Goal: Task Accomplishment & Management: Complete application form

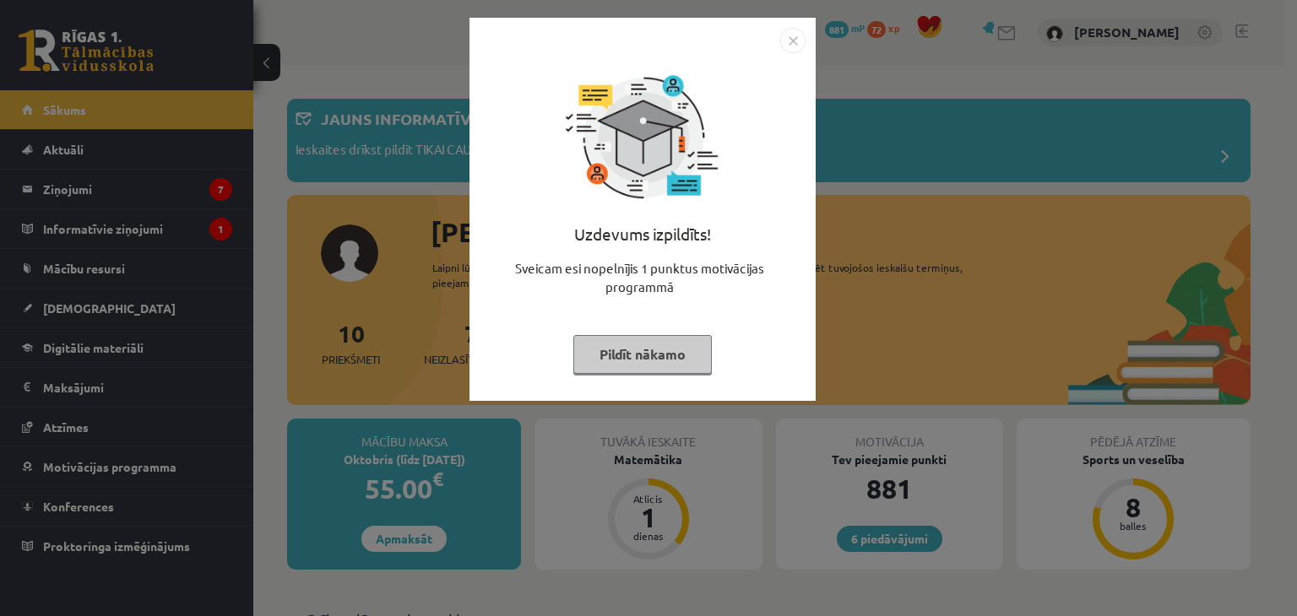
click at [794, 41] on img "Close" at bounding box center [792, 40] width 25 height 25
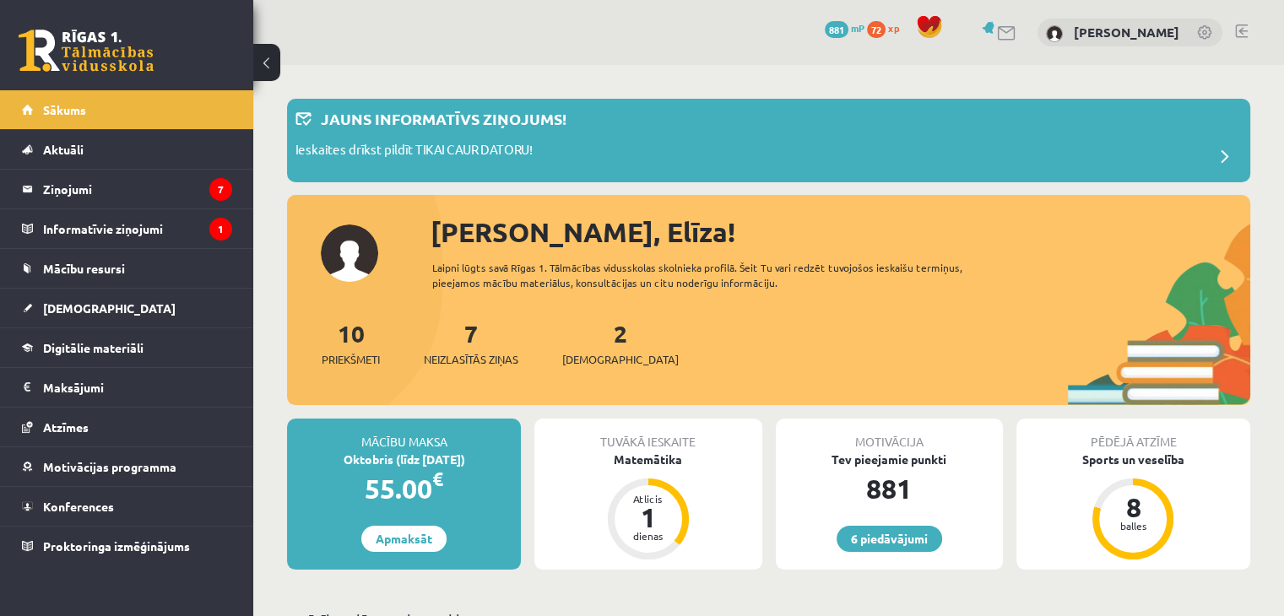
click at [696, 497] on div "Tuvākā ieskaite Matemātika Atlicis 1 dienas" at bounding box center [647, 494] width 227 height 151
click at [667, 457] on div "Matemātika" at bounding box center [647, 460] width 227 height 18
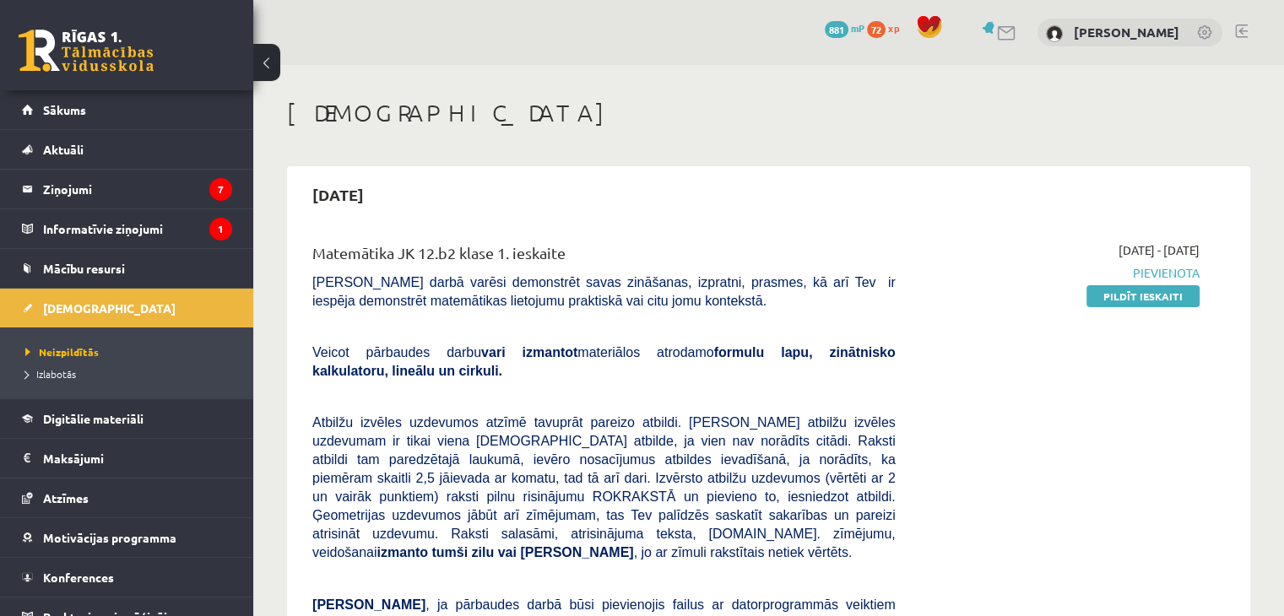
drag, startPoint x: 1145, startPoint y: 298, endPoint x: 718, endPoint y: 90, distance: 475.0
click at [1145, 298] on link "Pildīt ieskaiti" at bounding box center [1142, 296] width 113 height 22
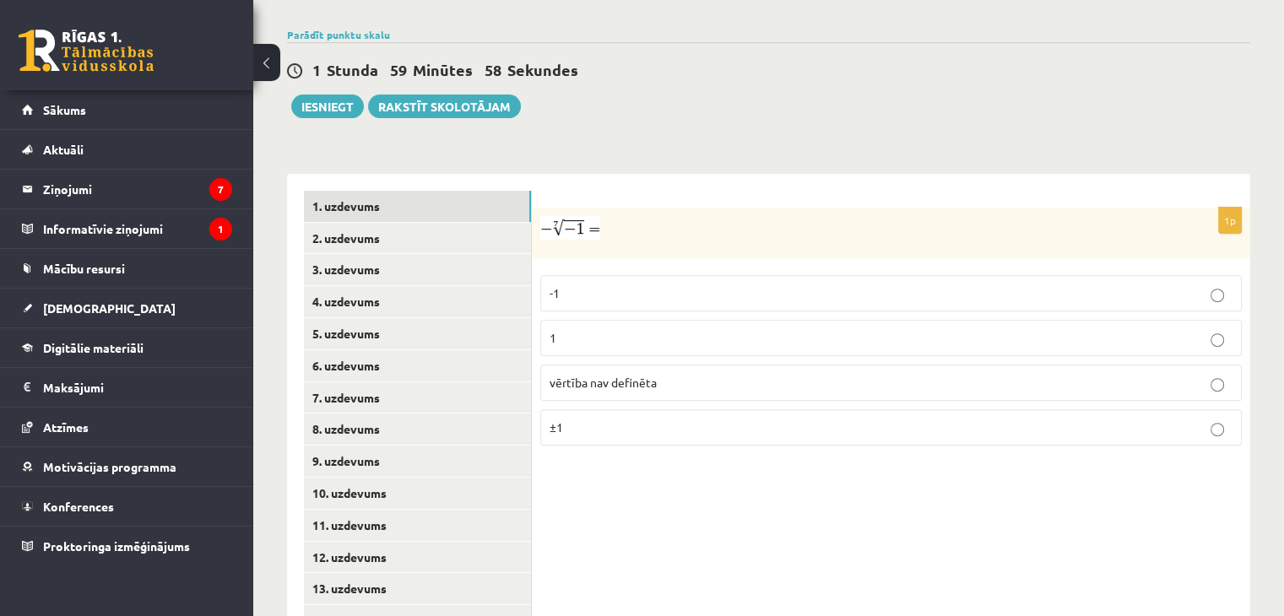
scroll to position [643, 0]
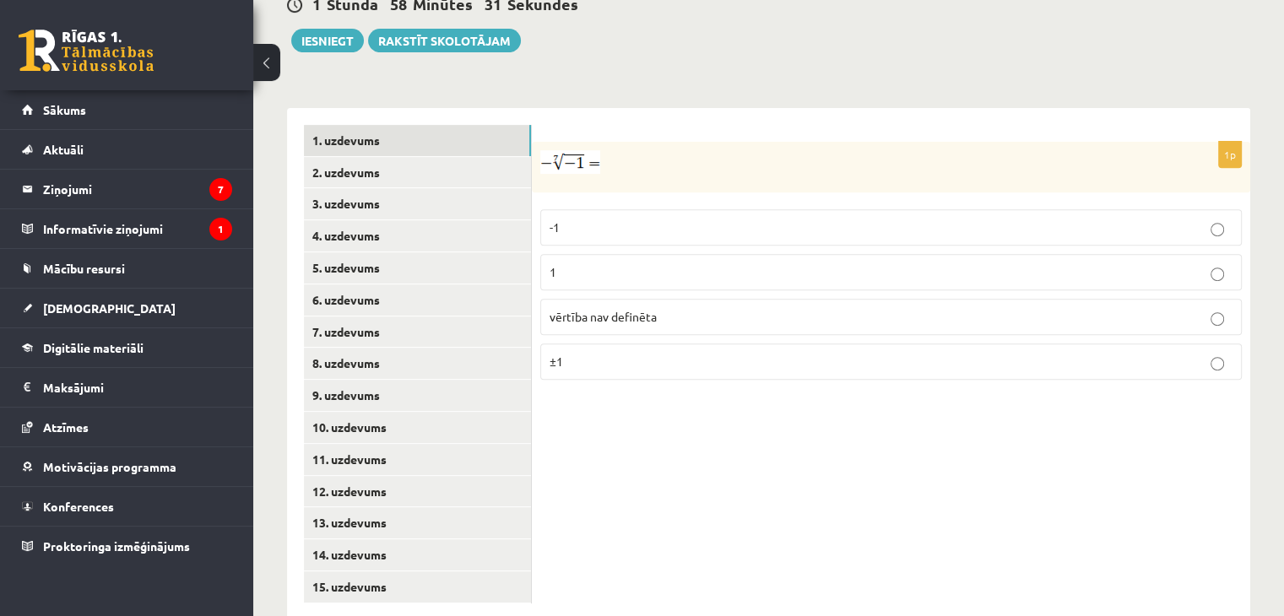
click at [760, 263] on p "1" at bounding box center [891, 272] width 683 height 18
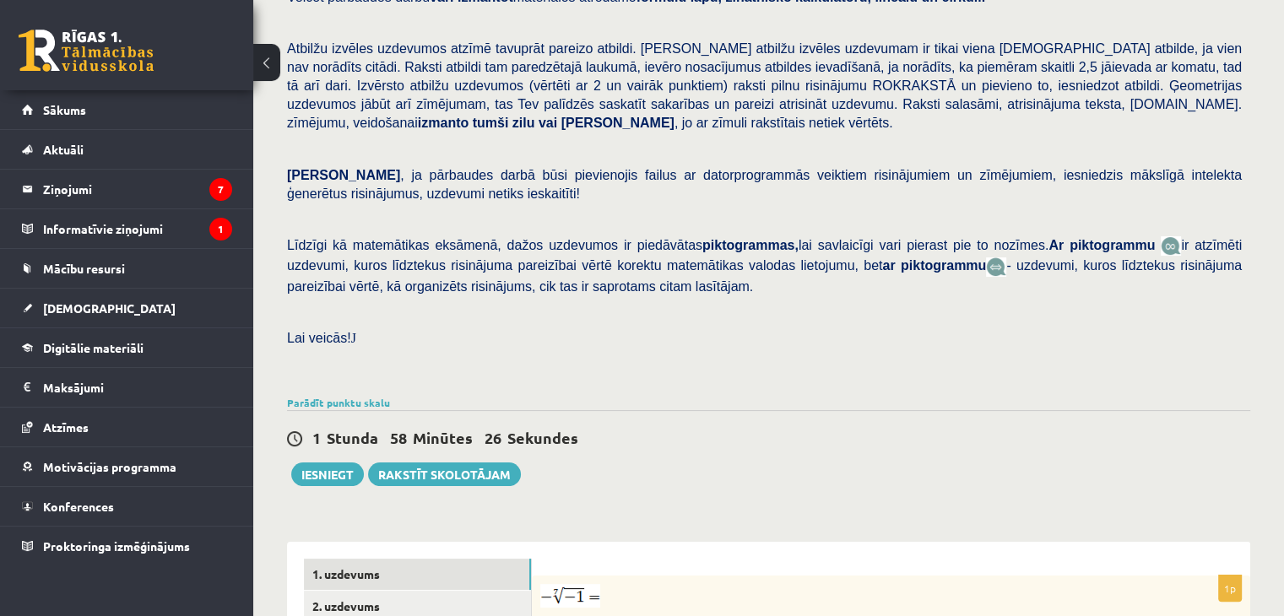
scroll to position [306, 0]
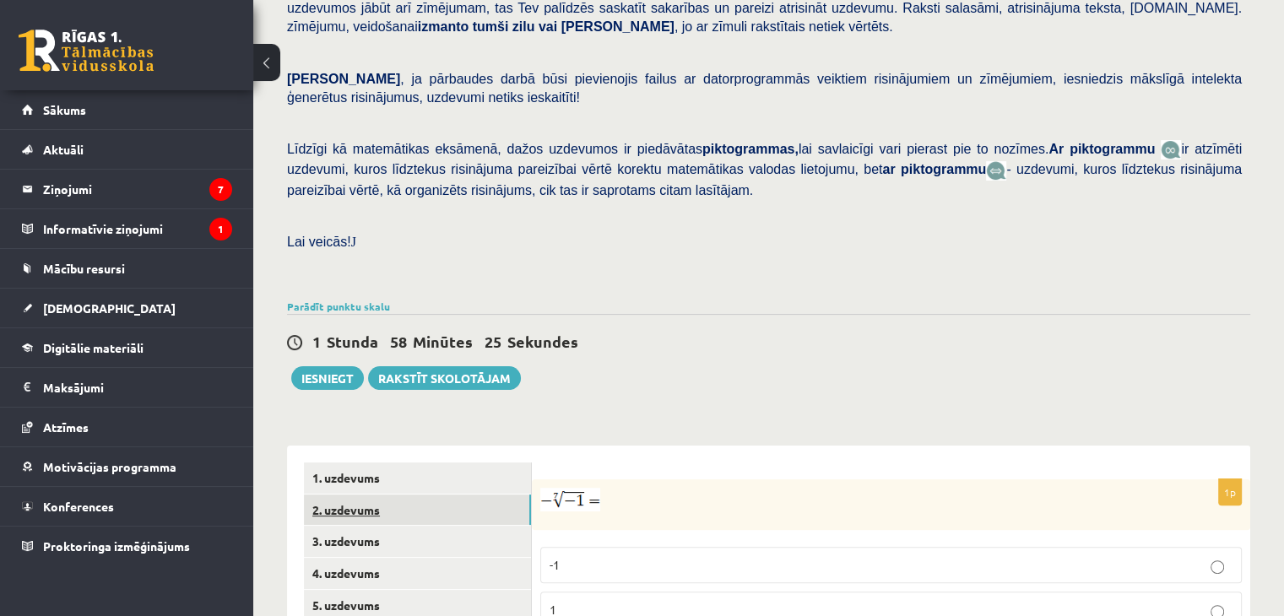
click at [388, 495] on link "2. uzdevums" at bounding box center [417, 510] width 227 height 31
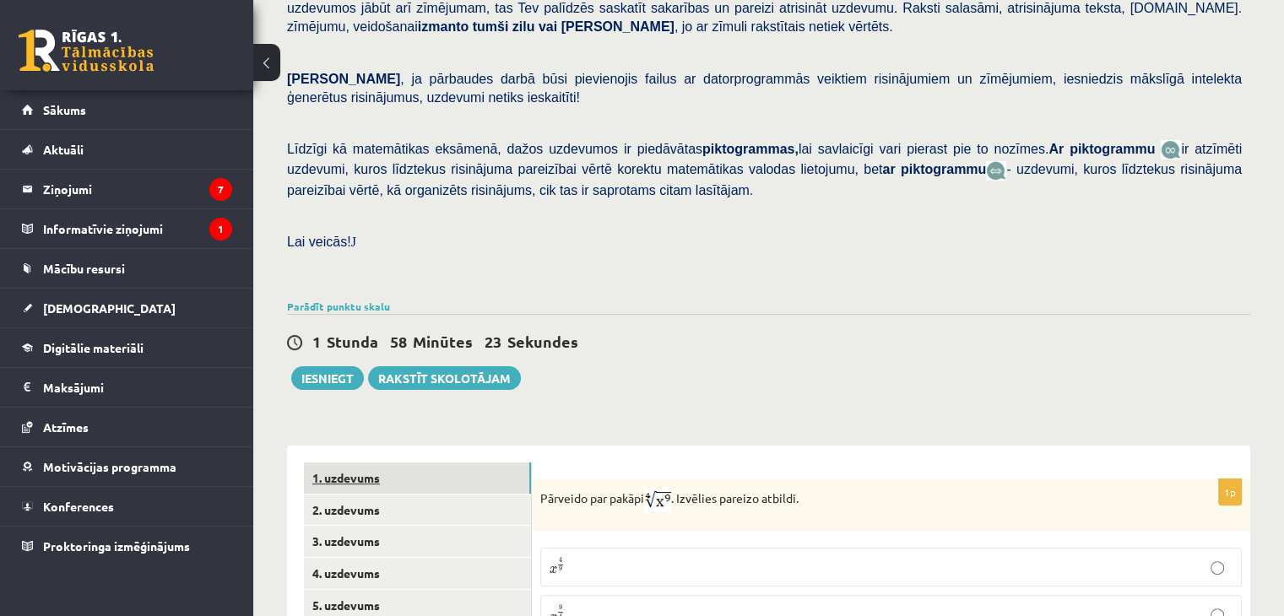
click at [405, 463] on link "1. uzdevums" at bounding box center [417, 478] width 227 height 31
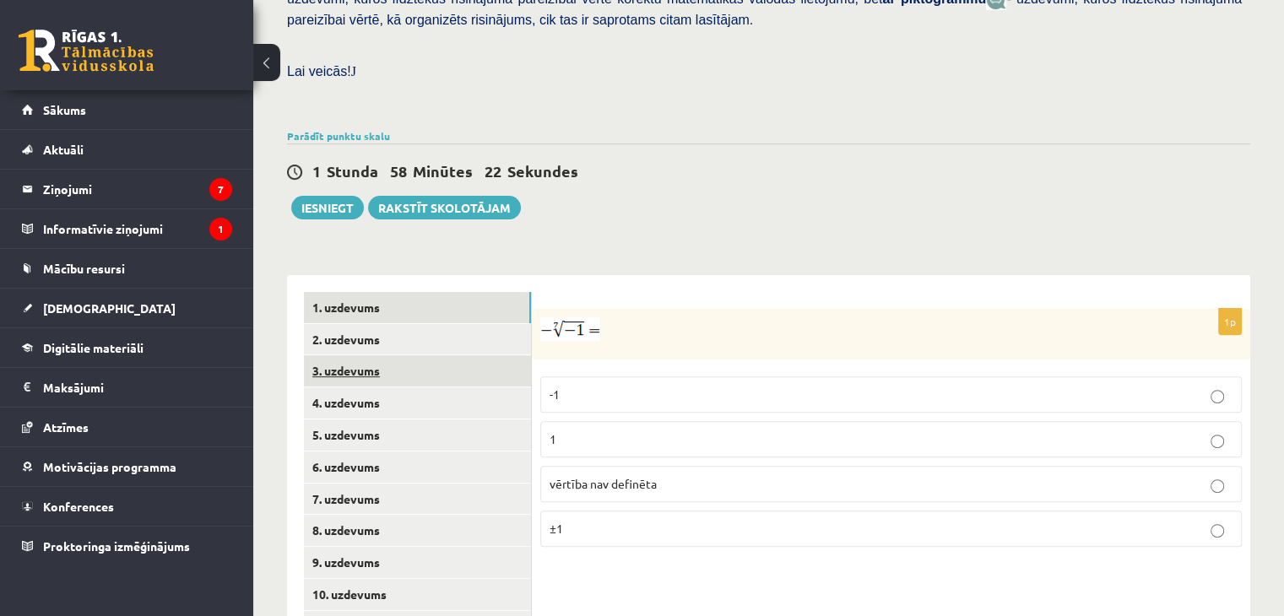
scroll to position [474, 0]
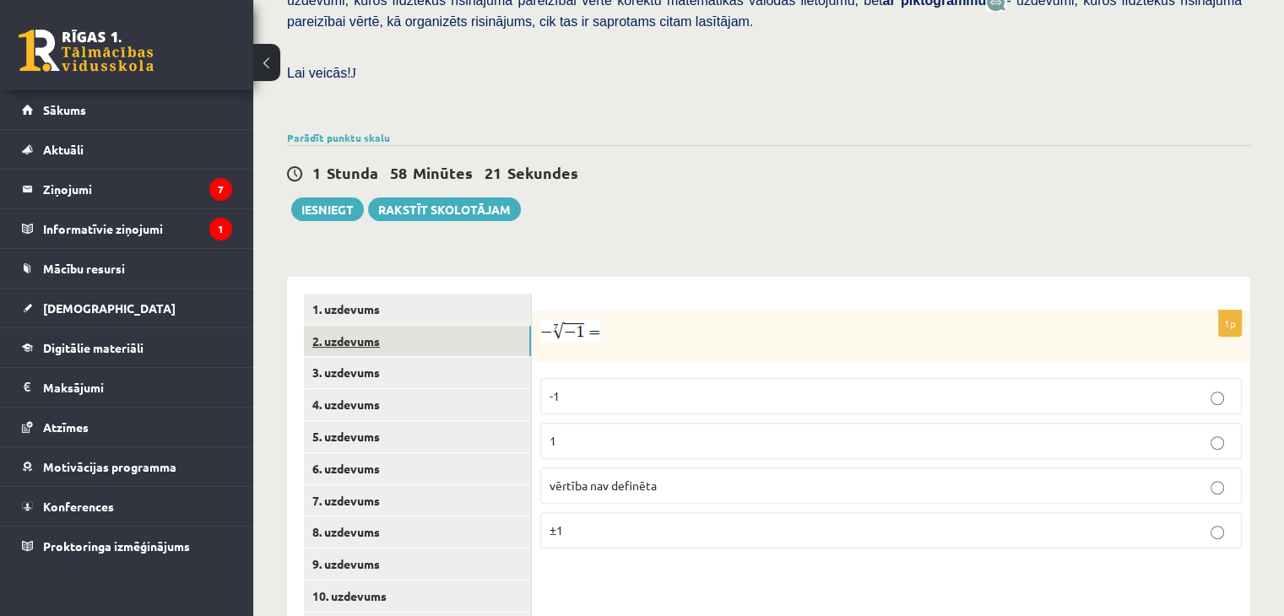
click at [367, 326] on link "2. uzdevums" at bounding box center [417, 341] width 227 height 31
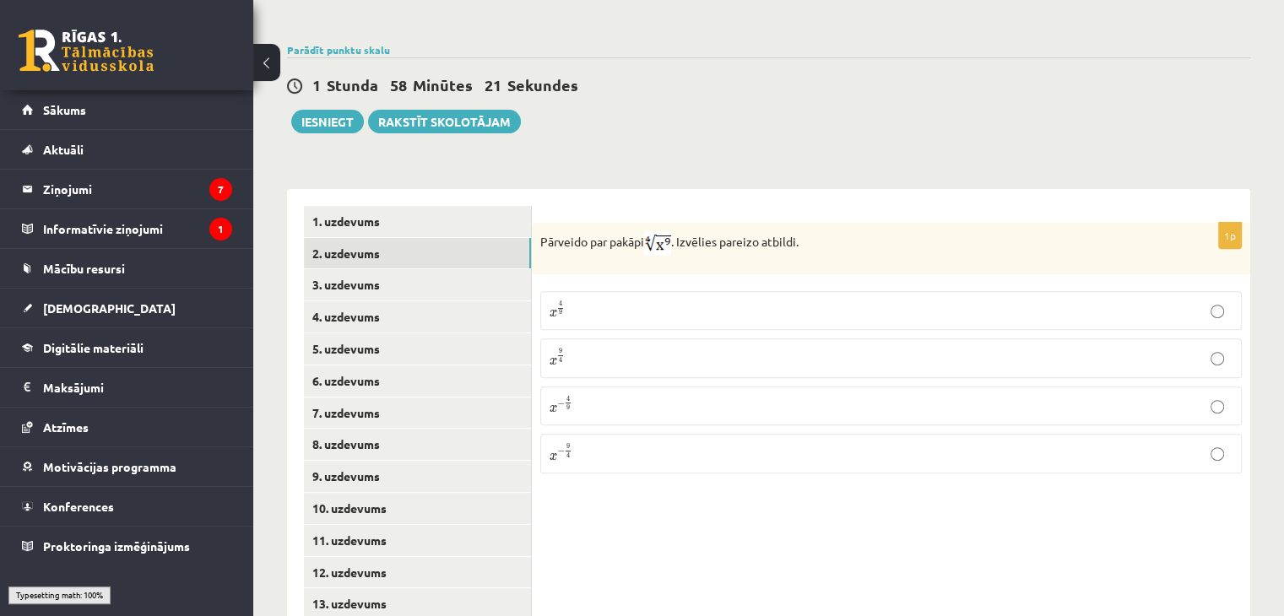
scroll to position [643, 0]
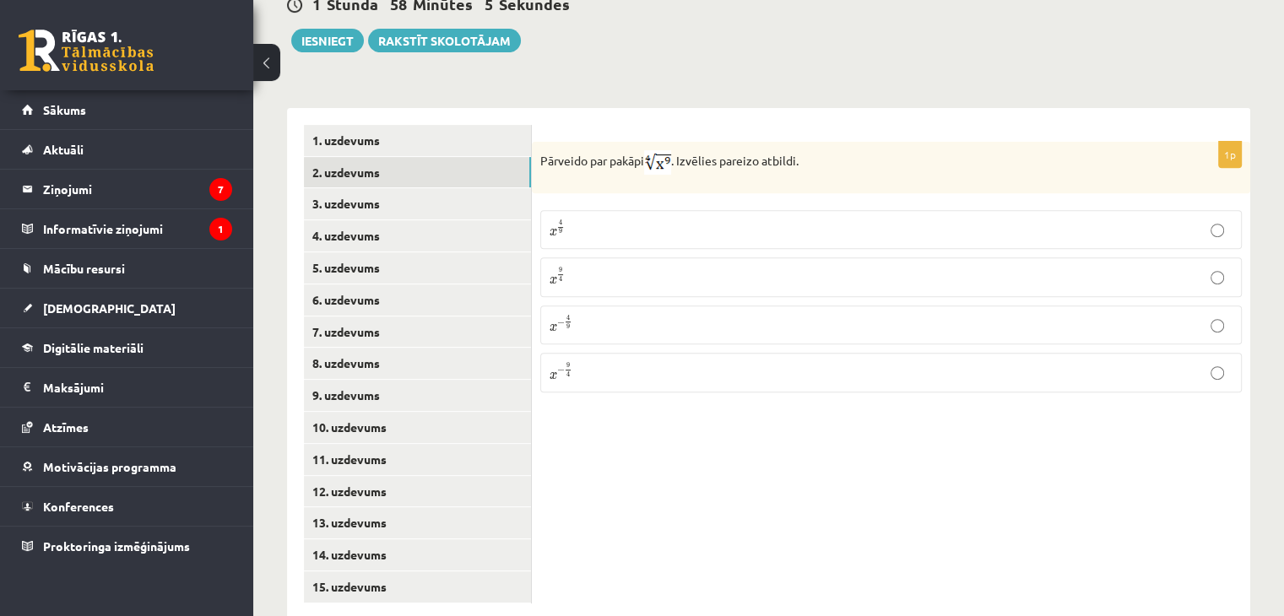
click at [644, 267] on p "x 9 4 x 9 4" at bounding box center [891, 277] width 683 height 20
click at [344, 188] on link "3. uzdevums" at bounding box center [417, 203] width 227 height 31
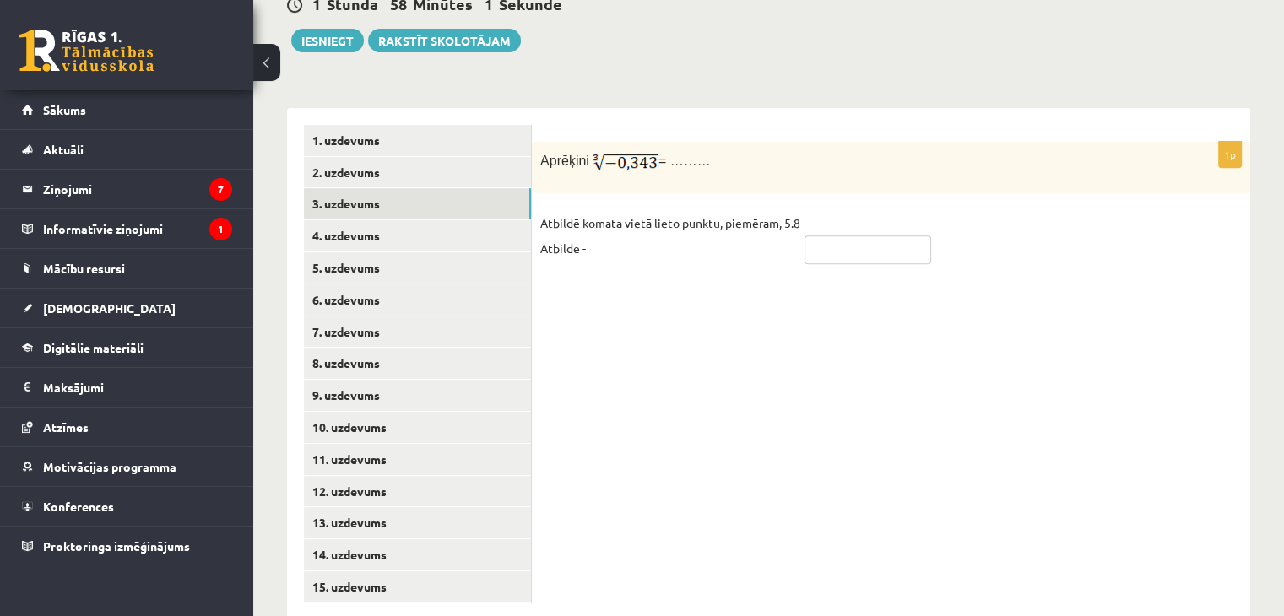
click at [848, 236] on input "text" at bounding box center [868, 250] width 127 height 29
click at [824, 236] on input "****" at bounding box center [868, 250] width 127 height 29
type input "****"
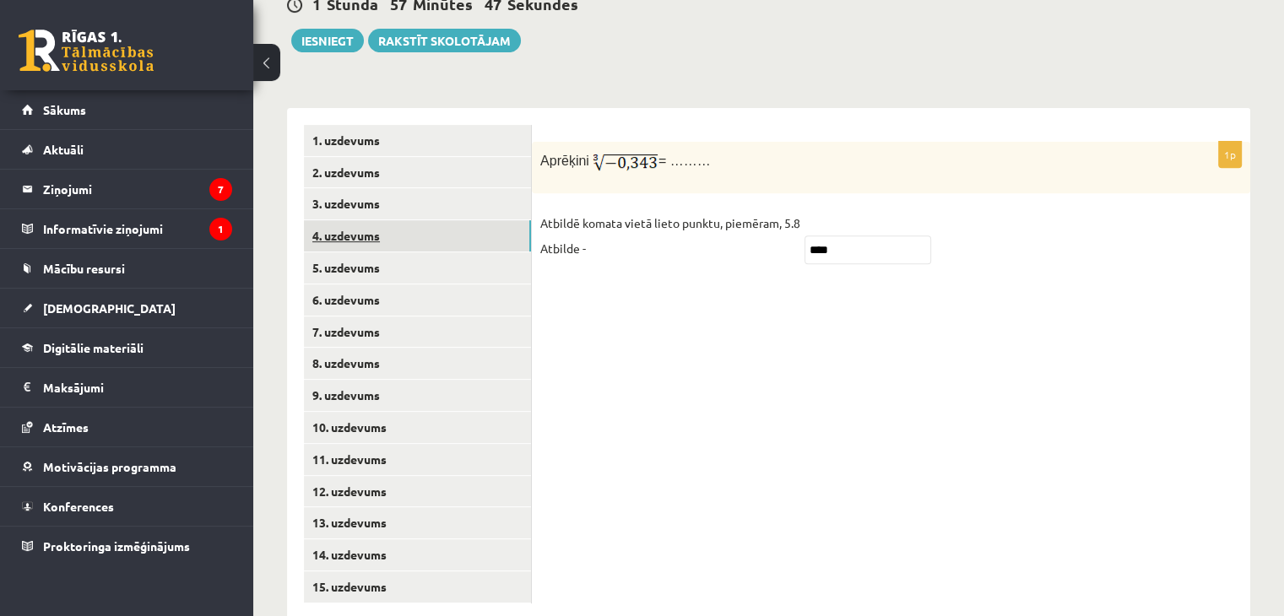
click at [355, 220] on link "4. uzdevums" at bounding box center [417, 235] width 227 height 31
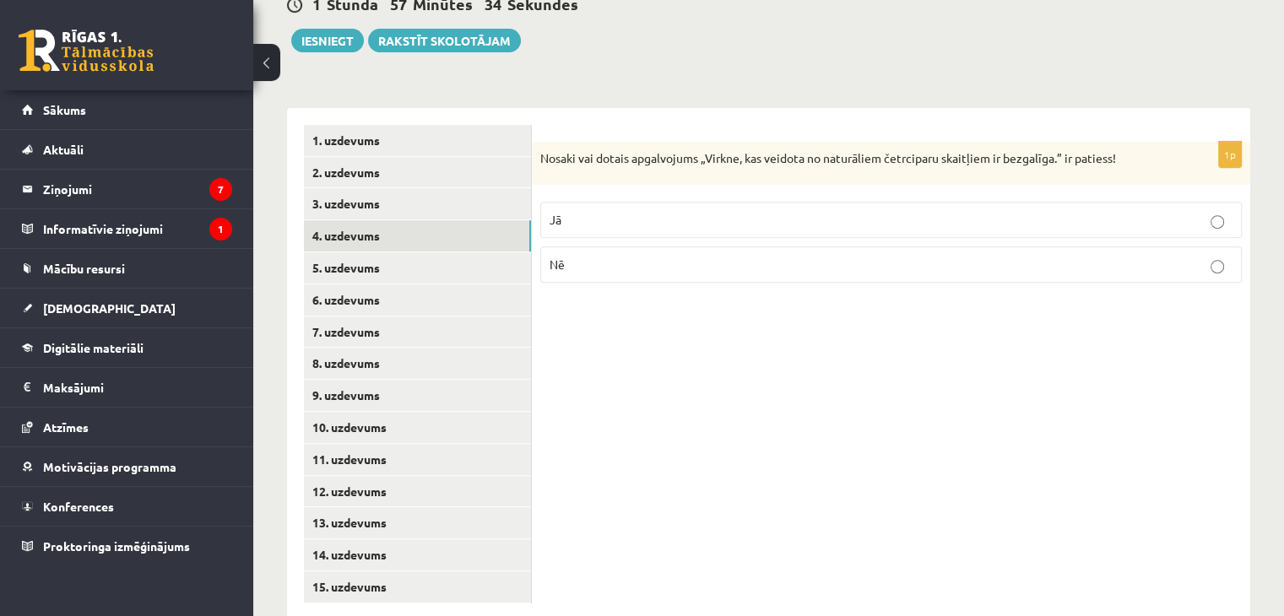
click at [792, 211] on p "Jā" at bounding box center [891, 220] width 683 height 18
click at [340, 252] on link "5. uzdevums" at bounding box center [417, 267] width 227 height 31
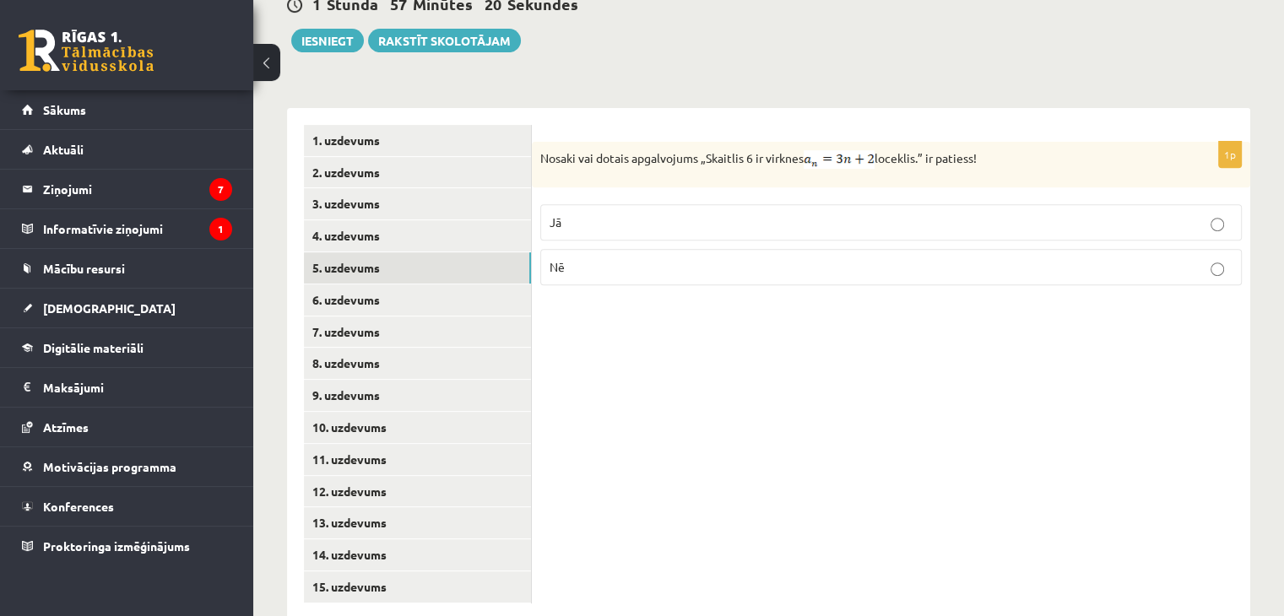
click at [783, 249] on label "Nē" at bounding box center [891, 267] width 702 height 36
click at [360, 284] on link "6. uzdevums" at bounding box center [417, 299] width 227 height 31
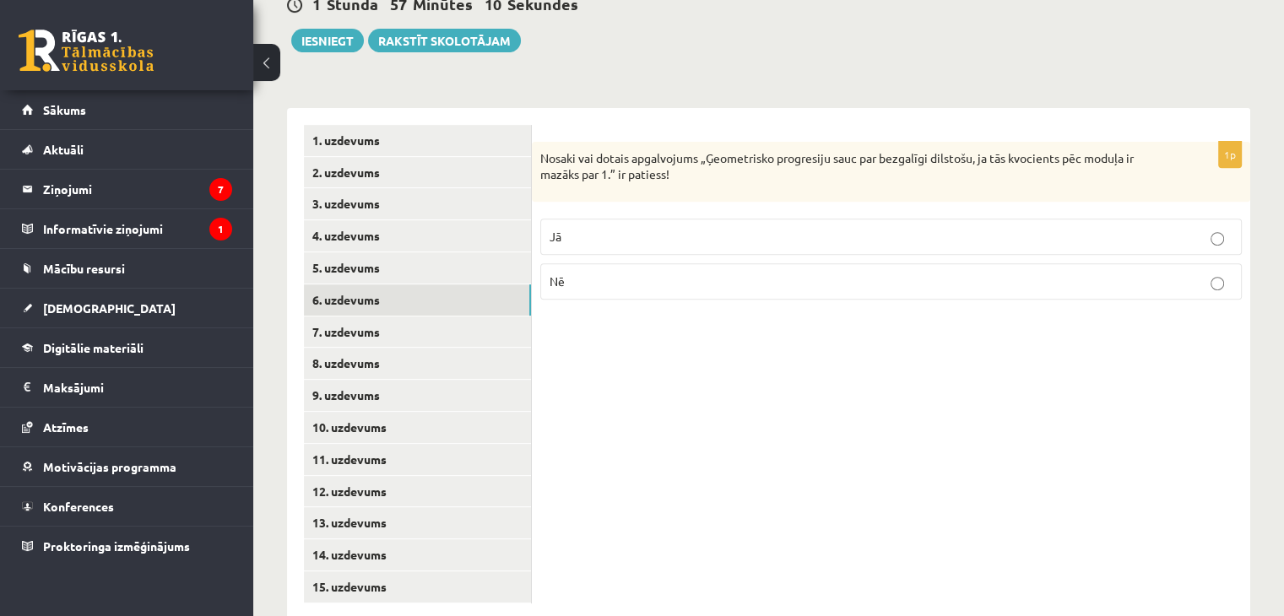
click at [691, 228] on p "Jā" at bounding box center [891, 237] width 683 height 18
click at [355, 317] on link "7. uzdevums" at bounding box center [417, 332] width 227 height 31
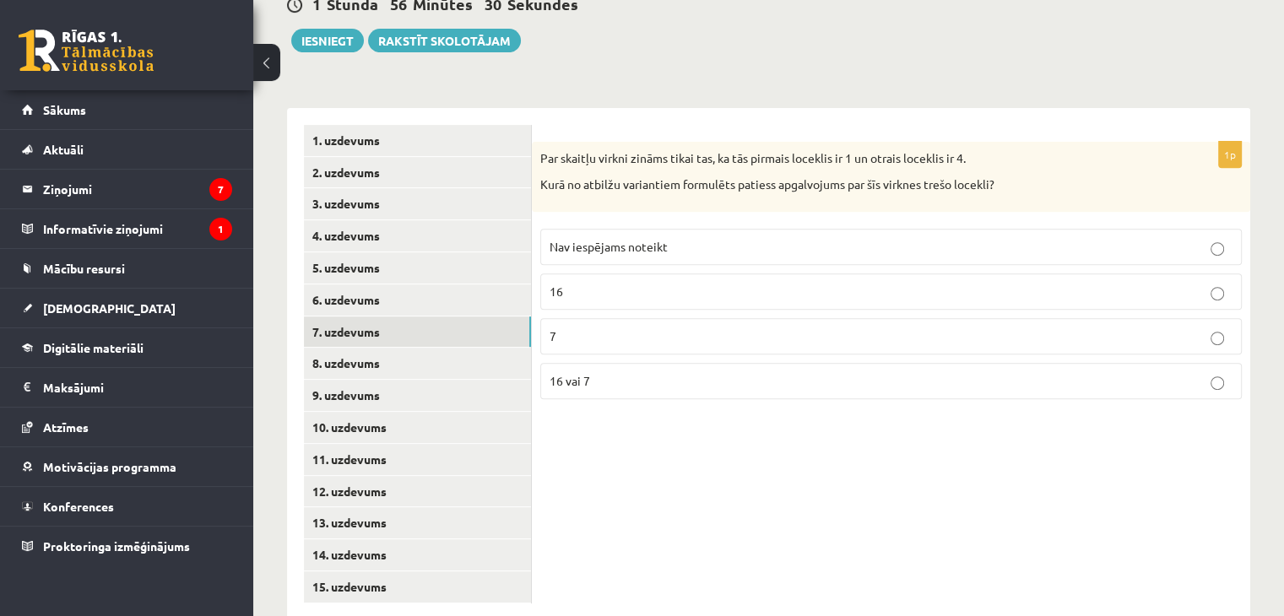
click at [1138, 30] on div "Matemātika JK 12.b2 klase 1. ieskaite , Elīza Martinsone (12.b2 JK klase) Pārba…" at bounding box center [768, 38] width 1031 height 1232
click at [1199, 91] on div "**********" at bounding box center [768, 355] width 963 height 529
click at [1201, 91] on div "**********" at bounding box center [768, 355] width 963 height 529
click at [1202, 51] on div "Matemātika JK 12.b2 klase 1. ieskaite , Elīza Martinsone (12.b2 JK klase) Pārba…" at bounding box center [768, 38] width 1031 height 1232
click at [1190, 31] on div "Matemātika JK 12.b2 klase 1. ieskaite , Elīza Martinsone (12.b2 JK klase) Pārba…" at bounding box center [768, 38] width 1031 height 1232
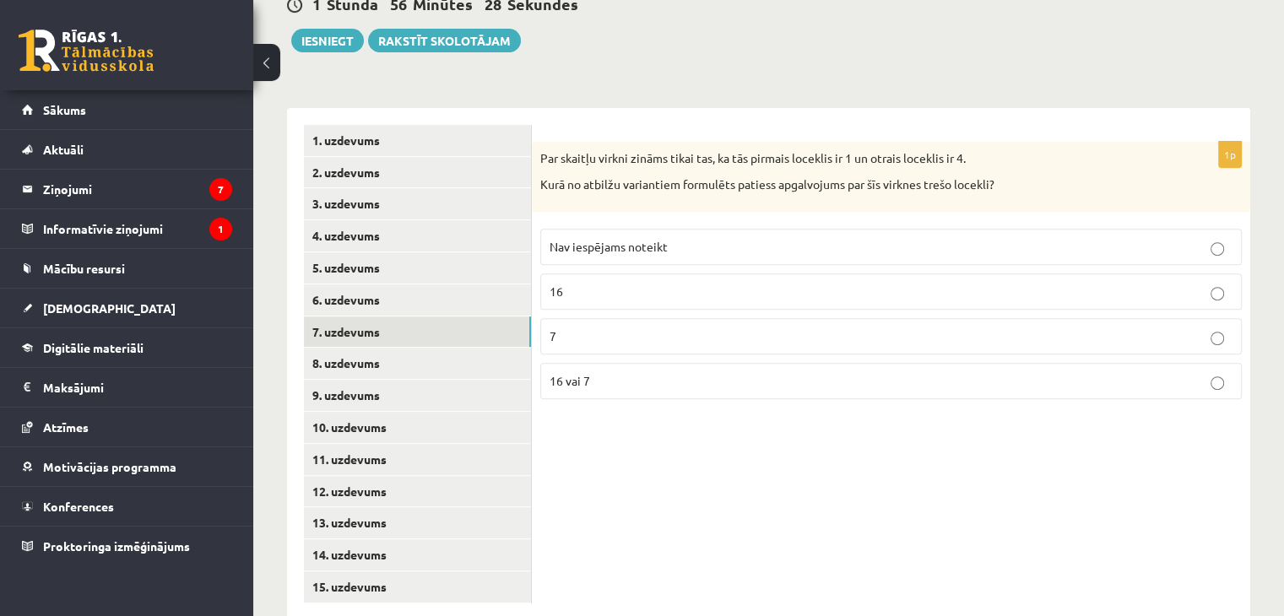
click at [1190, 31] on div "Matemātika JK 12.b2 klase 1. ieskaite , Elīza Martinsone (12.b2 JK klase) Pārba…" at bounding box center [768, 38] width 1031 height 1232
click at [715, 457] on div "1p Par skaitļu virkni zināms tikai tas, ka tās pirmais loceklis ir 1 un otrais …" at bounding box center [891, 364] width 718 height 512
click at [716, 457] on div "1p Par skaitļu virkni zināms tikai tas, ka tās pirmais loceklis ir 1 un otrais …" at bounding box center [891, 364] width 718 height 512
click at [851, 495] on div "1p Par skaitļu virkni zināms tikai tas, ka tās pirmais loceklis ir 1 un otrais …" at bounding box center [891, 364] width 718 height 512
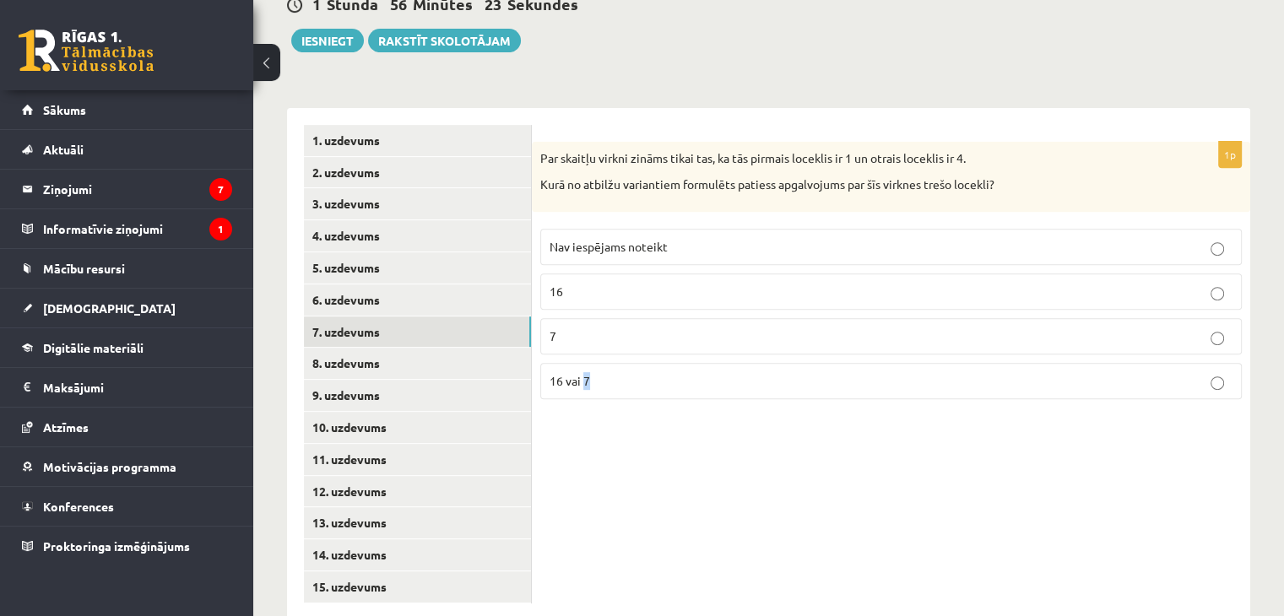
click at [851, 495] on div "1p Par skaitļu virkni zināms tikai tas, ka tās pirmais loceklis ir 1 un otrais …" at bounding box center [891, 364] width 718 height 512
click at [605, 405] on div "1p Par skaitļu virkni zināms tikai tas, ka tās pirmais loceklis ir 1 un otrais …" at bounding box center [891, 364] width 718 height 512
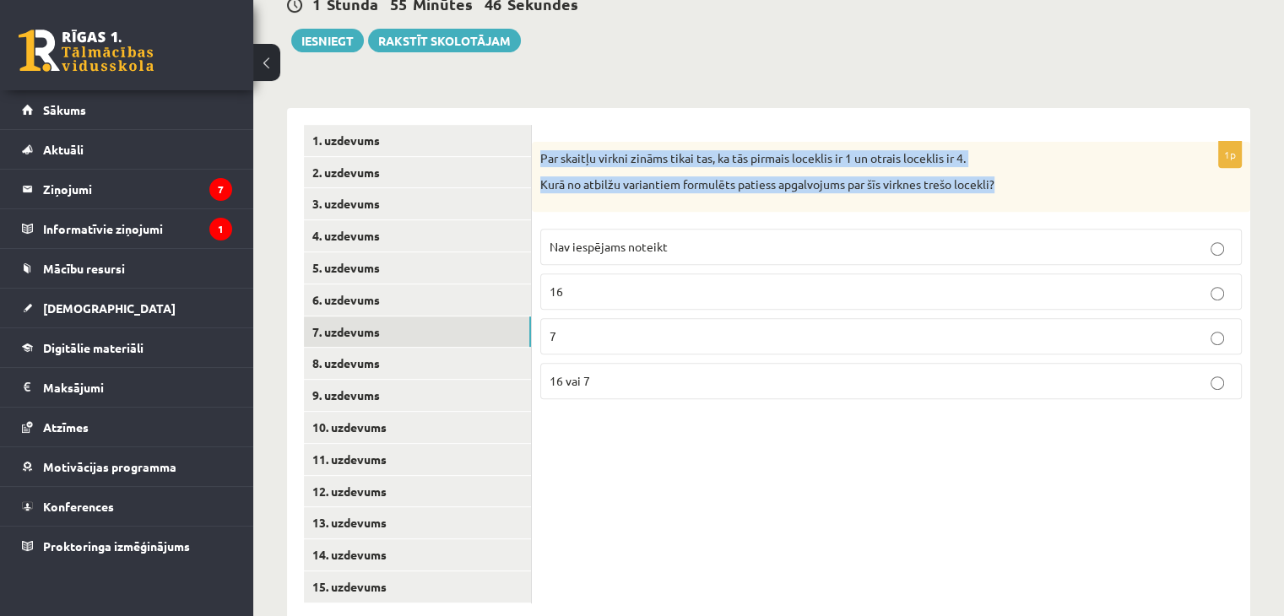
drag, startPoint x: 537, startPoint y: 119, endPoint x: 996, endPoint y: 139, distance: 459.7
click at [1018, 151] on div "Par skaitļu virkni zināms tikai tas, ka tās pirmais loceklis ir 1 un otrais loc…" at bounding box center [891, 177] width 718 height 70
copy div "Par skaitļu virkni zināms tikai tas, ka tās pirmais loceklis ir 1 un otrais loc…"
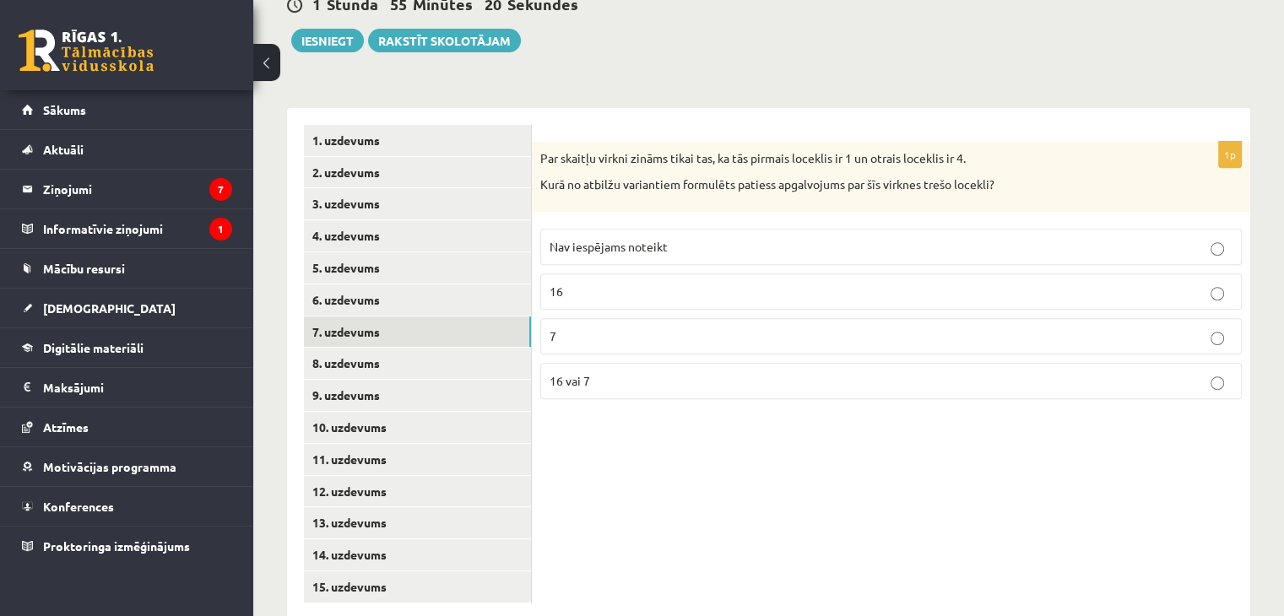
click at [791, 446] on div "1p Par skaitļu virkni zināms tikai tas, ka tās pirmais loceklis ir 1 un otrais …" at bounding box center [891, 364] width 718 height 512
click at [770, 238] on p "Nav iespējams noteikt" at bounding box center [891, 247] width 683 height 18
click at [406, 348] on link "8. uzdevums" at bounding box center [417, 363] width 227 height 31
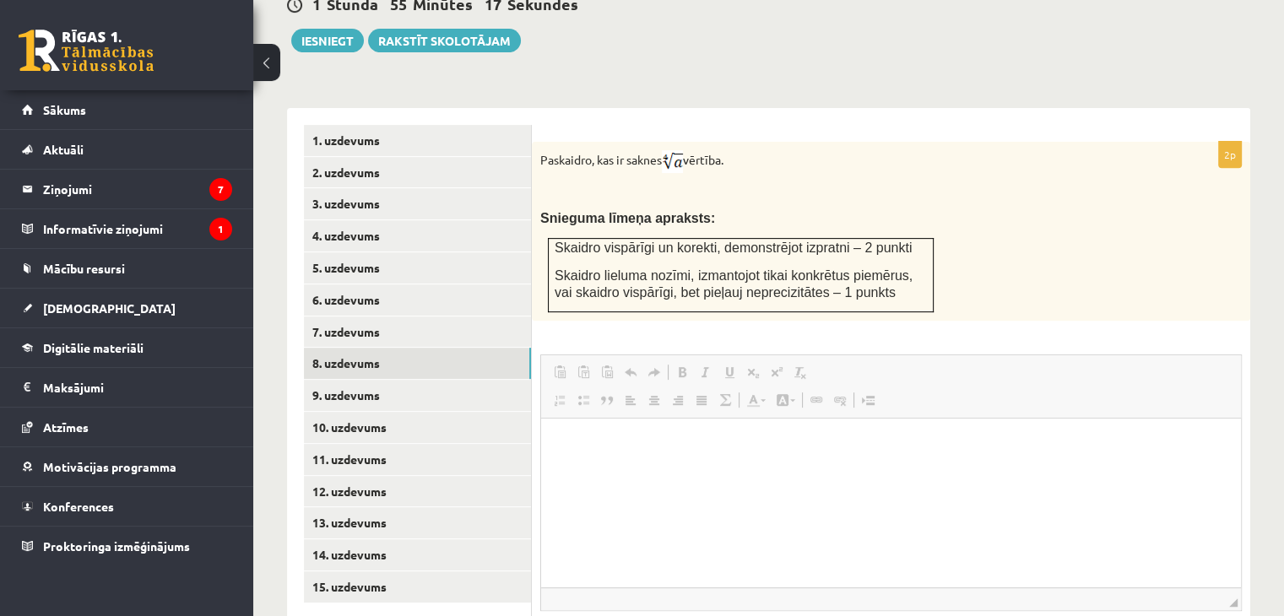
scroll to position [0, 0]
click at [662, 361] on link "Повторить Комбинация клавиш Ctrl+Y" at bounding box center [654, 372] width 24 height 22
click at [565, 436] on p "Визуальный текстовый редактор, wiswyg-editor-user-answer-47025025116880" at bounding box center [891, 444] width 666 height 18
click at [670, 290] on div "2p Paskaidro, kas ir saknes vērtība. Snieguma līmeņa apraksts: Skaidro vispārīg…" at bounding box center [891, 424] width 718 height 564
click at [831, 288] on div "2p Paskaidro, kas ir saknes vērtība. Snieguma līmeņa apraksts: Skaidro vispārīg…" at bounding box center [891, 424] width 718 height 564
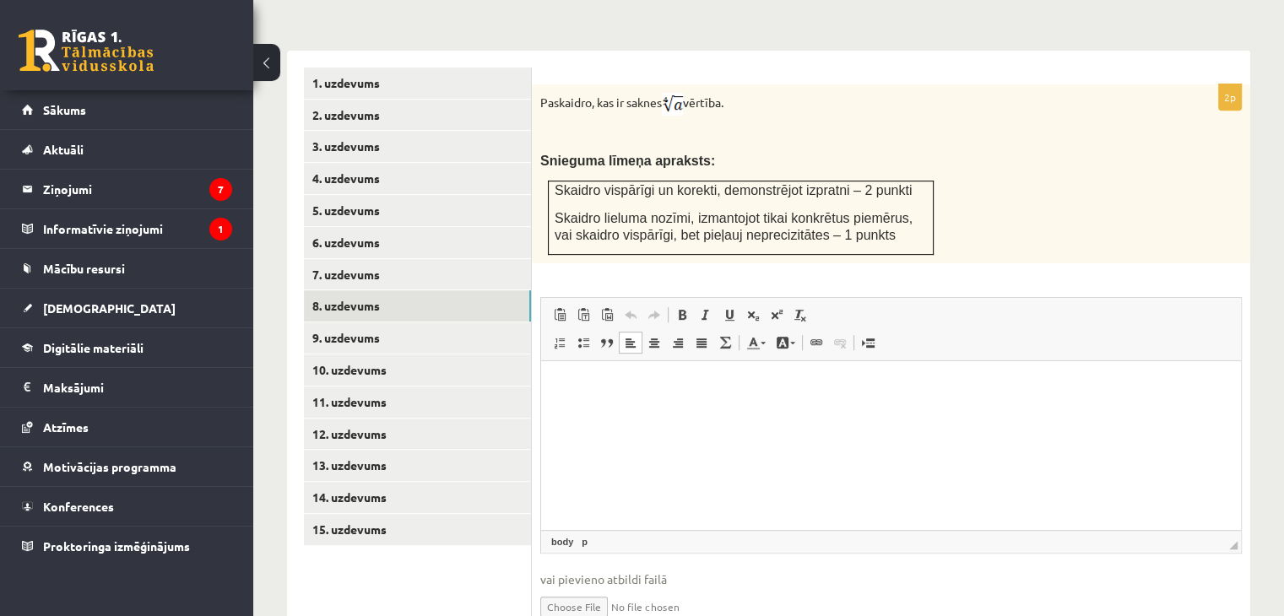
scroll to position [745, 0]
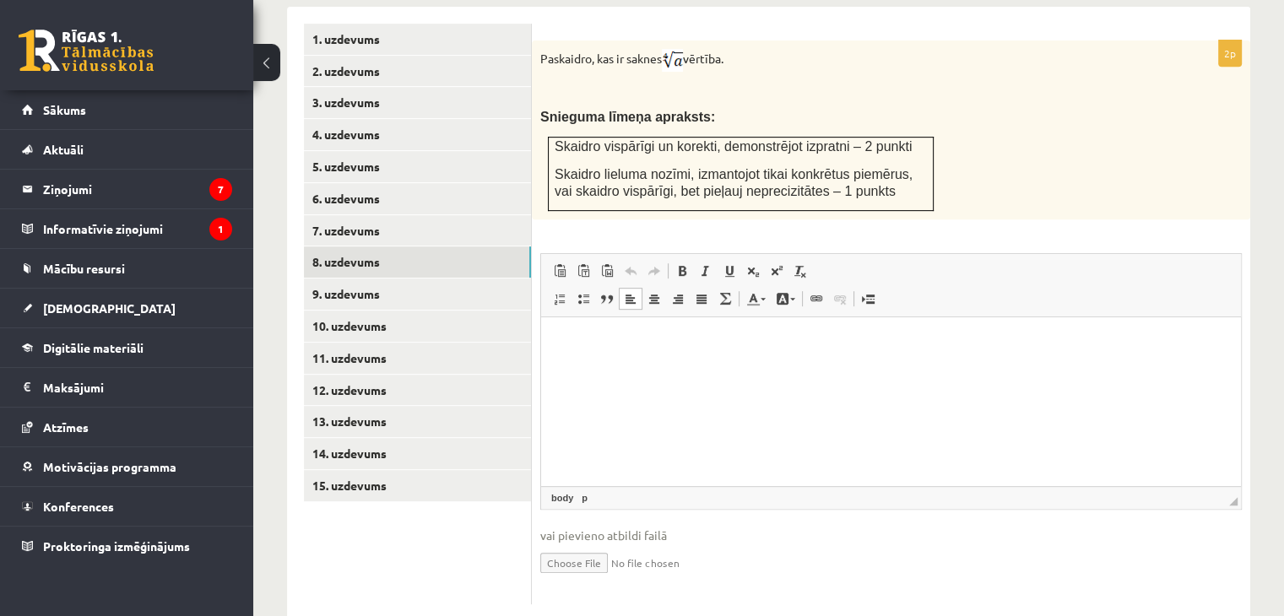
click at [591, 544] on input "file" at bounding box center [891, 561] width 702 height 35
type input "**********"
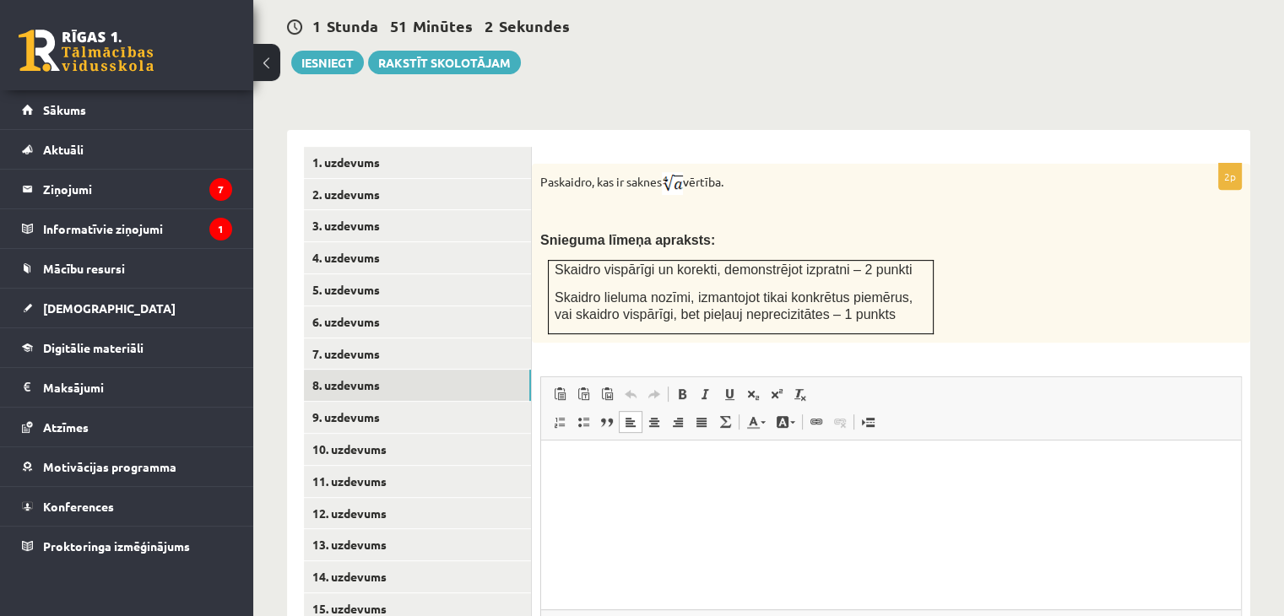
scroll to position [762, 0]
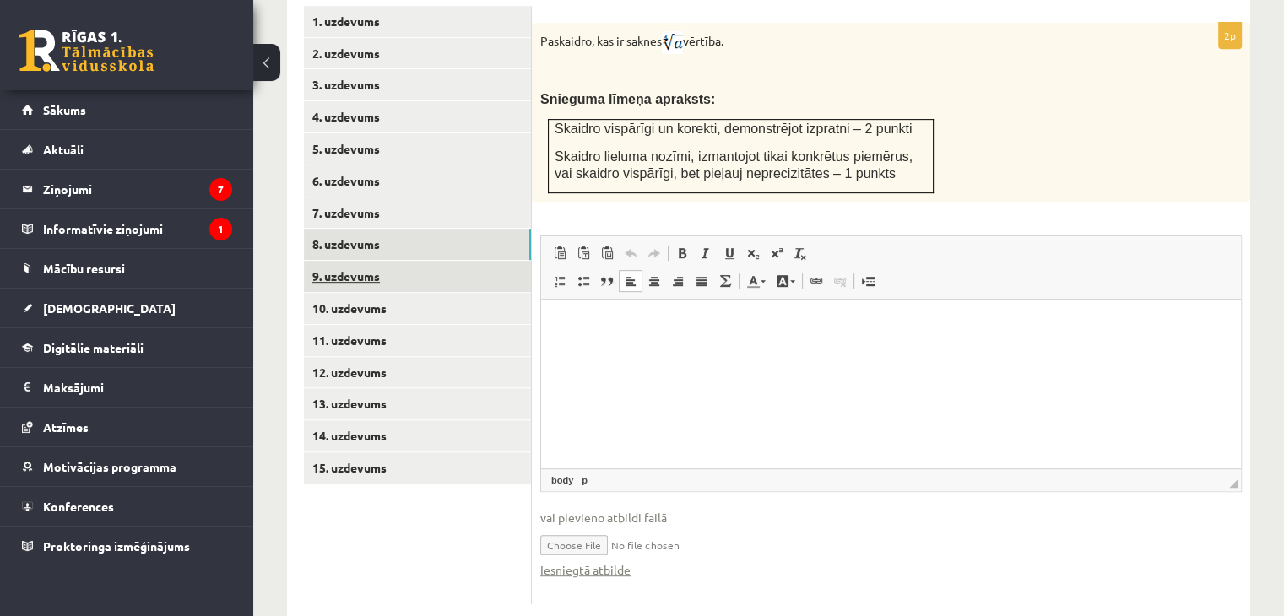
click at [346, 261] on link "9. uzdevums" at bounding box center [417, 276] width 227 height 31
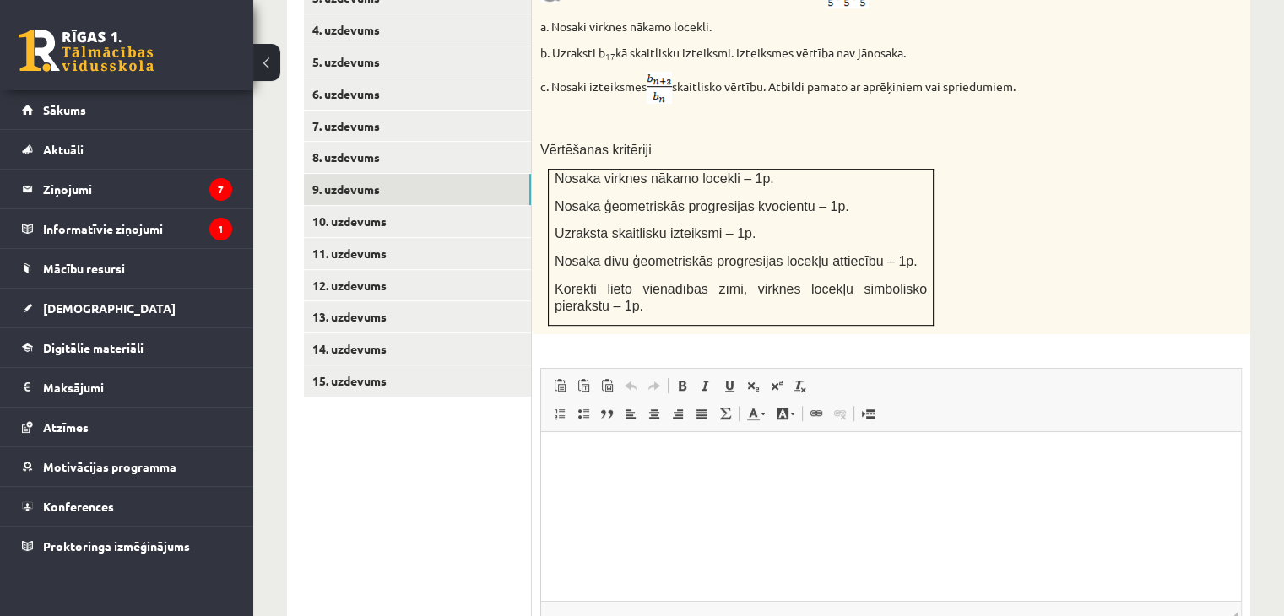
scroll to position [963, 0]
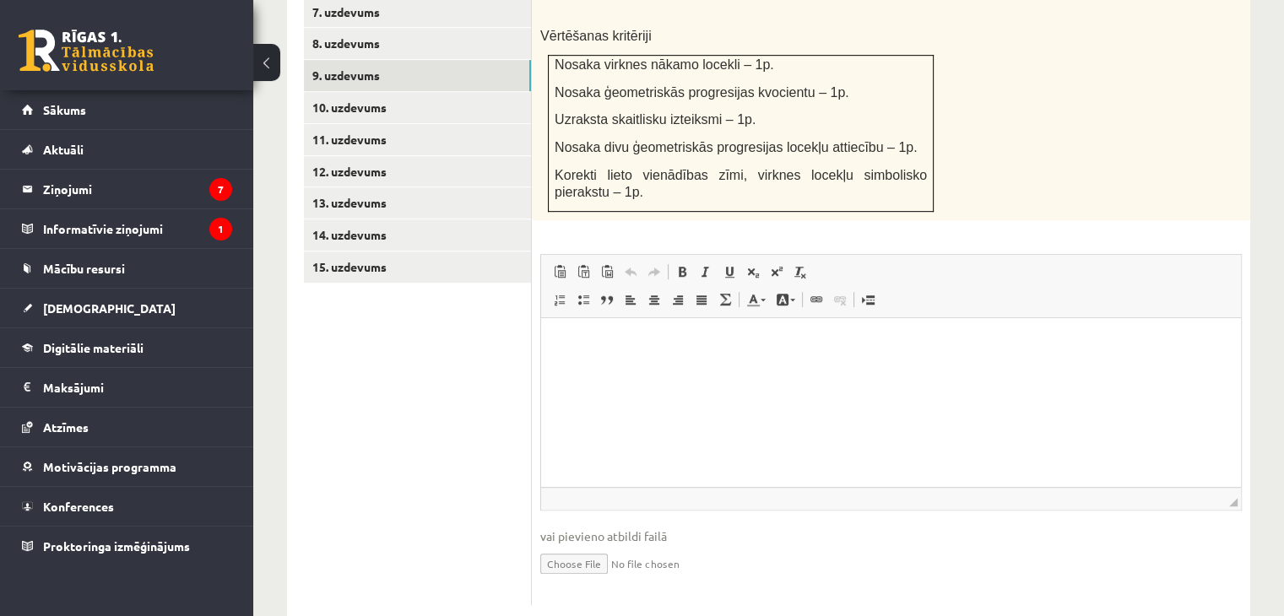
click at [567, 545] on input "file" at bounding box center [891, 562] width 702 height 35
type input "**********"
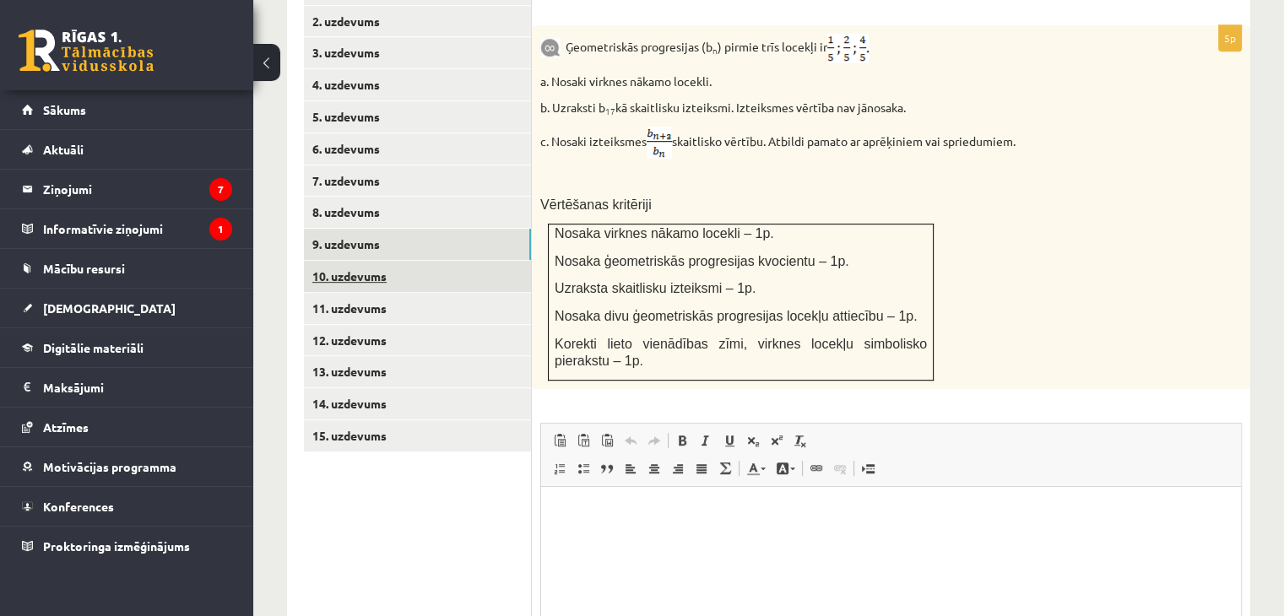
click at [359, 261] on link "10. uzdevums" at bounding box center [417, 276] width 227 height 31
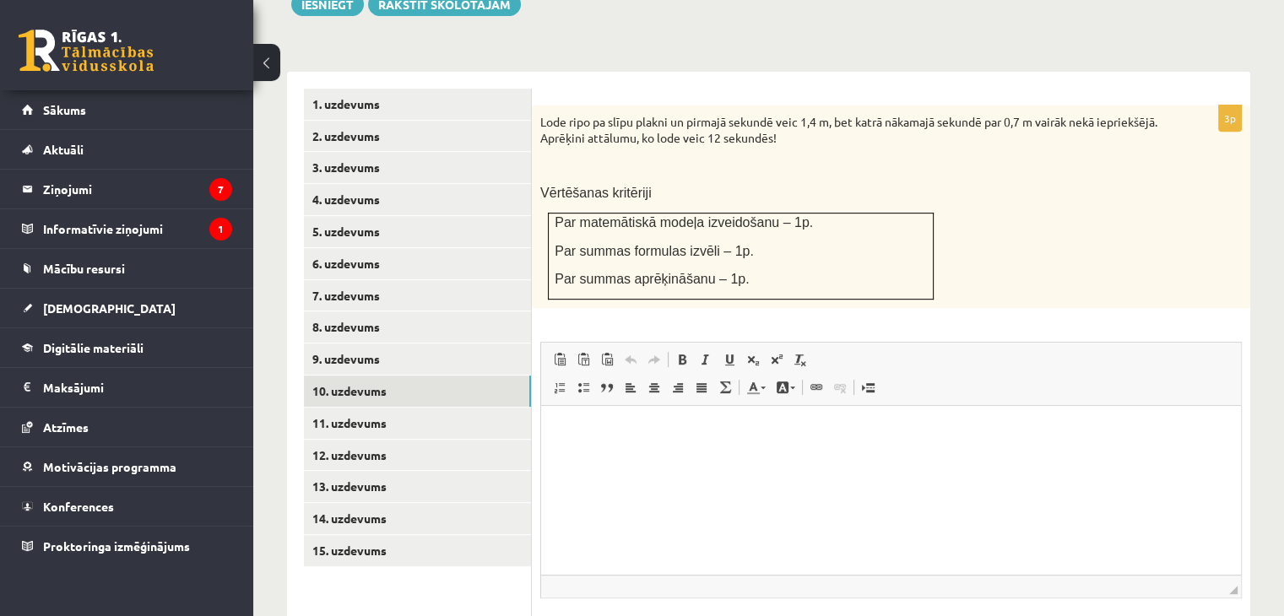
scroll to position [768, 0]
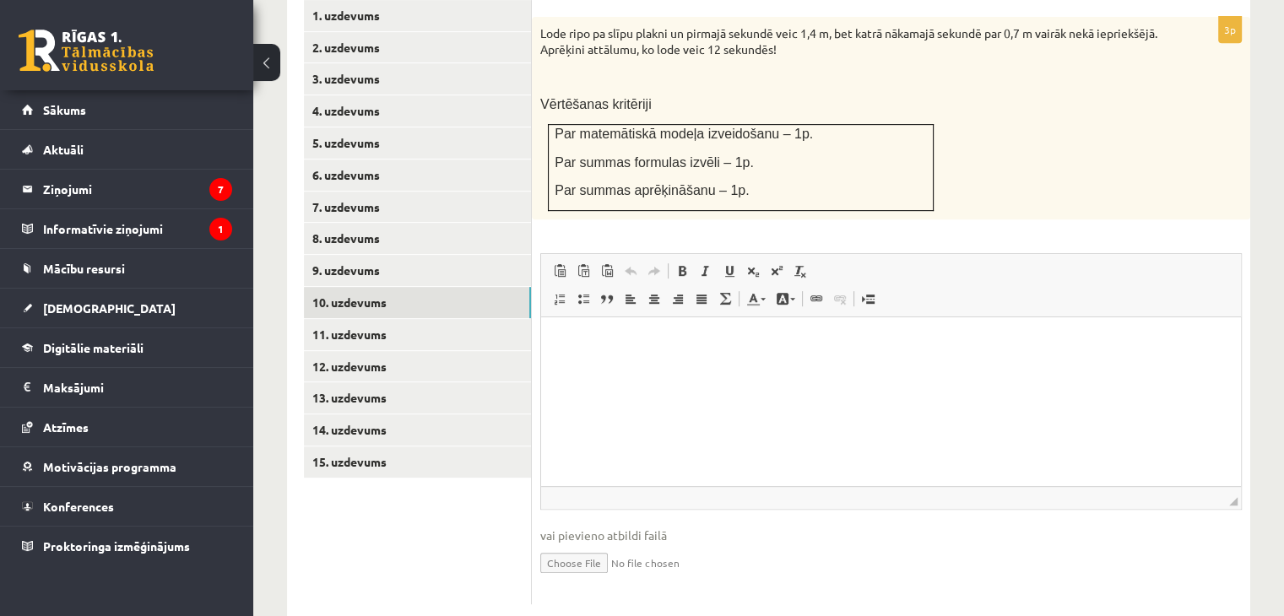
click at [603, 544] on input "file" at bounding box center [891, 561] width 702 height 35
click at [601, 544] on input "file" at bounding box center [891, 561] width 702 height 35
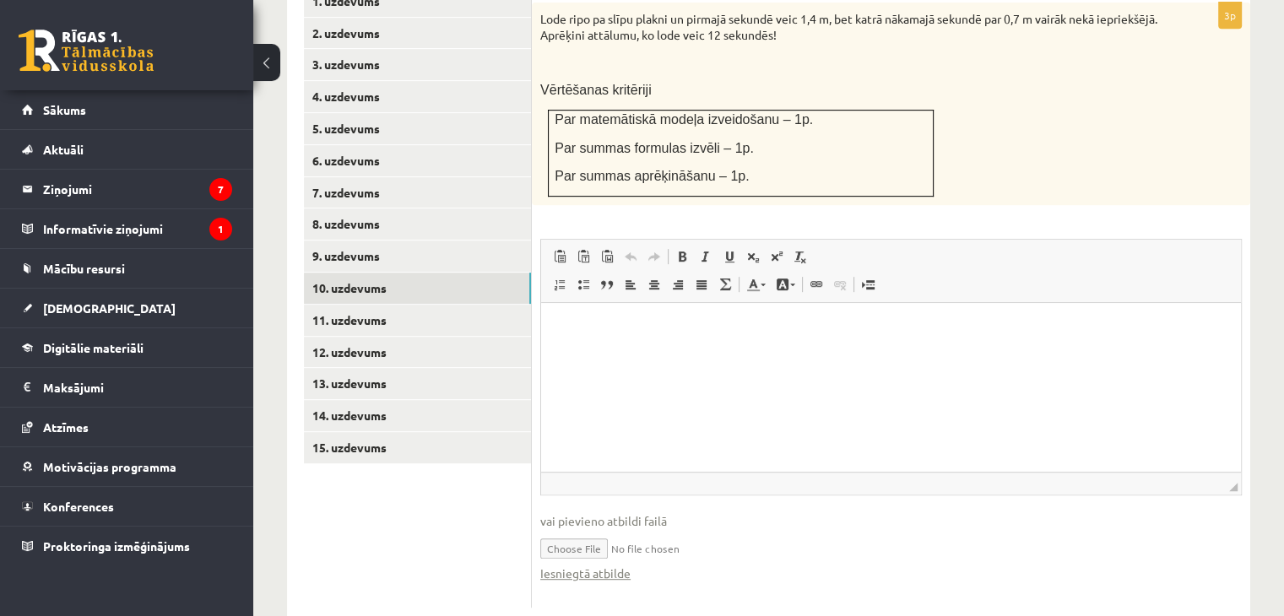
scroll to position [787, 0]
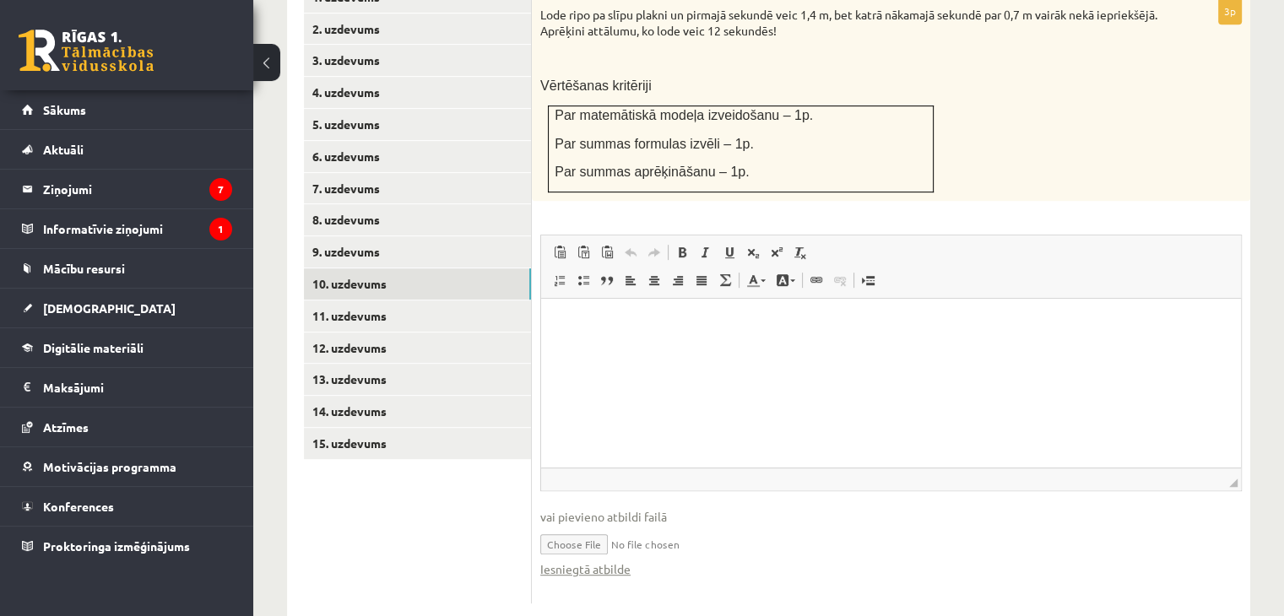
click at [581, 526] on input "file" at bounding box center [891, 543] width 702 height 35
type input "**********"
click at [589, 561] on link "Iesniegtā atbilde" at bounding box center [585, 570] width 90 height 18
click at [353, 301] on link "11. uzdevums" at bounding box center [417, 316] width 227 height 31
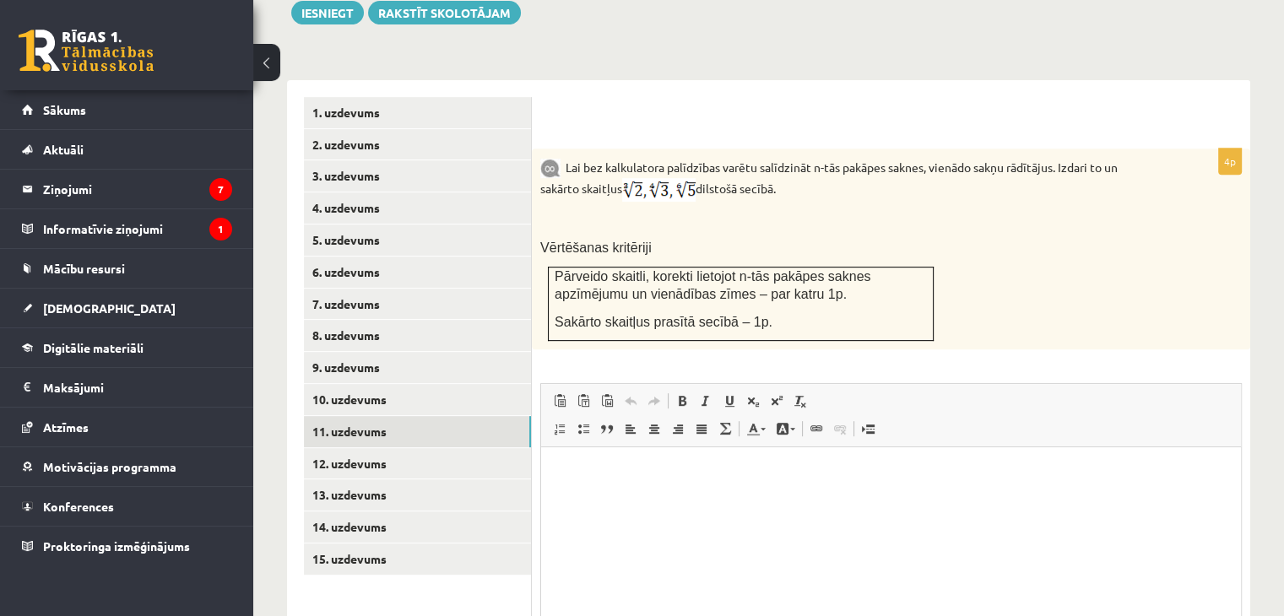
scroll to position [800, 0]
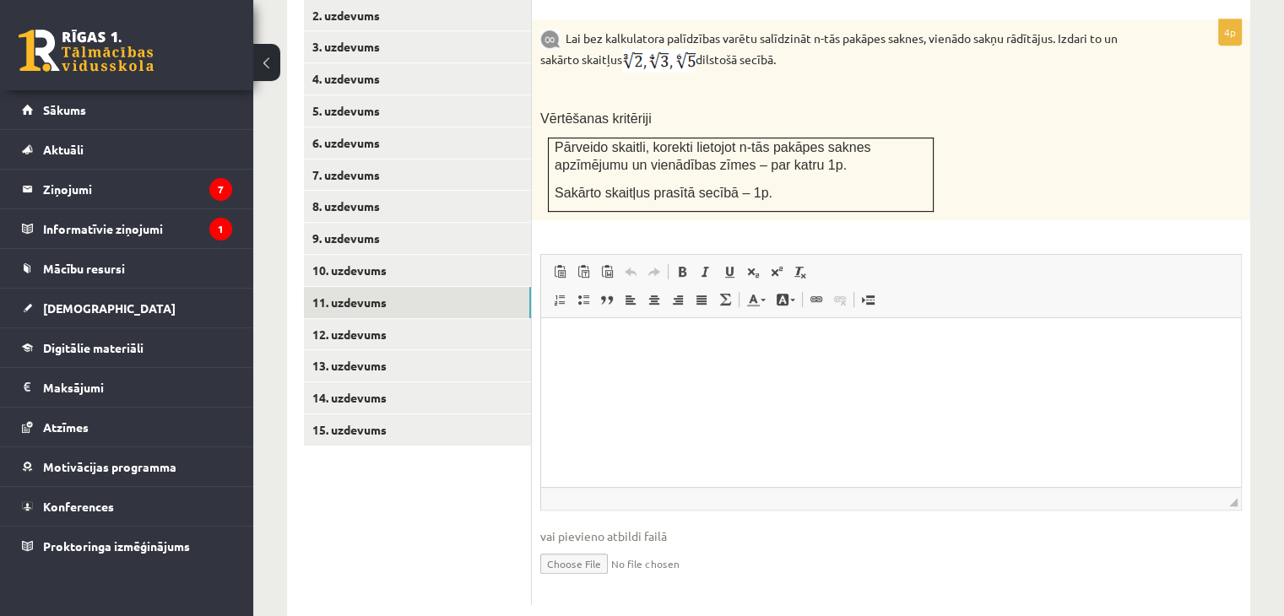
click at [608, 545] on input "file" at bounding box center [891, 562] width 702 height 35
type input "**********"
click at [348, 319] on link "12. uzdevums" at bounding box center [417, 334] width 227 height 31
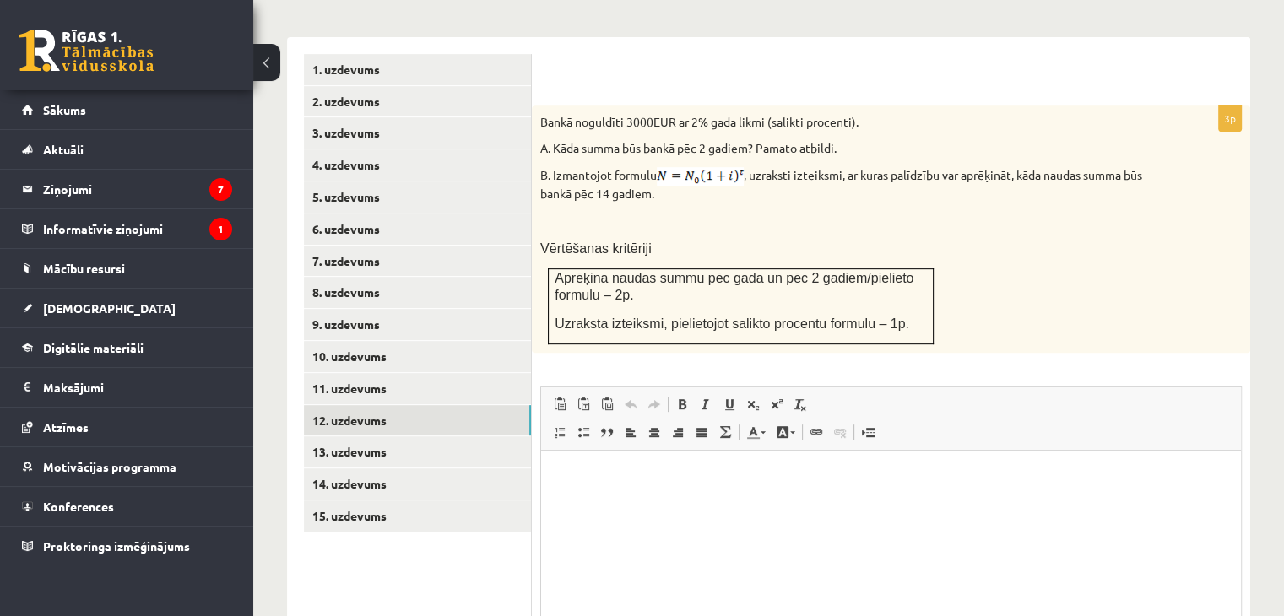
scroll to position [848, 0]
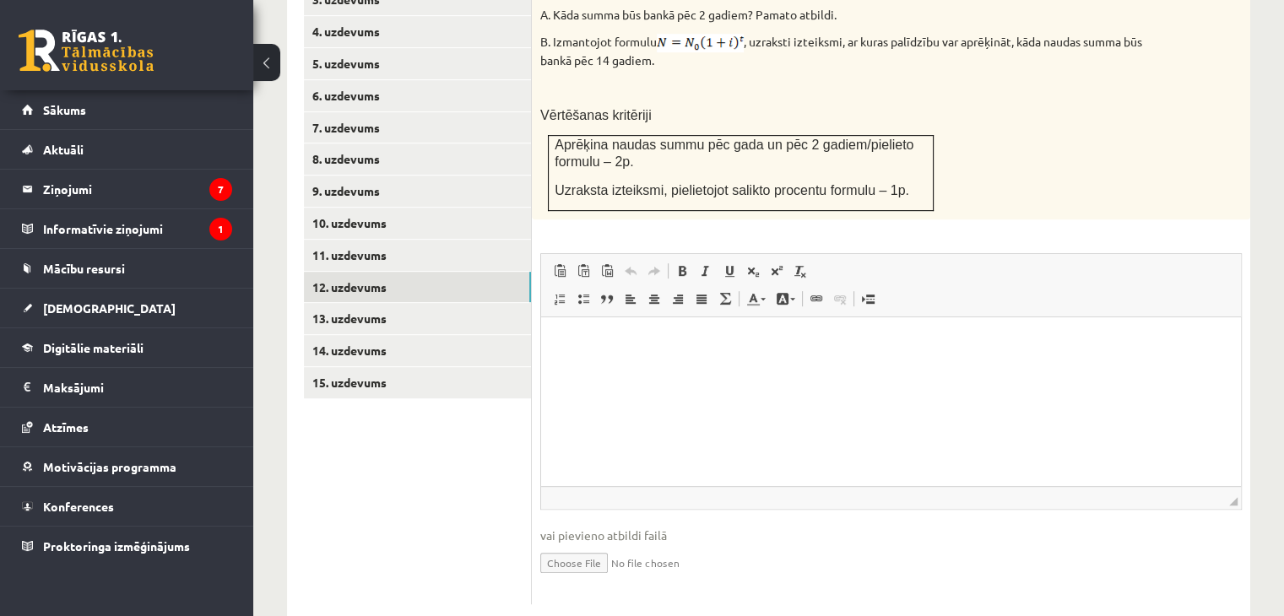
click at [605, 544] on input "file" at bounding box center [891, 561] width 702 height 35
type input "**********"
click at [592, 544] on input "file" at bounding box center [891, 561] width 702 height 35
click at [585, 544] on input "file" at bounding box center [891, 561] width 702 height 35
click at [584, 544] on input "file" at bounding box center [891, 561] width 702 height 35
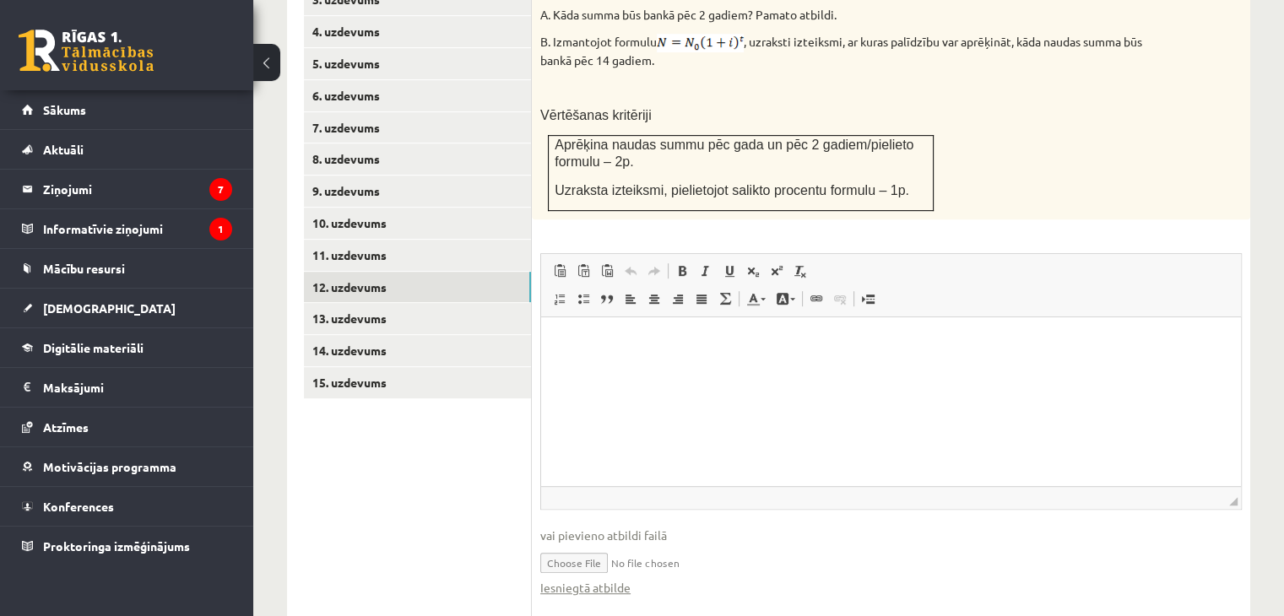
type input "**********"
click at [355, 303] on link "13. uzdevums" at bounding box center [417, 318] width 227 height 31
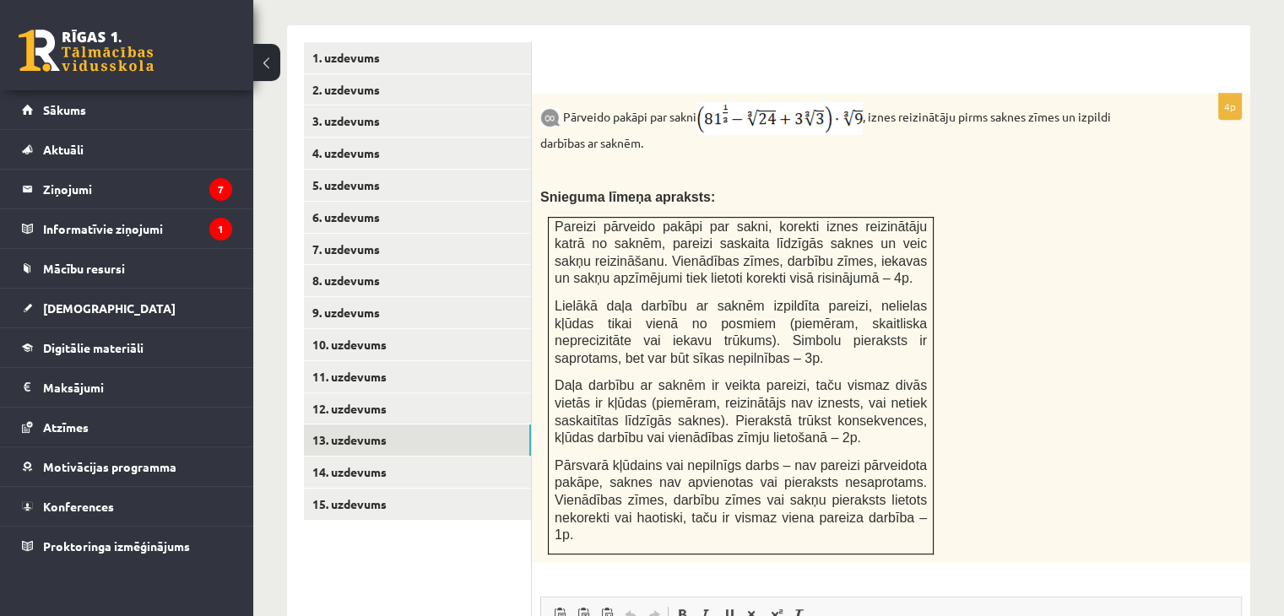
scroll to position [1016, 0]
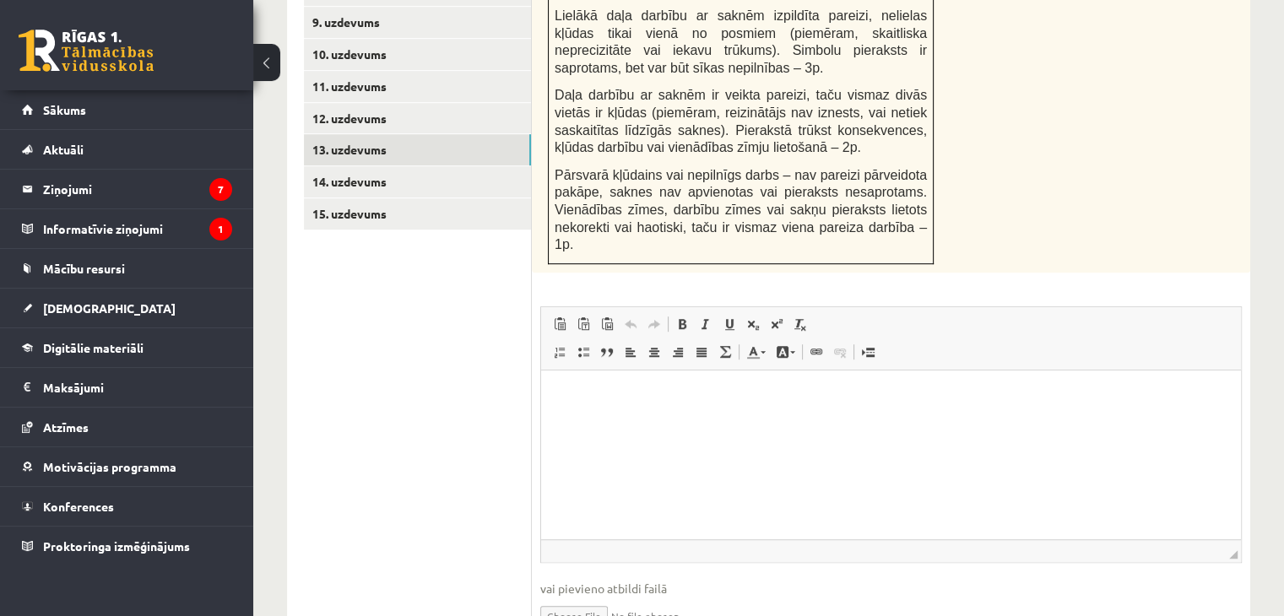
click at [588, 598] on input "file" at bounding box center [891, 615] width 702 height 35
type input "**********"
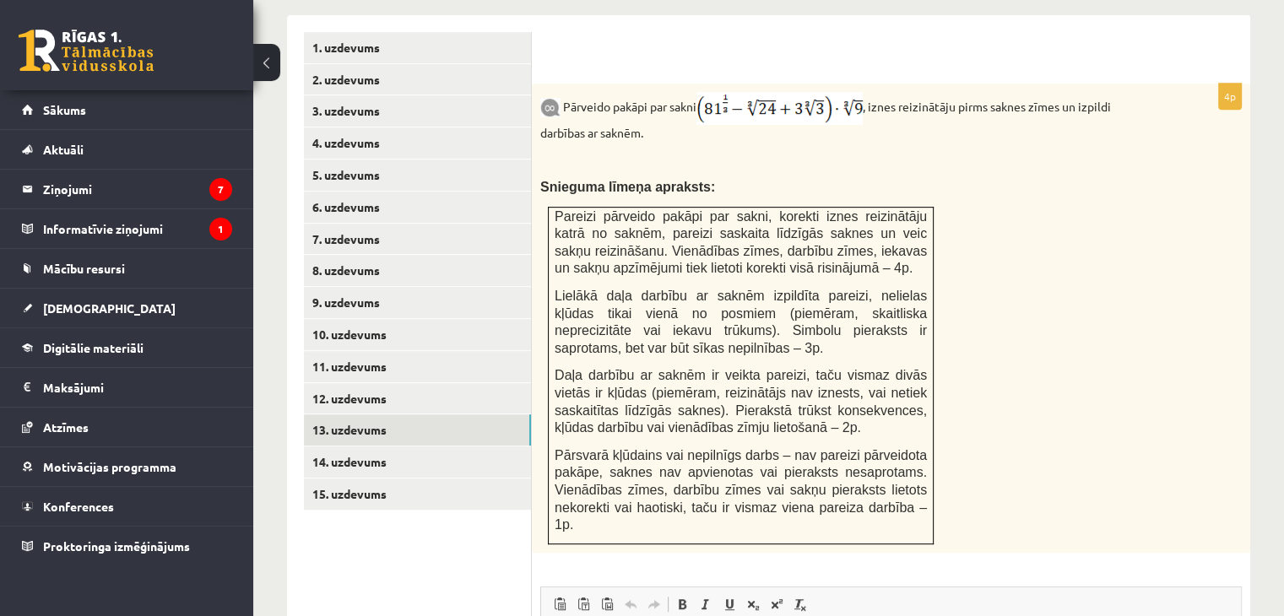
scroll to position [731, 0]
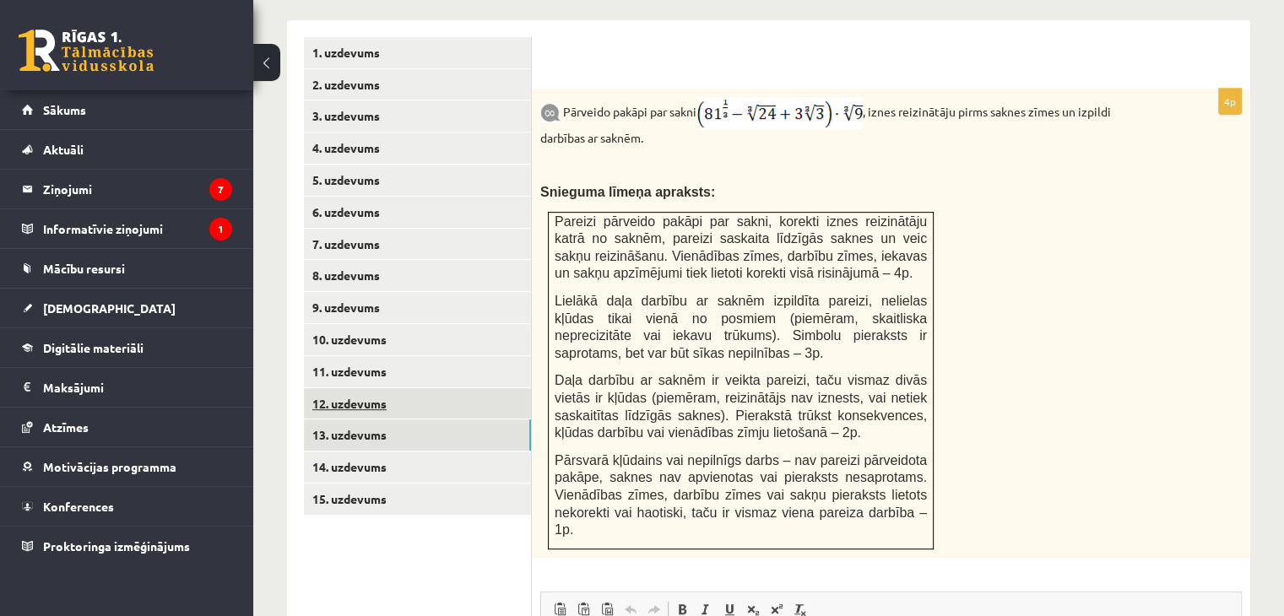
click at [373, 388] on link "12. uzdevums" at bounding box center [417, 403] width 227 height 31
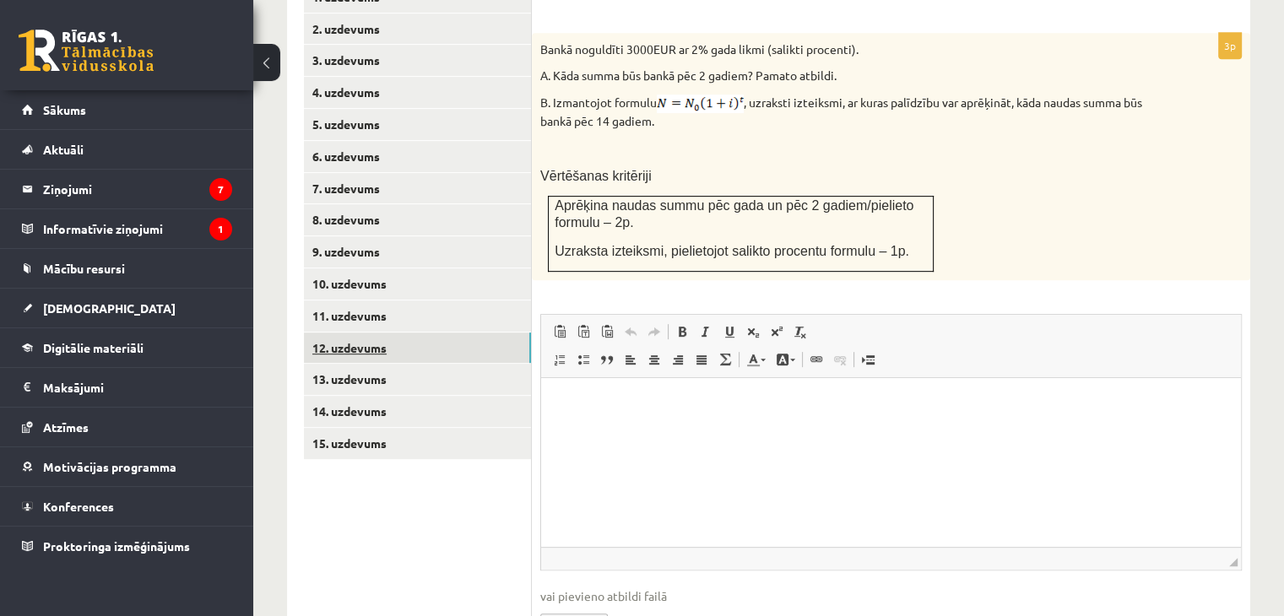
scroll to position [864, 0]
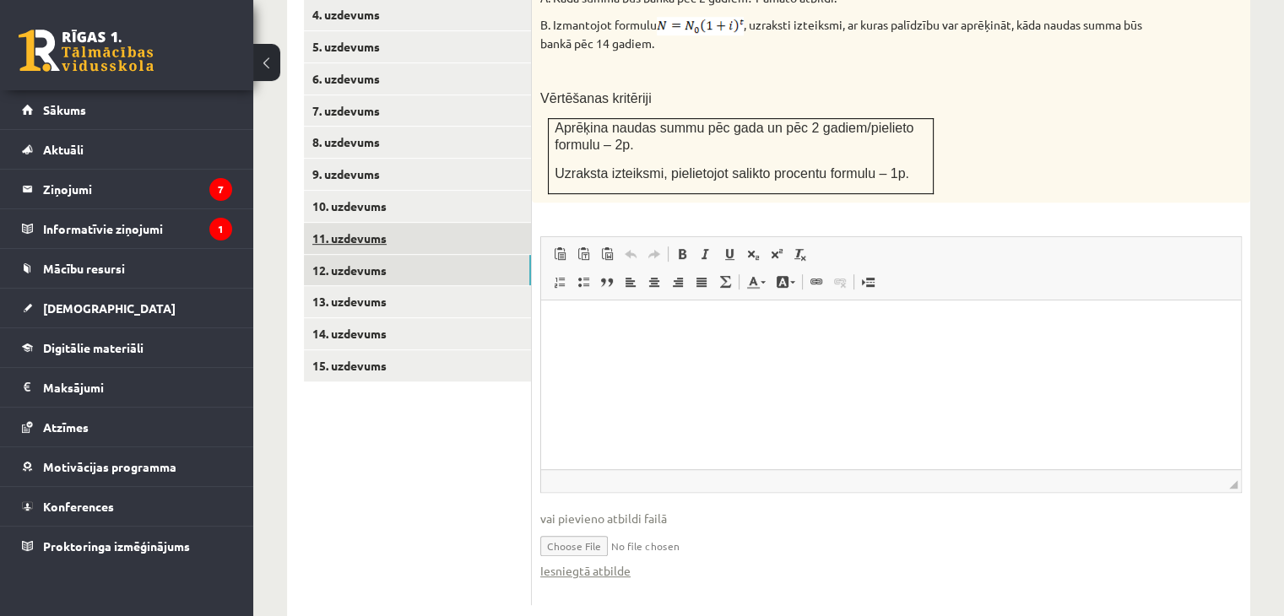
click at [351, 223] on link "11. uzdevums" at bounding box center [417, 238] width 227 height 31
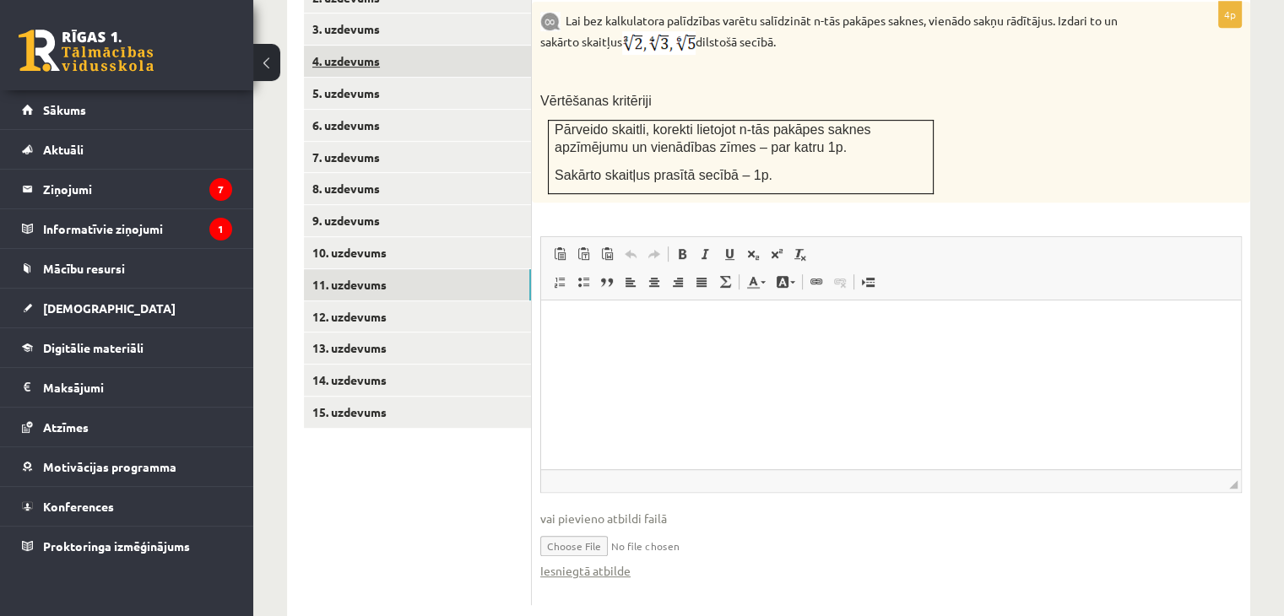
scroll to position [0, 0]
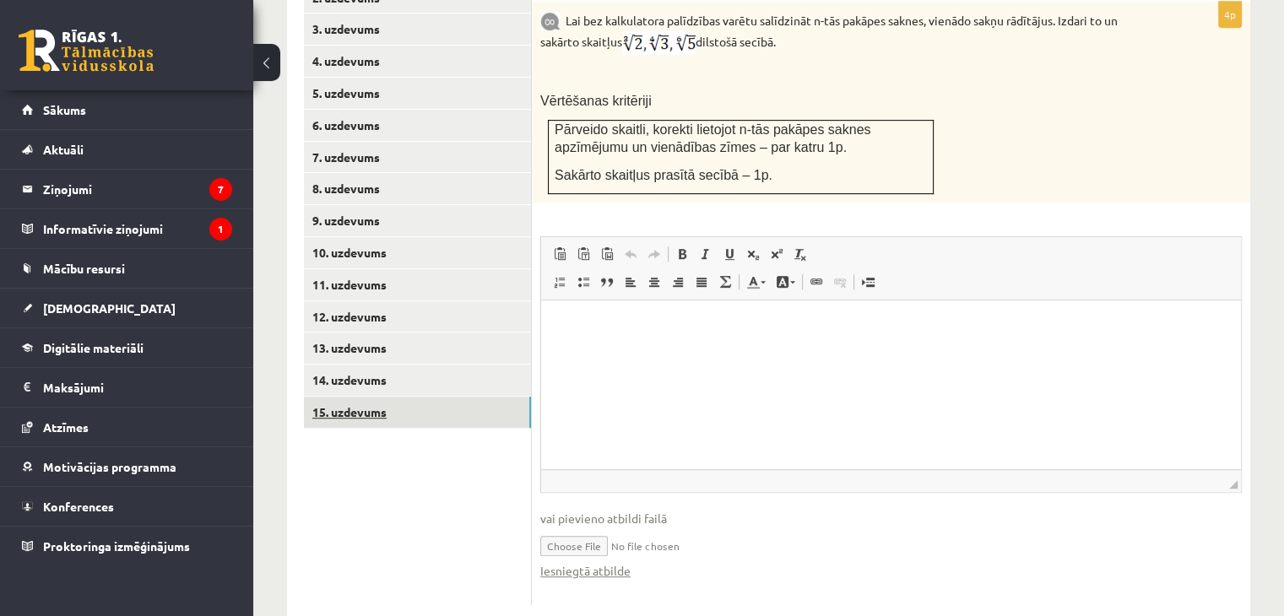
click at [361, 397] on link "15. uzdevums" at bounding box center [417, 412] width 227 height 31
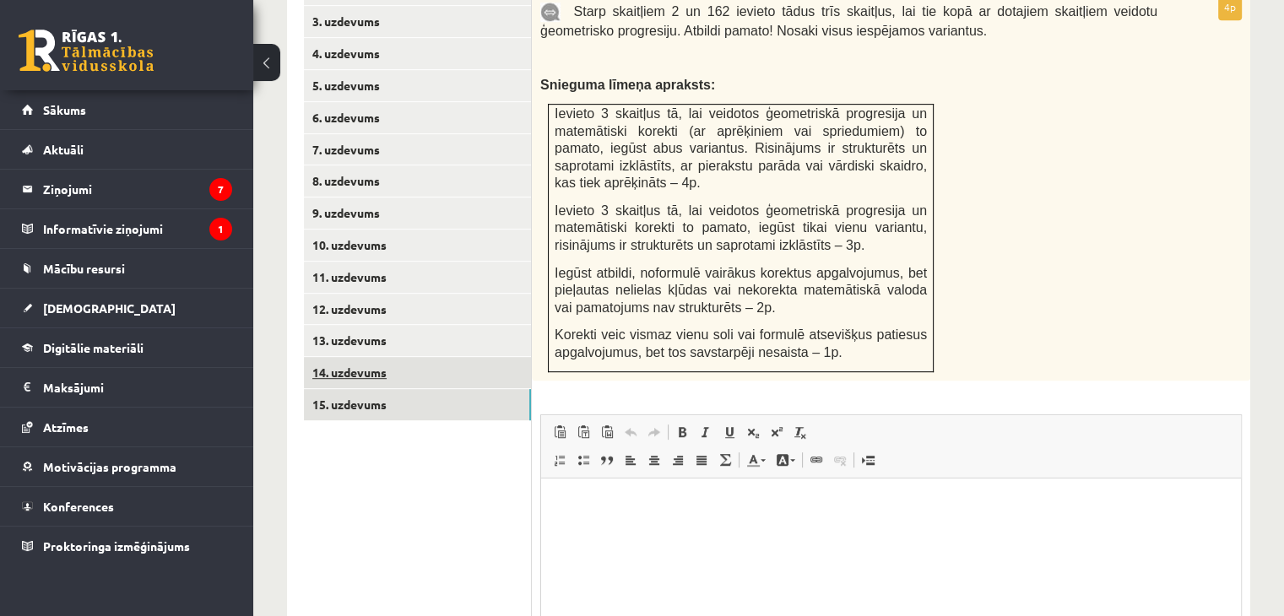
scroll to position [648, 0]
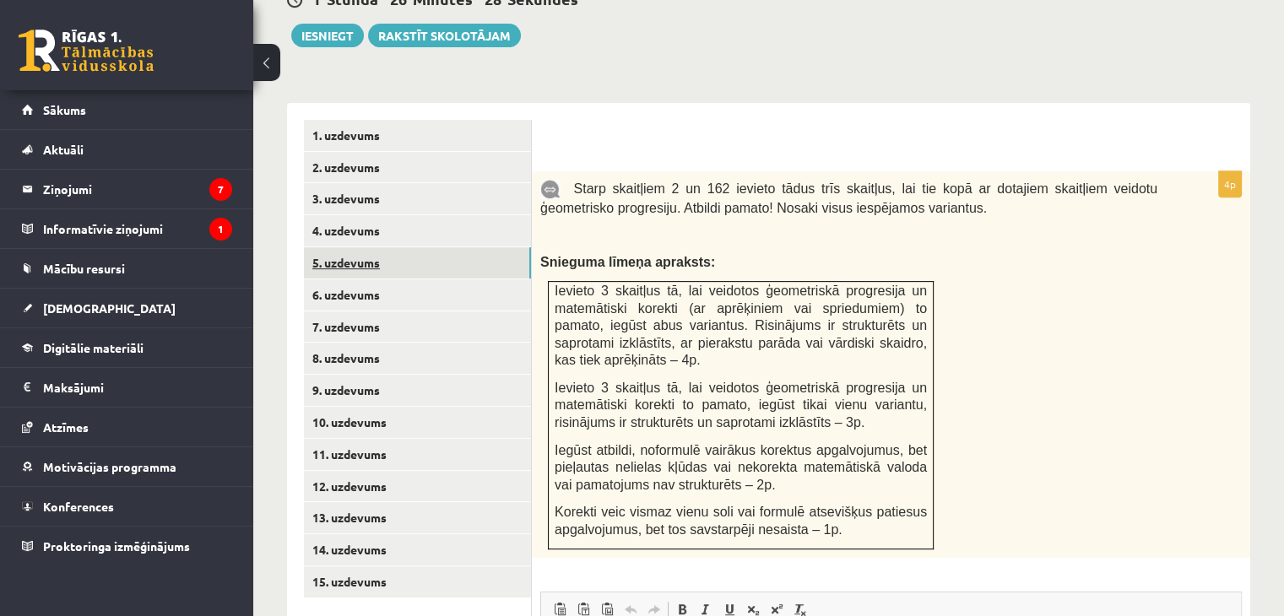
click at [358, 247] on link "5. uzdevums" at bounding box center [417, 262] width 227 height 31
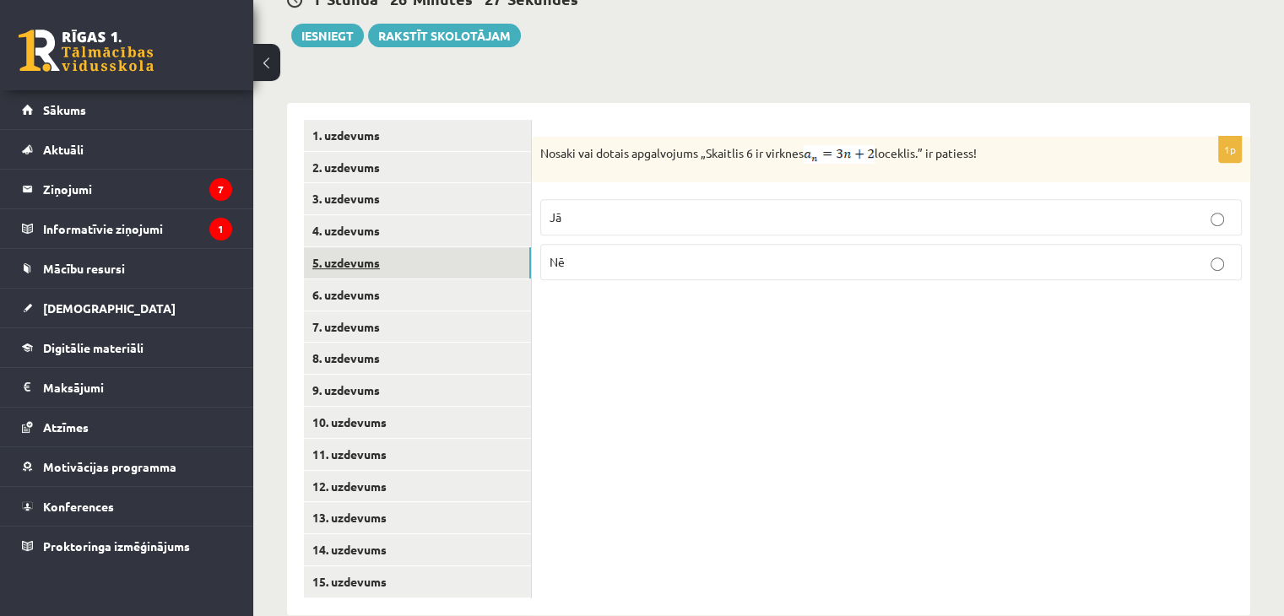
scroll to position [644, 0]
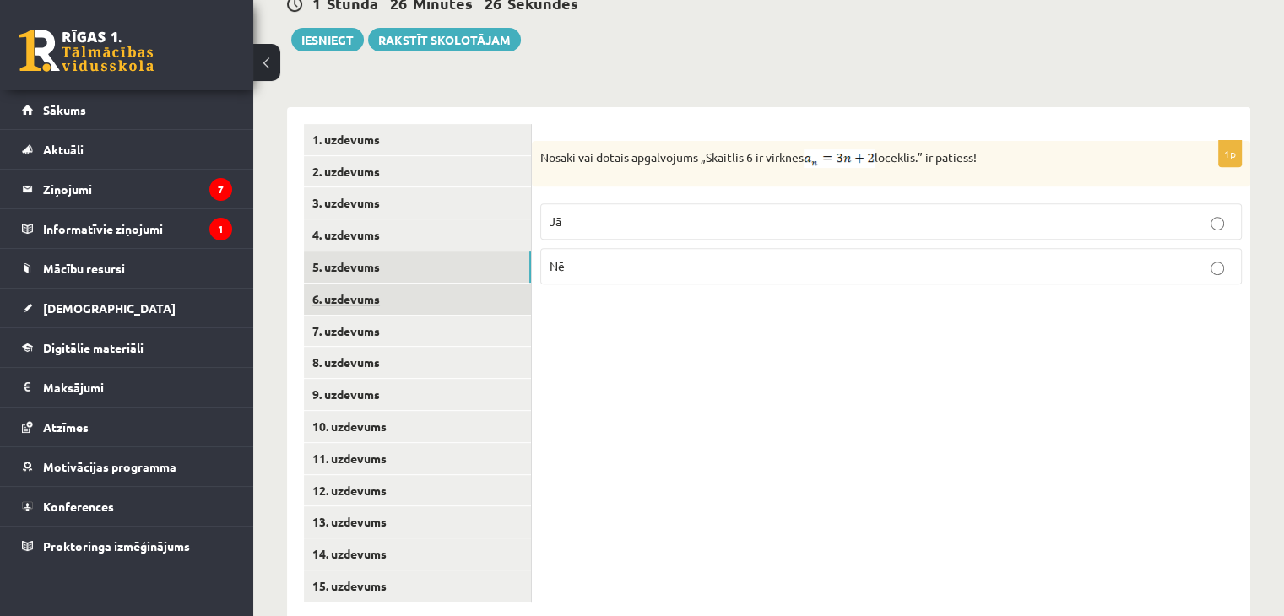
click at [371, 284] on link "6. uzdevums" at bounding box center [417, 299] width 227 height 31
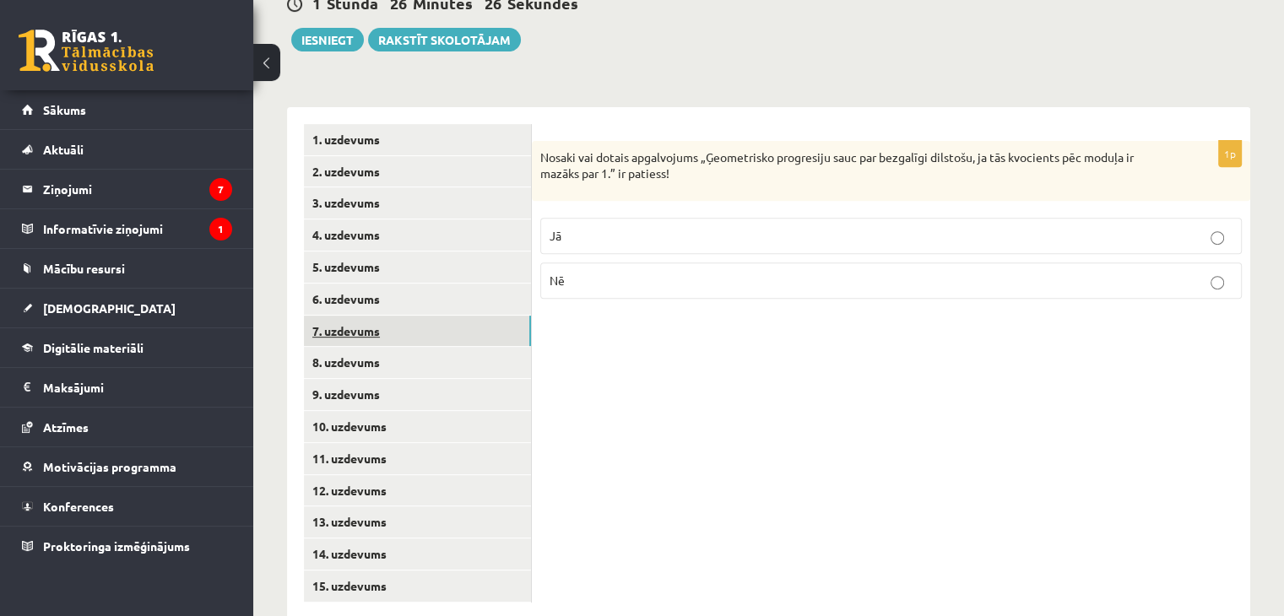
click at [361, 316] on link "7. uzdevums" at bounding box center [417, 331] width 227 height 31
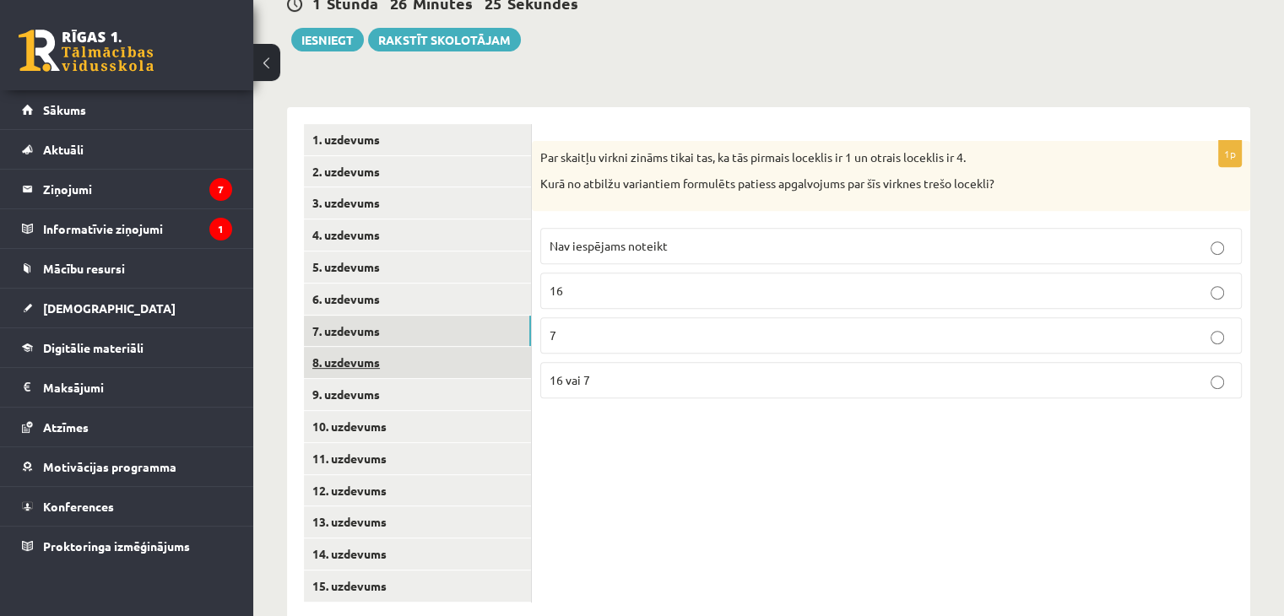
click at [357, 347] on link "8. uzdevums" at bounding box center [417, 362] width 227 height 31
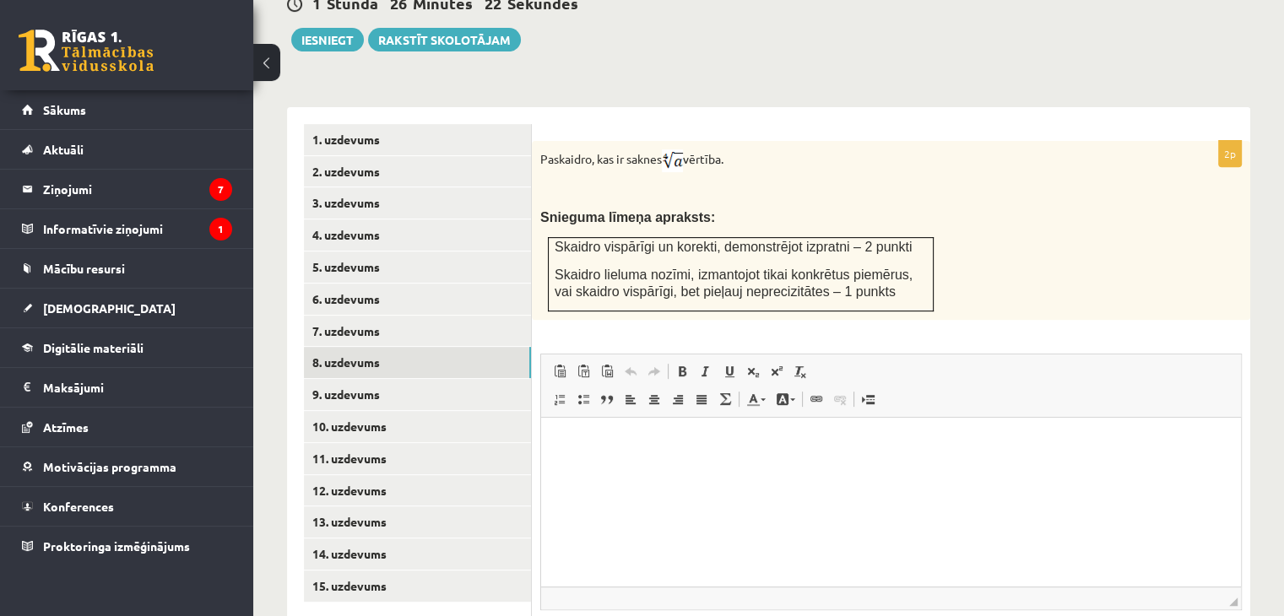
scroll to position [762, 0]
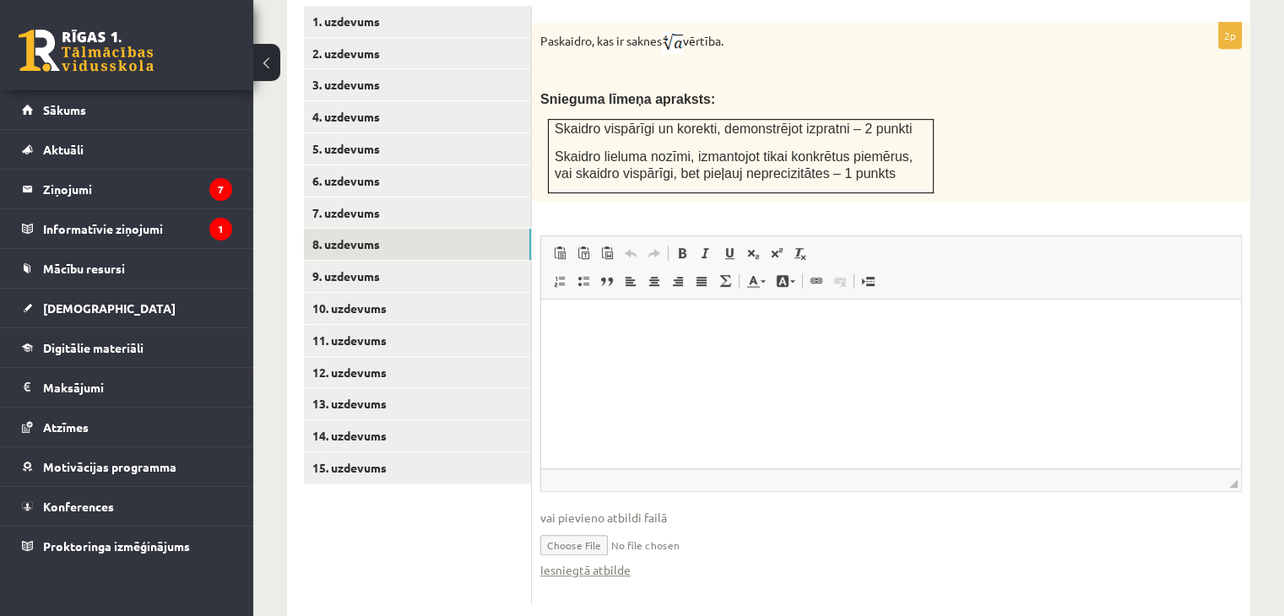
click at [601, 527] on input "file" at bounding box center [891, 544] width 702 height 35
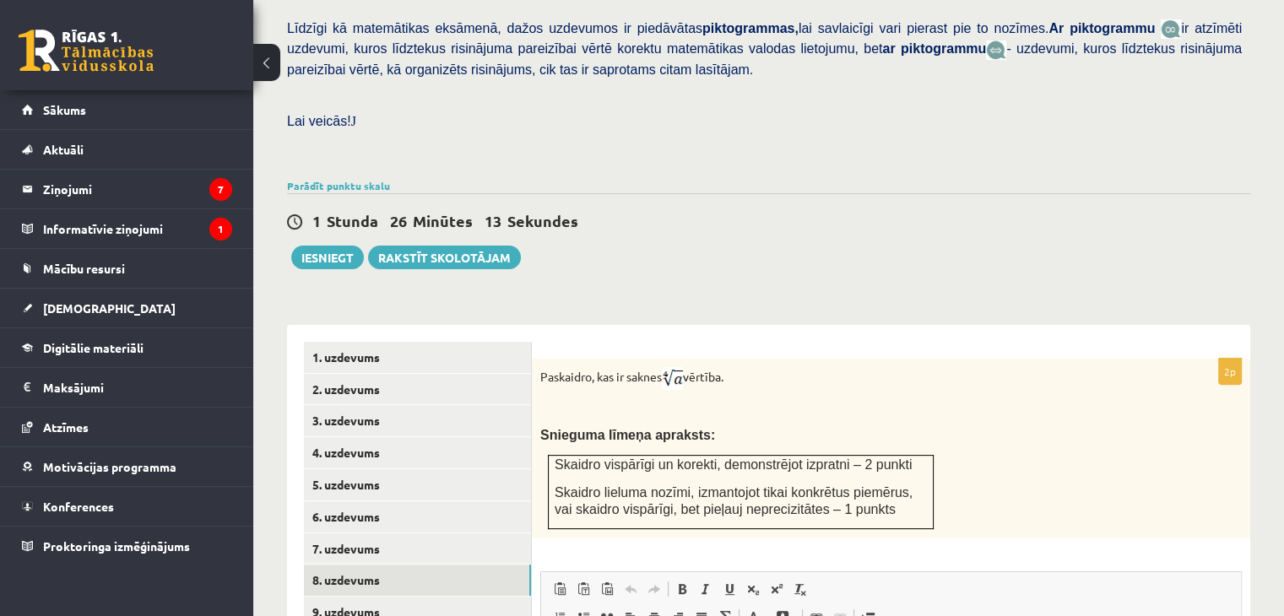
scroll to position [425, 0]
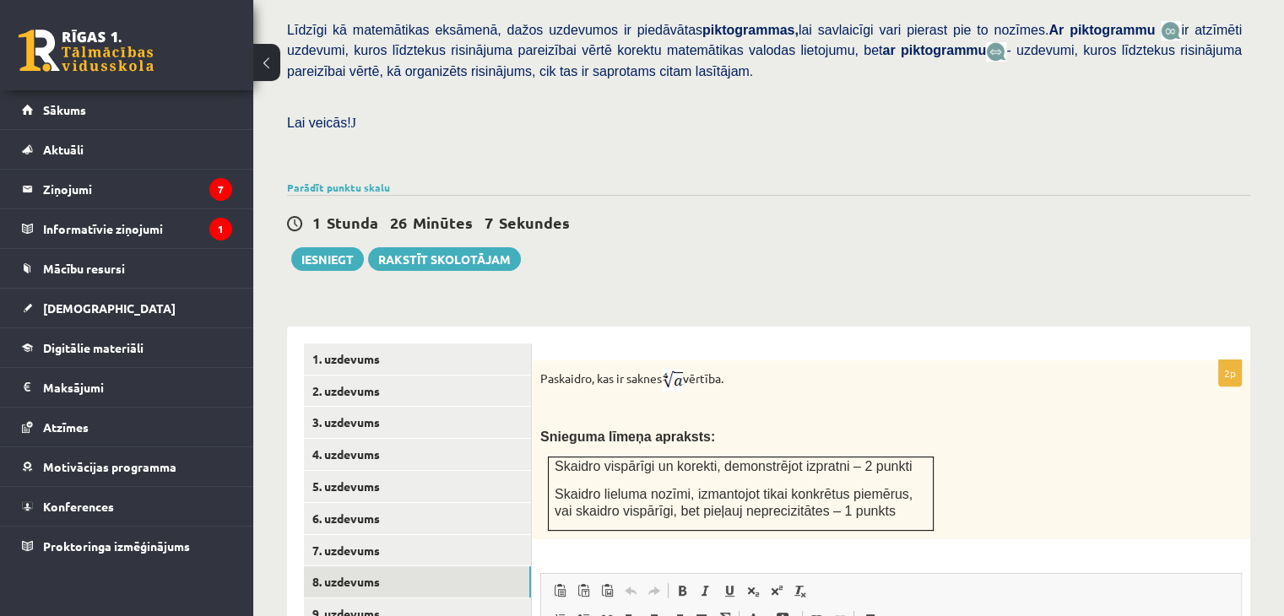
type input "**********"
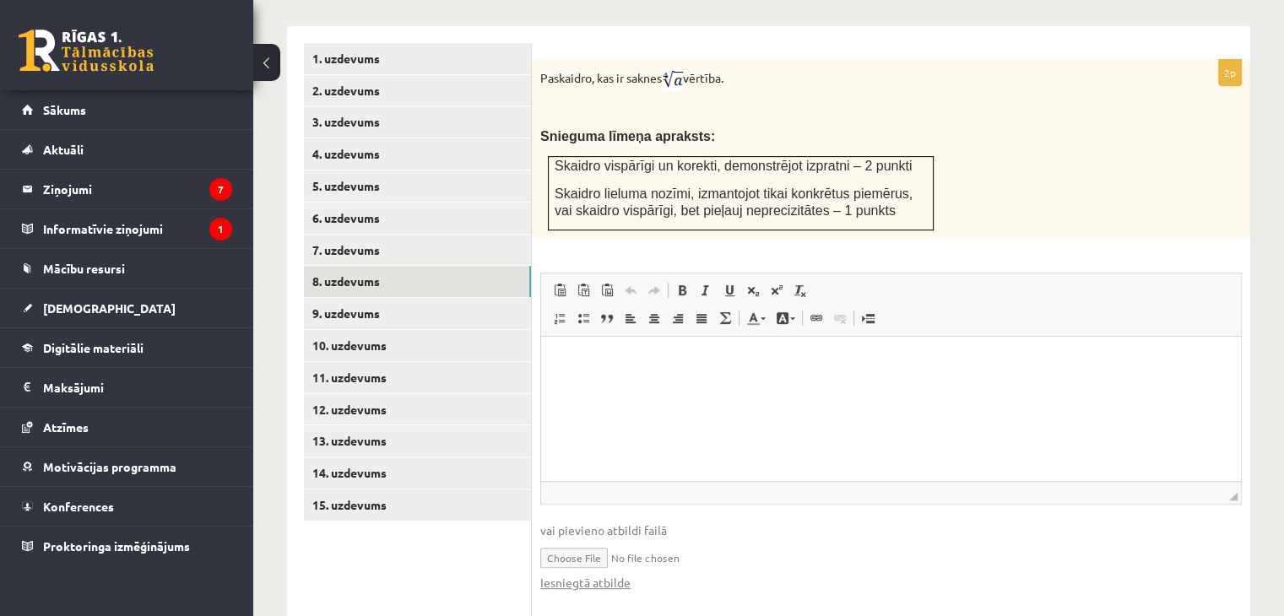
scroll to position [718, 0]
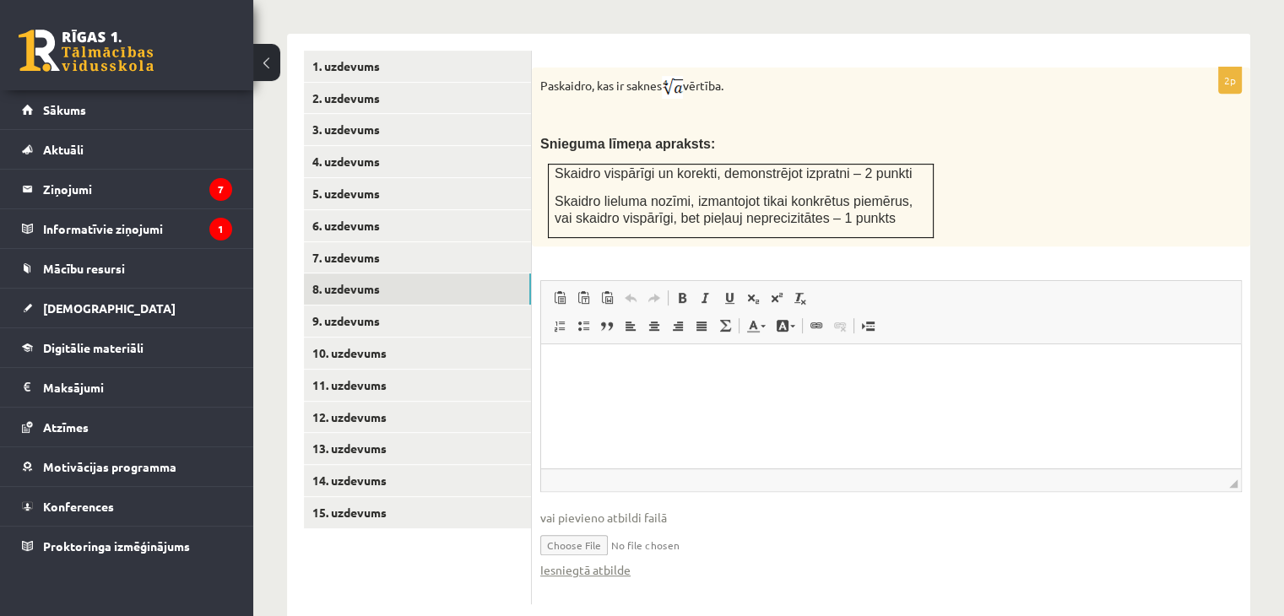
drag, startPoint x: 1771, startPoint y: 790, endPoint x: 1042, endPoint y: 354, distance: 850.0
click at [648, 374] on p "Визуальный текстовый редактор, wiswyg-editor-user-answer-47024992592240" at bounding box center [891, 369] width 666 height 18
click at [374, 306] on link "9. uzdevums" at bounding box center [417, 321] width 227 height 31
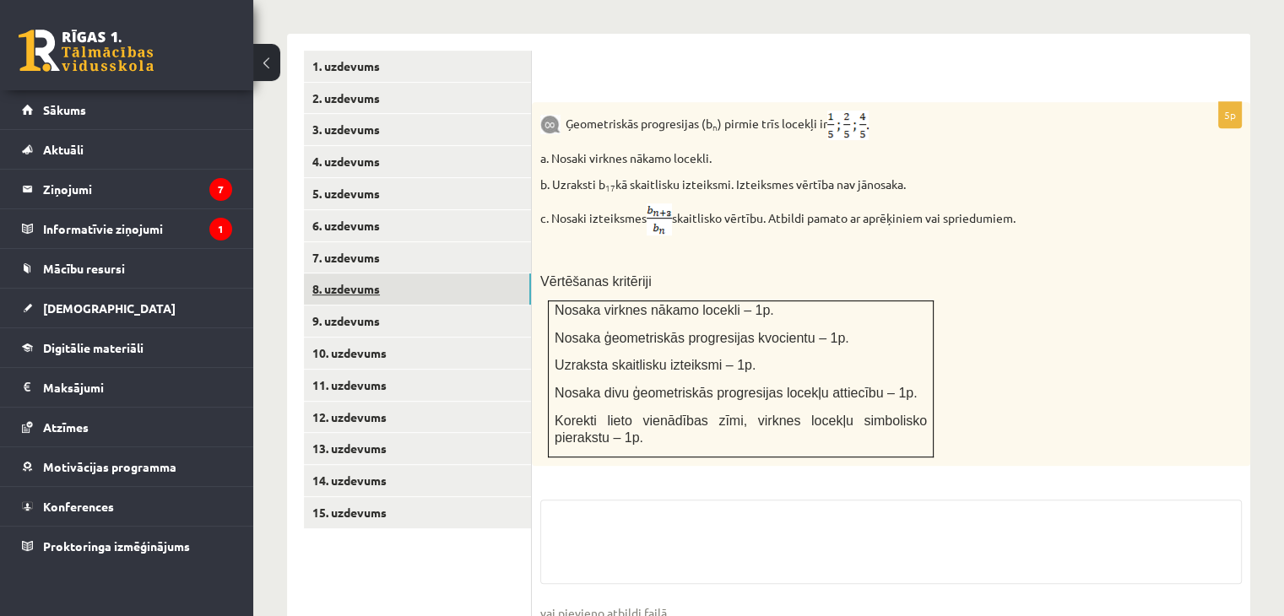
click at [367, 274] on link "8. uzdevums" at bounding box center [417, 289] width 227 height 31
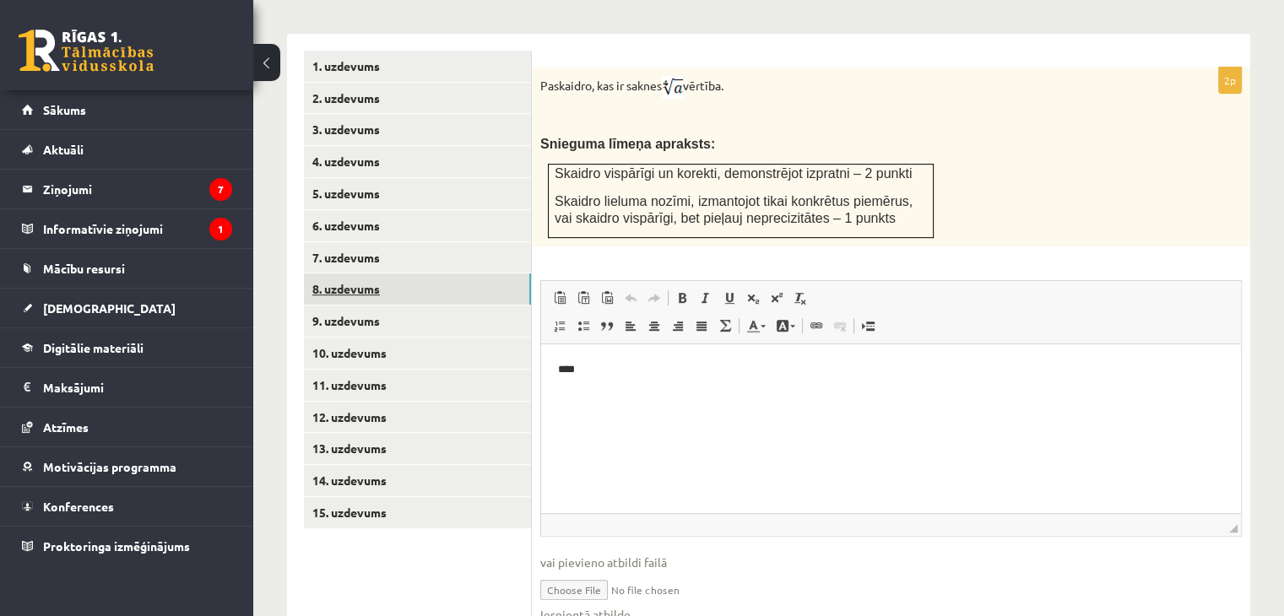
scroll to position [0, 0]
drag, startPoint x: 611, startPoint y: 376, endPoint x: 528, endPoint y: 360, distance: 84.9
click at [541, 360] on html "****" at bounding box center [891, 369] width 700 height 51
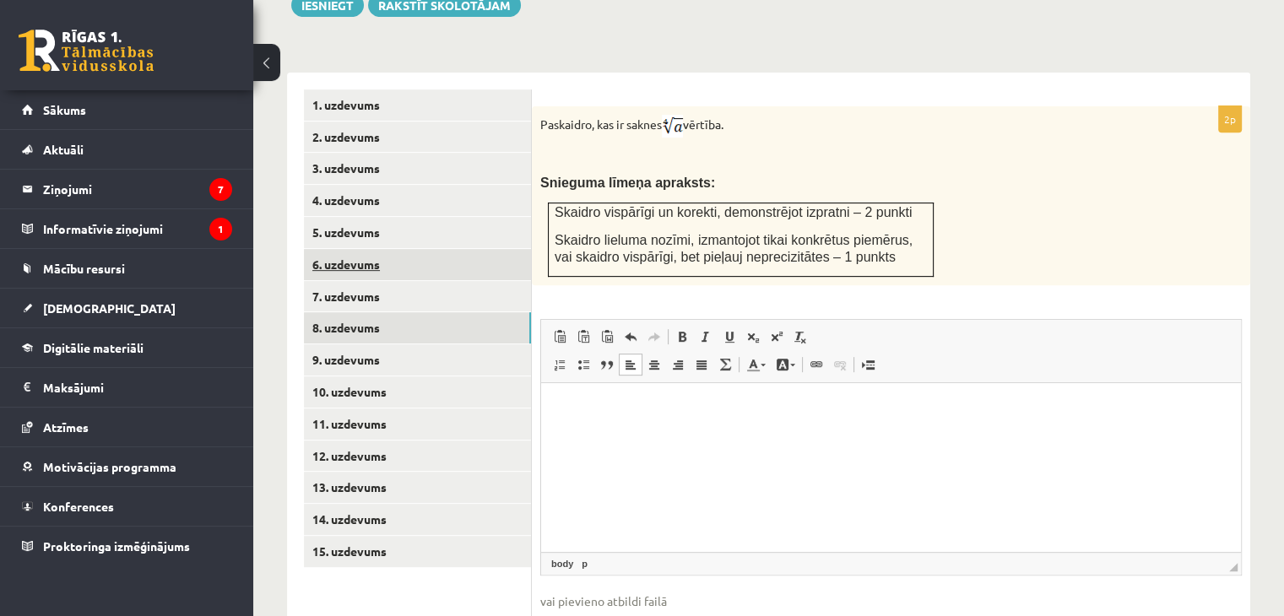
scroll to position [762, 0]
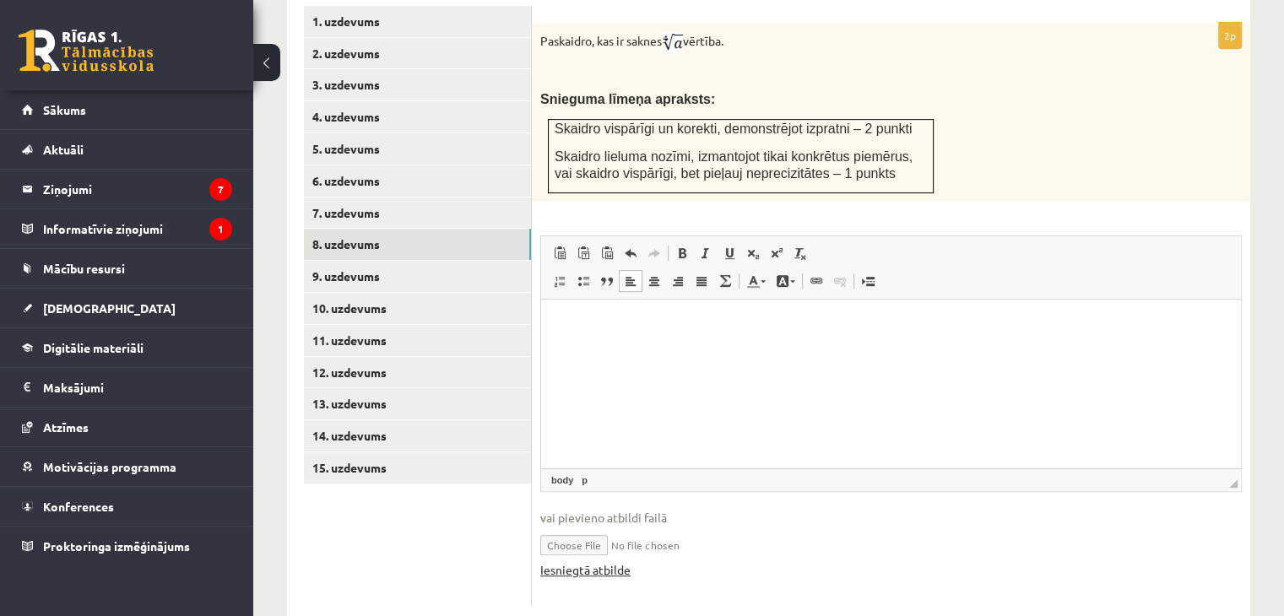
click at [598, 561] on link "Iesniegtā atbilde" at bounding box center [585, 570] width 90 height 18
click at [368, 261] on link "9. uzdevums" at bounding box center [417, 276] width 227 height 31
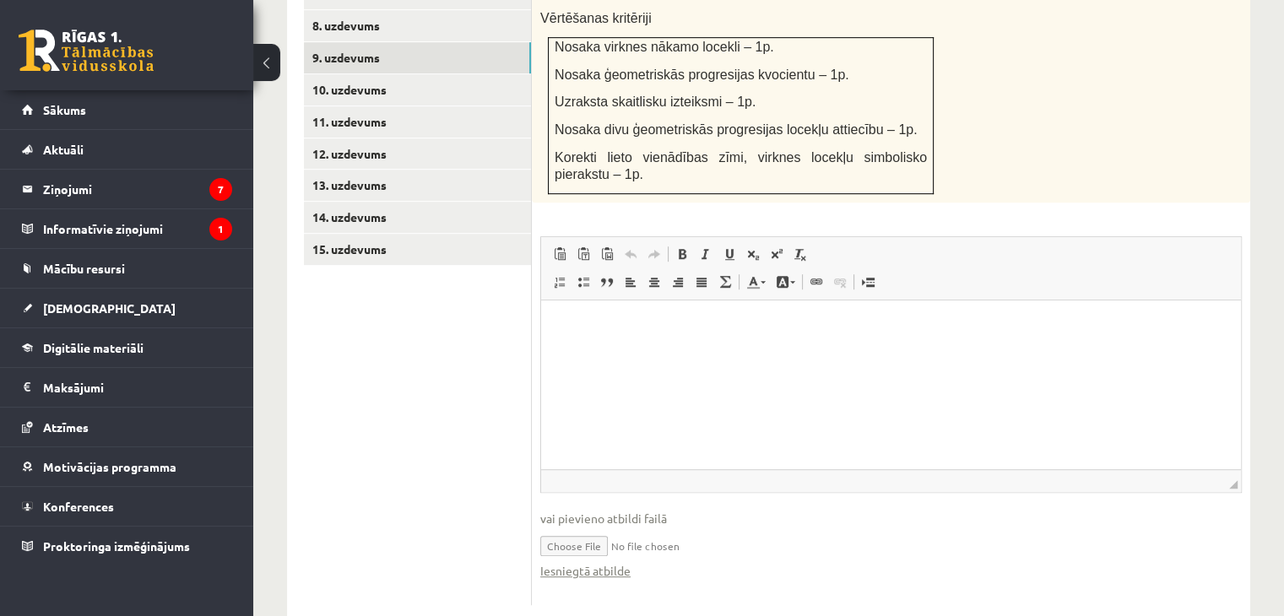
scroll to position [982, 0]
click at [599, 561] on link "Iesniegtā atbilde" at bounding box center [585, 570] width 90 height 18
click at [371, 73] on link "10. uzdevums" at bounding box center [417, 88] width 227 height 31
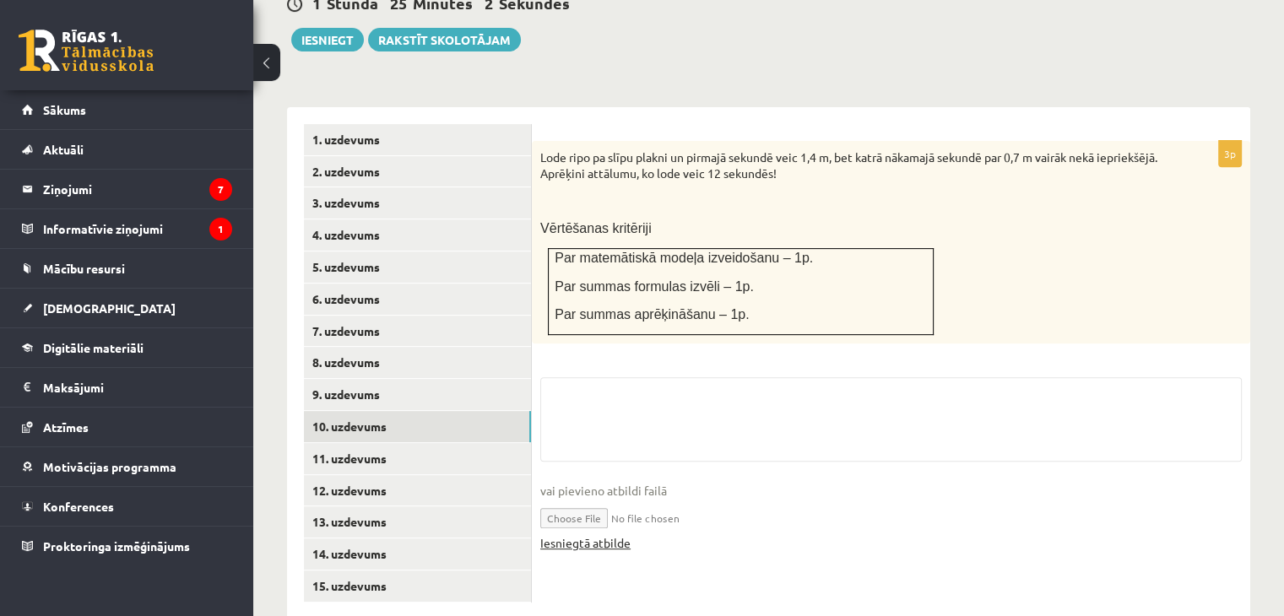
click at [611, 534] on link "Iesniegtā atbilde" at bounding box center [585, 543] width 90 height 18
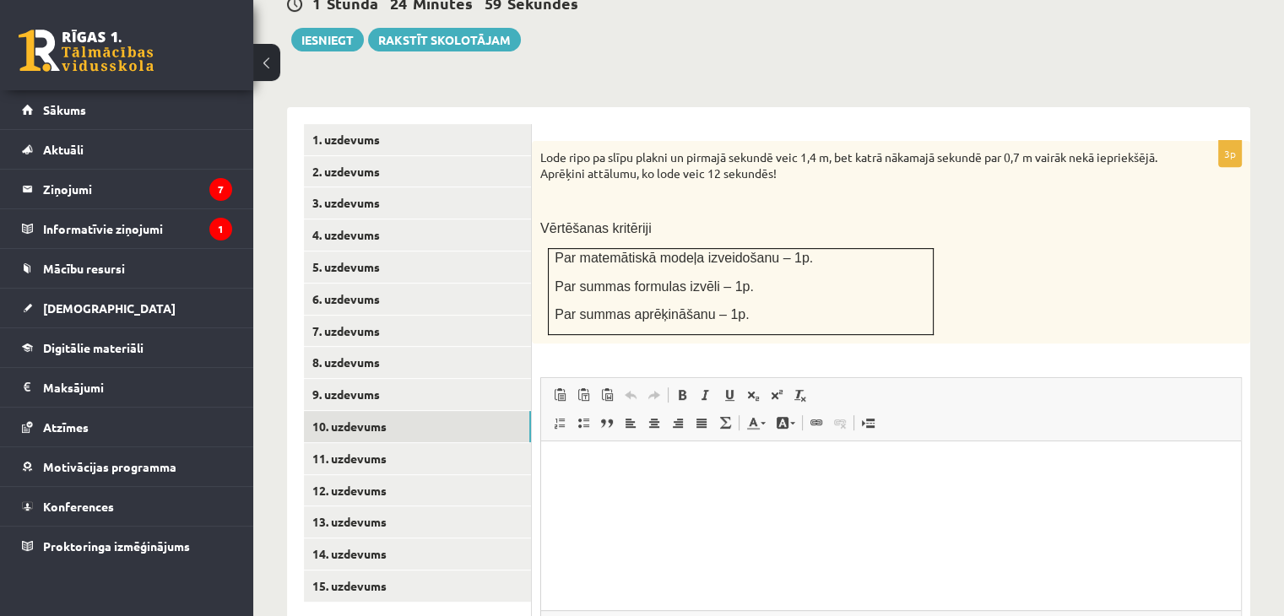
scroll to position [0, 0]
click at [360, 443] on link "11. uzdevums" at bounding box center [417, 458] width 227 height 31
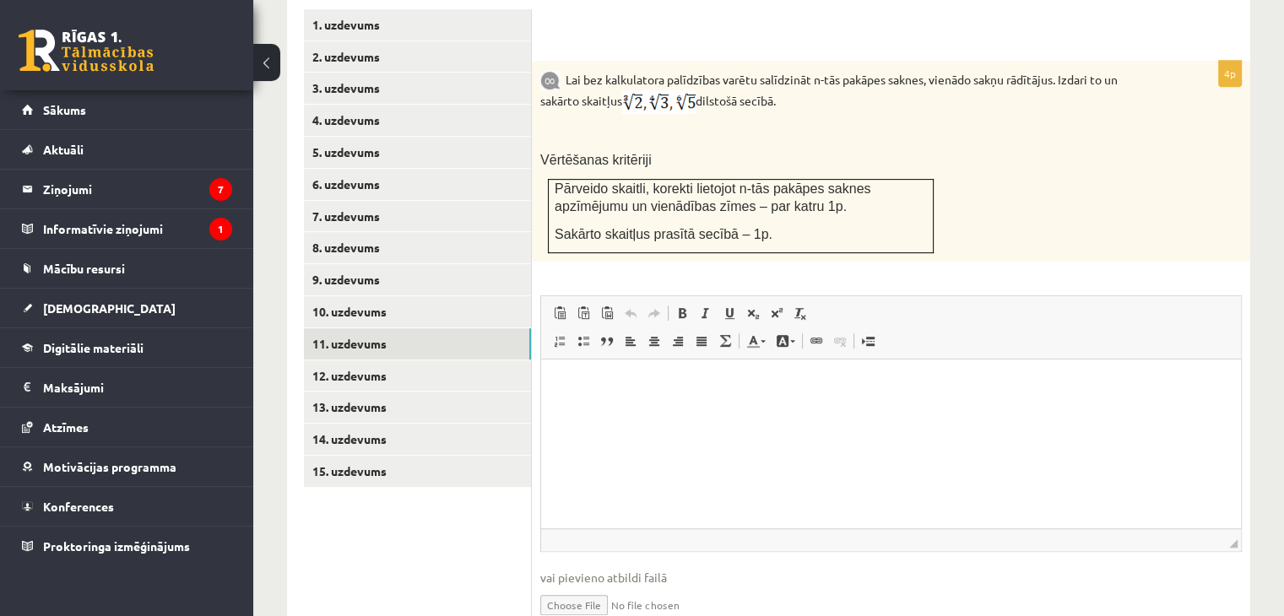
scroll to position [818, 0]
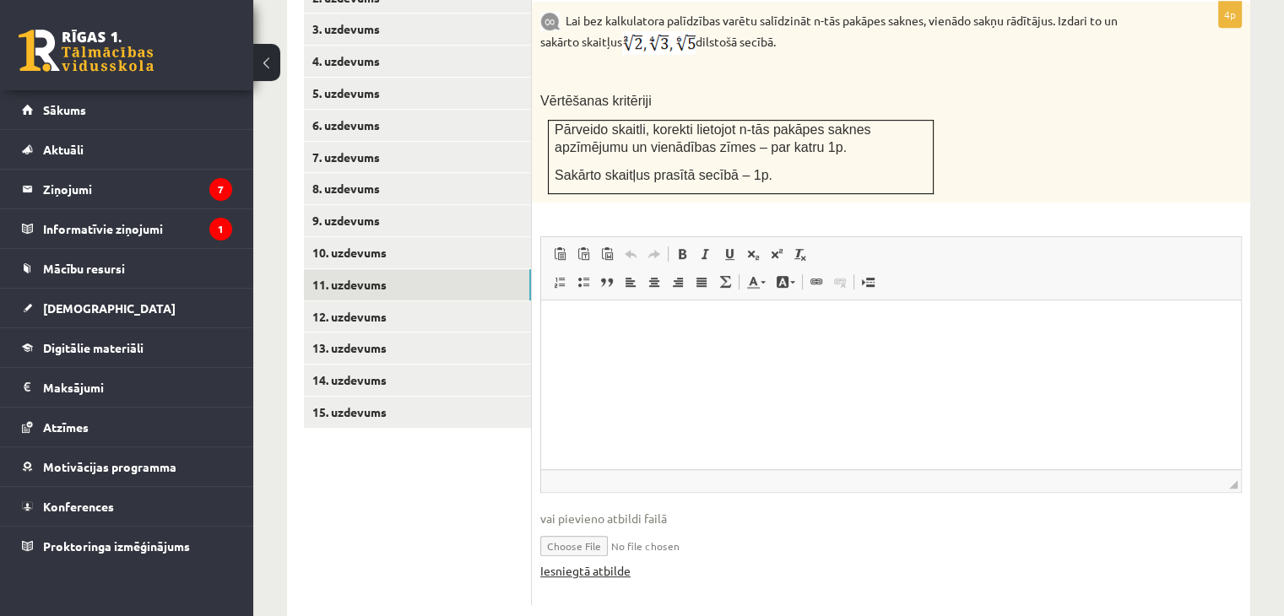
click at [589, 562] on link "Iesniegtā atbilde" at bounding box center [585, 571] width 90 height 18
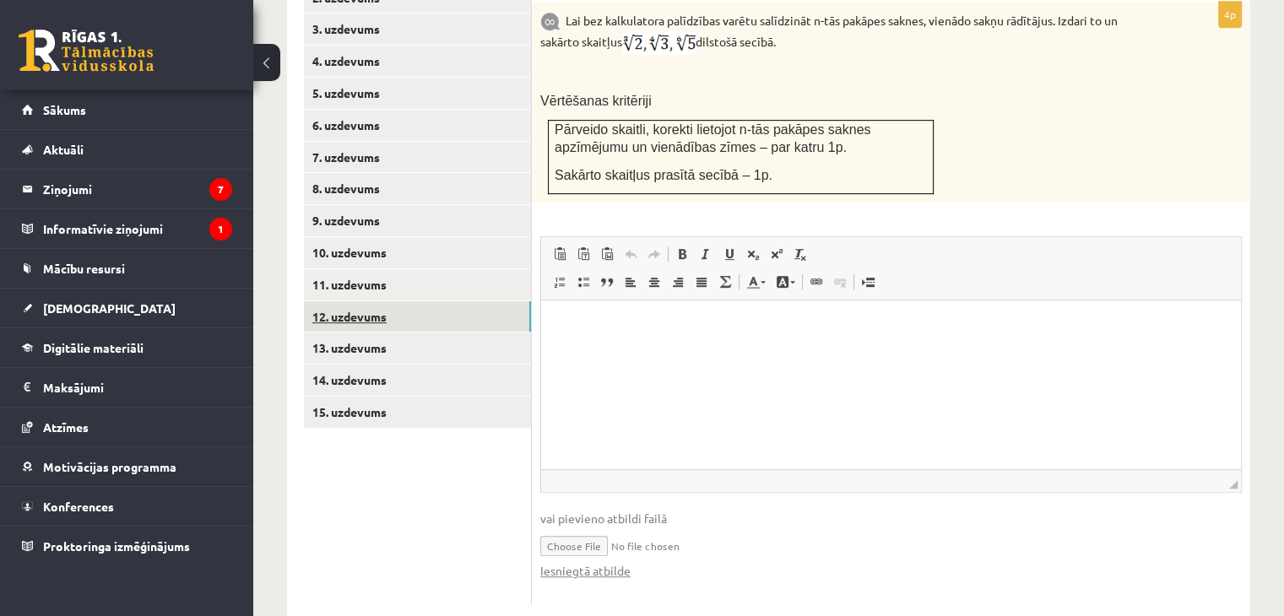
click at [368, 301] on link "12. uzdevums" at bounding box center [417, 316] width 227 height 31
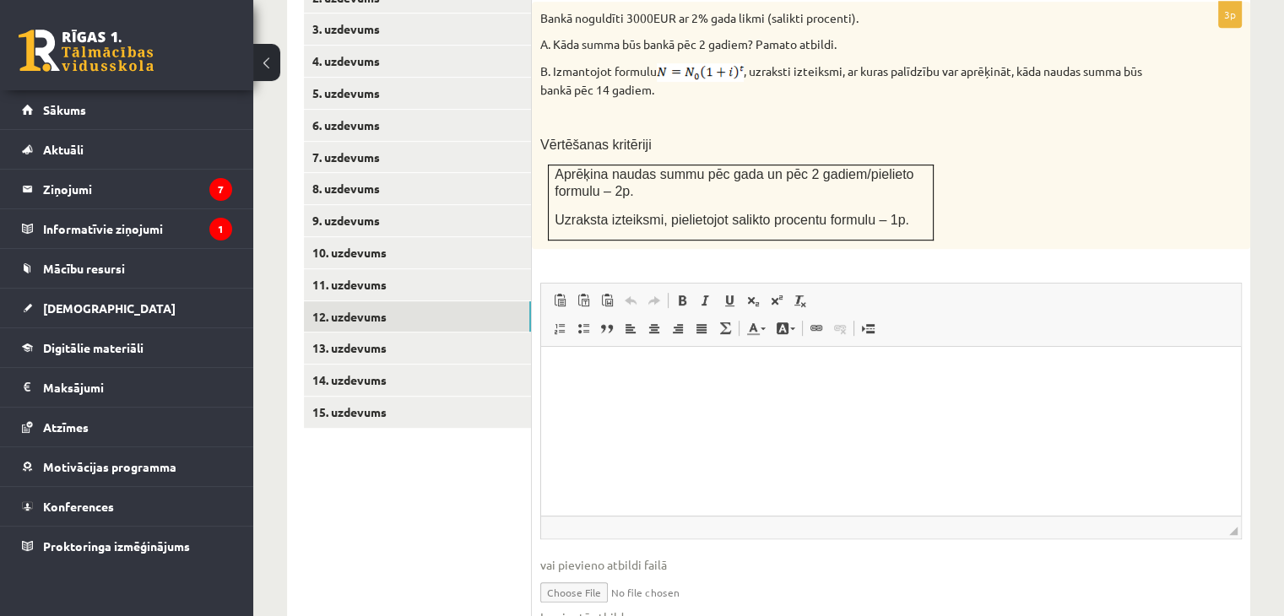
scroll to position [0, 0]
click at [604, 556] on span "vai pievieno atbildi failā" at bounding box center [891, 565] width 702 height 18
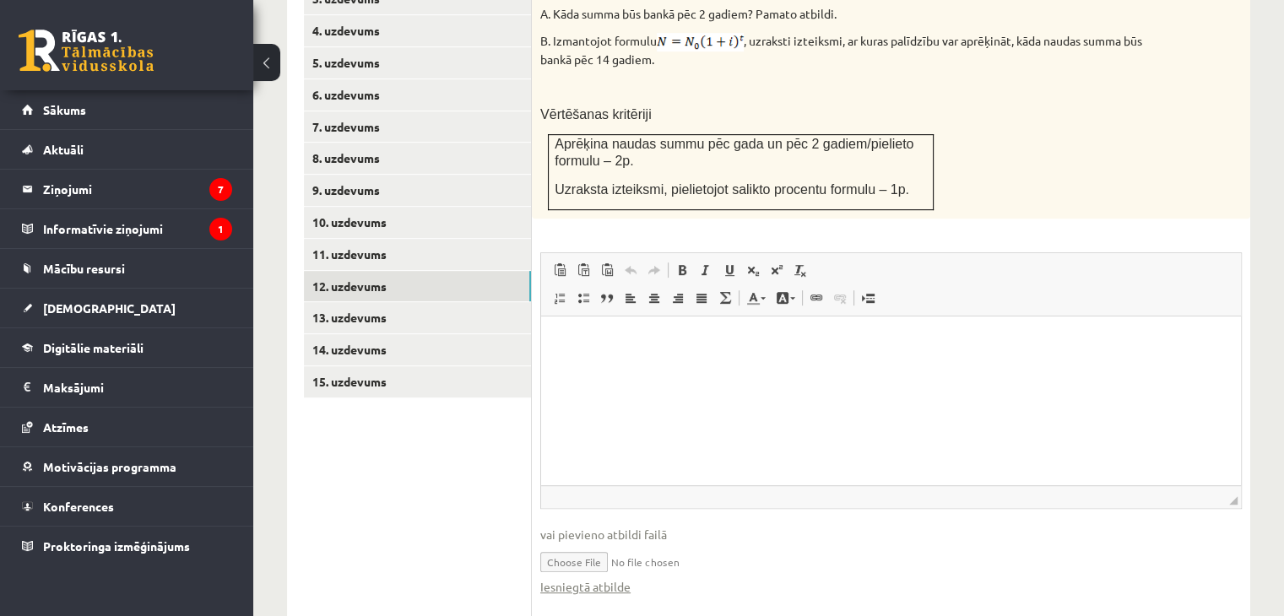
scroll to position [864, 0]
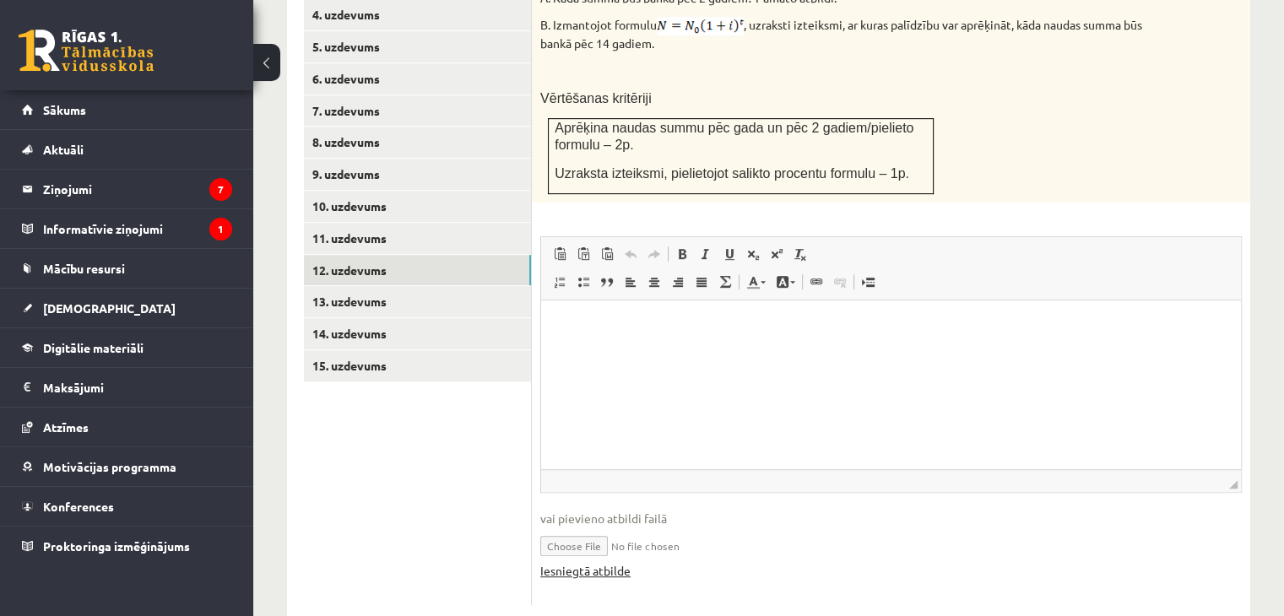
click at [598, 562] on link "Iesniegtā atbilde" at bounding box center [585, 571] width 90 height 18
click at [370, 286] on link "13. uzdevums" at bounding box center [417, 301] width 227 height 31
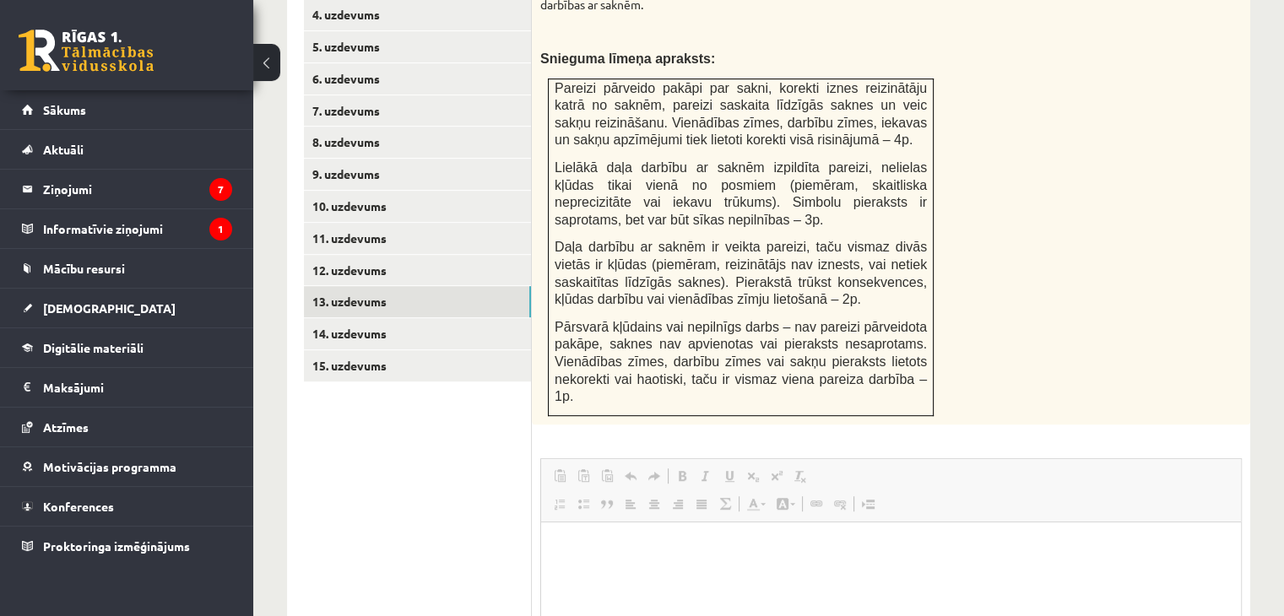
scroll to position [0, 0]
click at [614, 573] on html at bounding box center [891, 547] width 700 height 51
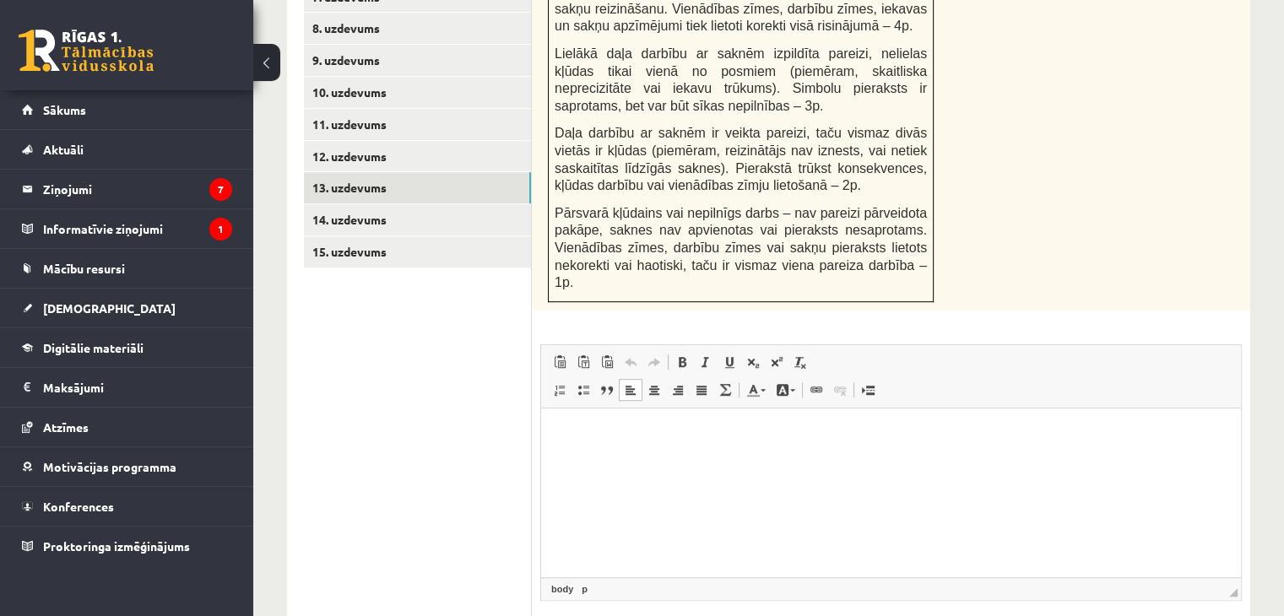
scroll to position [1069, 0]
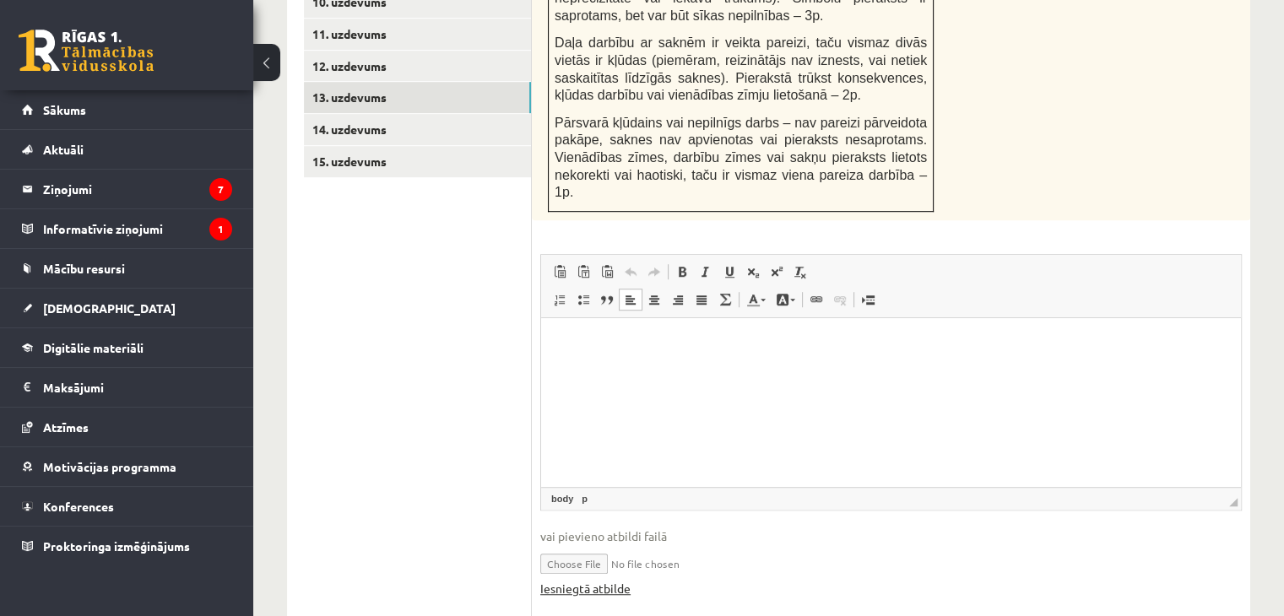
click at [600, 580] on link "Iesniegtā atbilde" at bounding box center [585, 589] width 90 height 18
click at [358, 114] on link "14. uzdevums" at bounding box center [417, 129] width 227 height 31
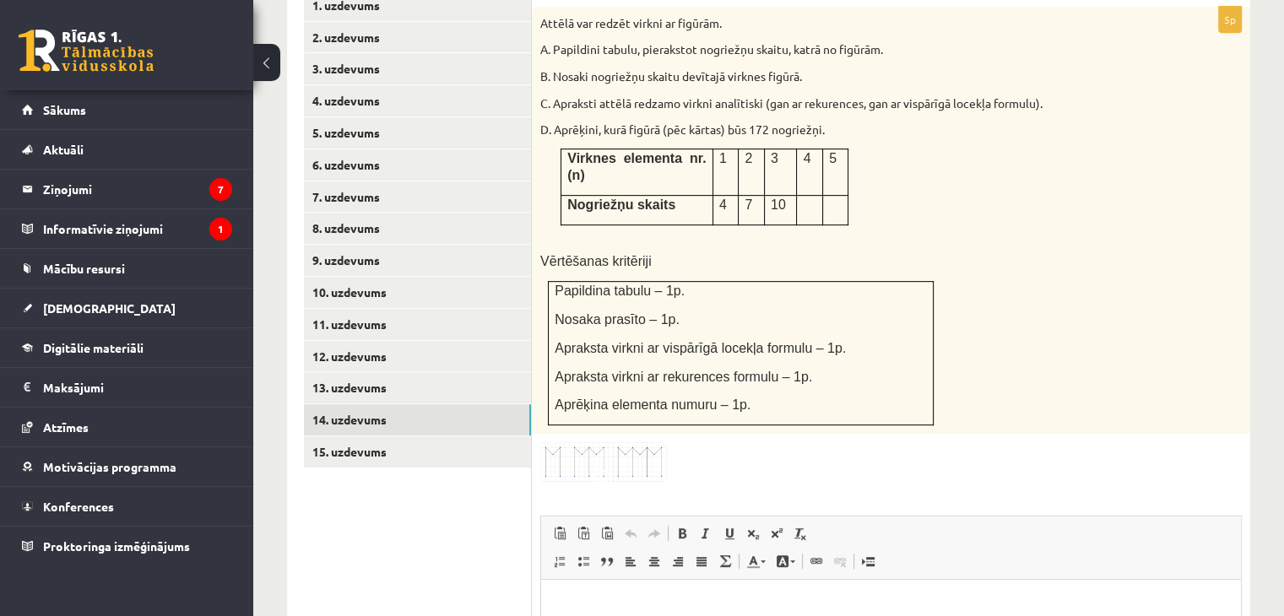
scroll to position [856, 0]
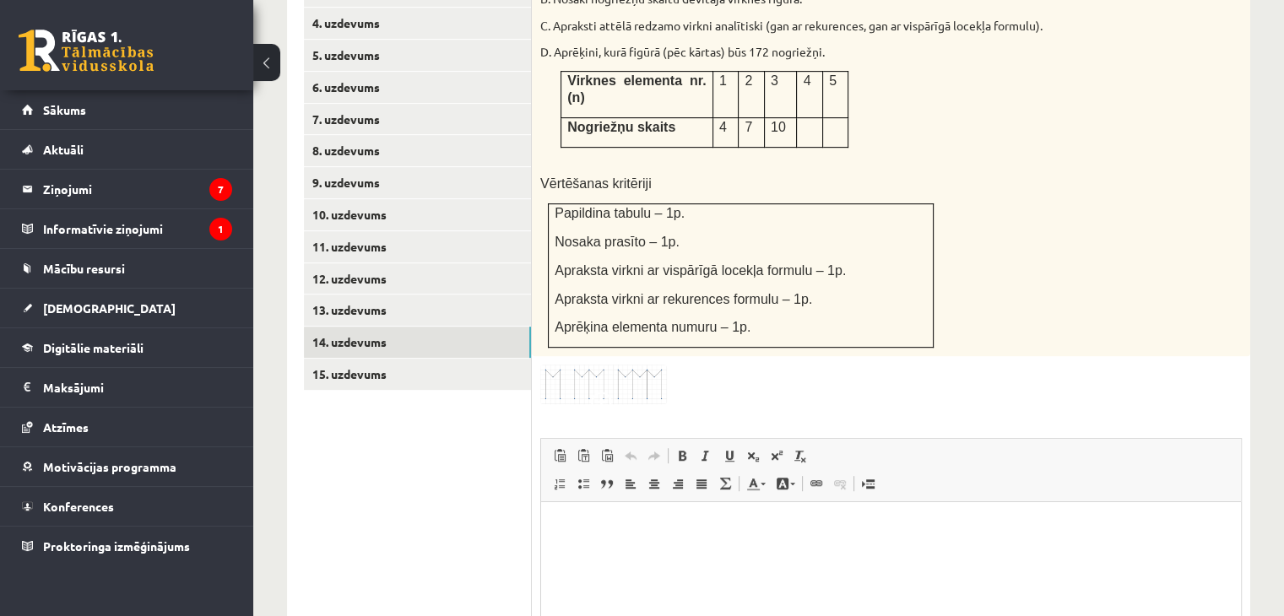
click at [642, 365] on img at bounding box center [603, 385] width 127 height 40
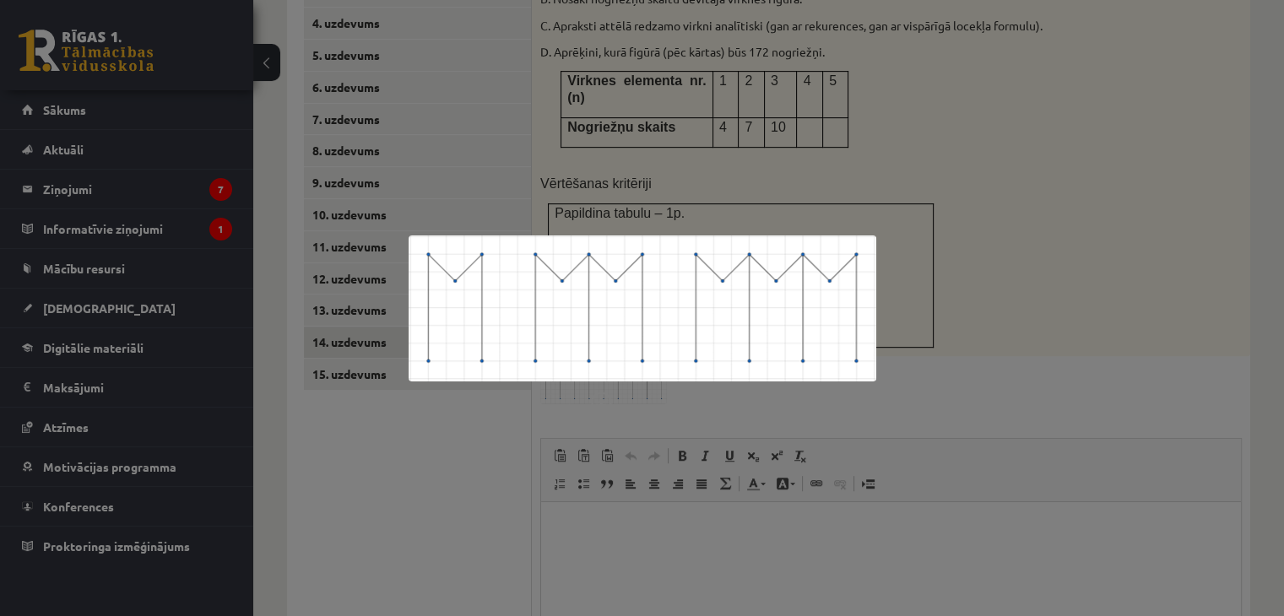
click at [1075, 271] on div at bounding box center [642, 308] width 1284 height 616
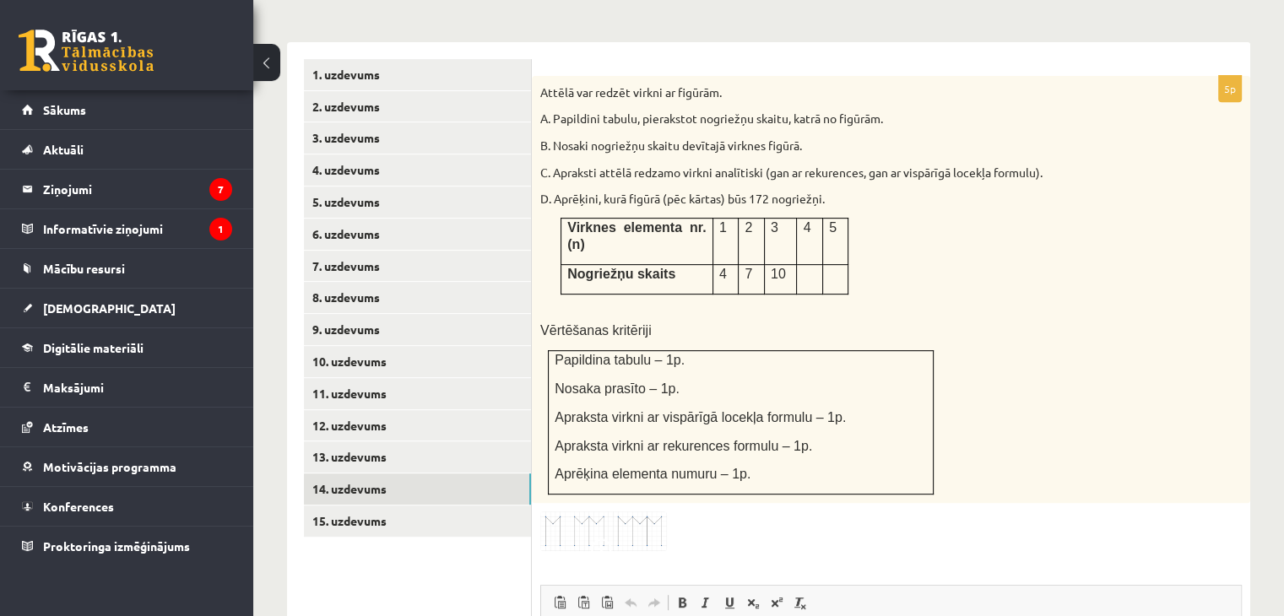
scroll to position [687, 0]
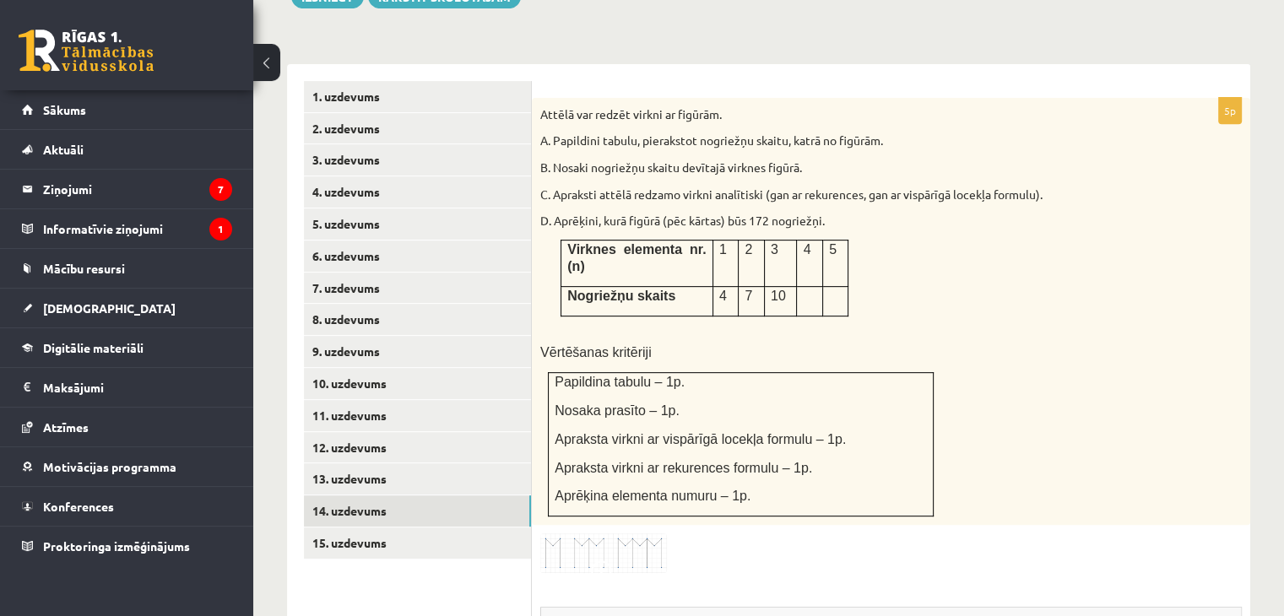
click at [615, 534] on img at bounding box center [603, 554] width 127 height 40
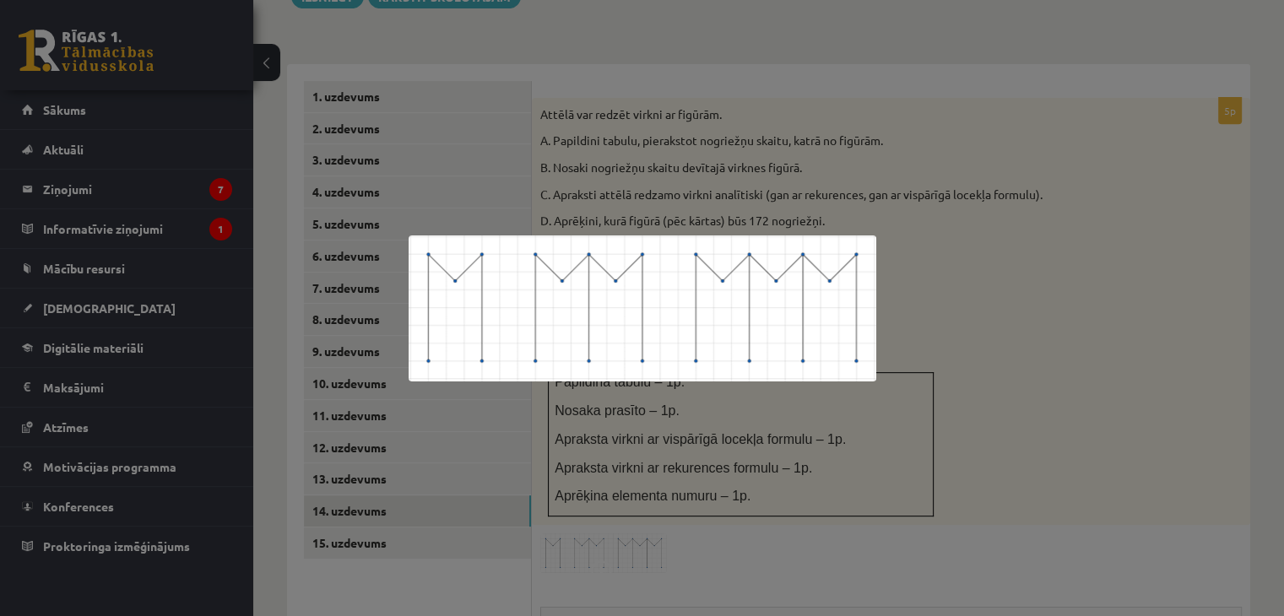
click at [988, 352] on div at bounding box center [642, 308] width 1284 height 616
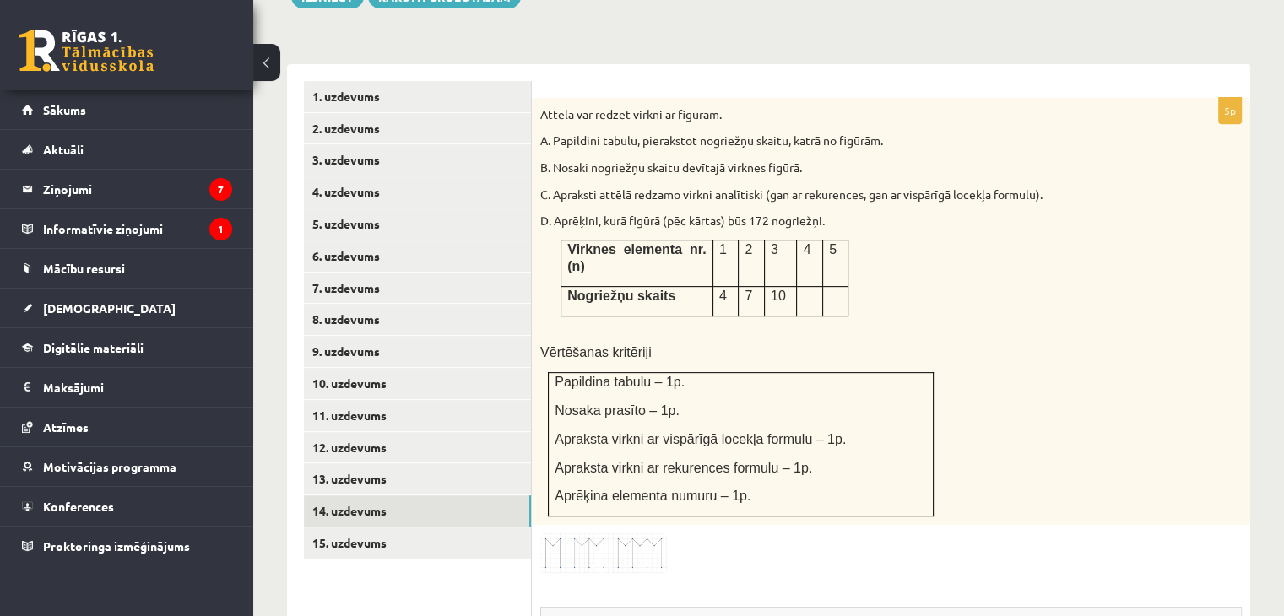
scroll to position [1023, 0]
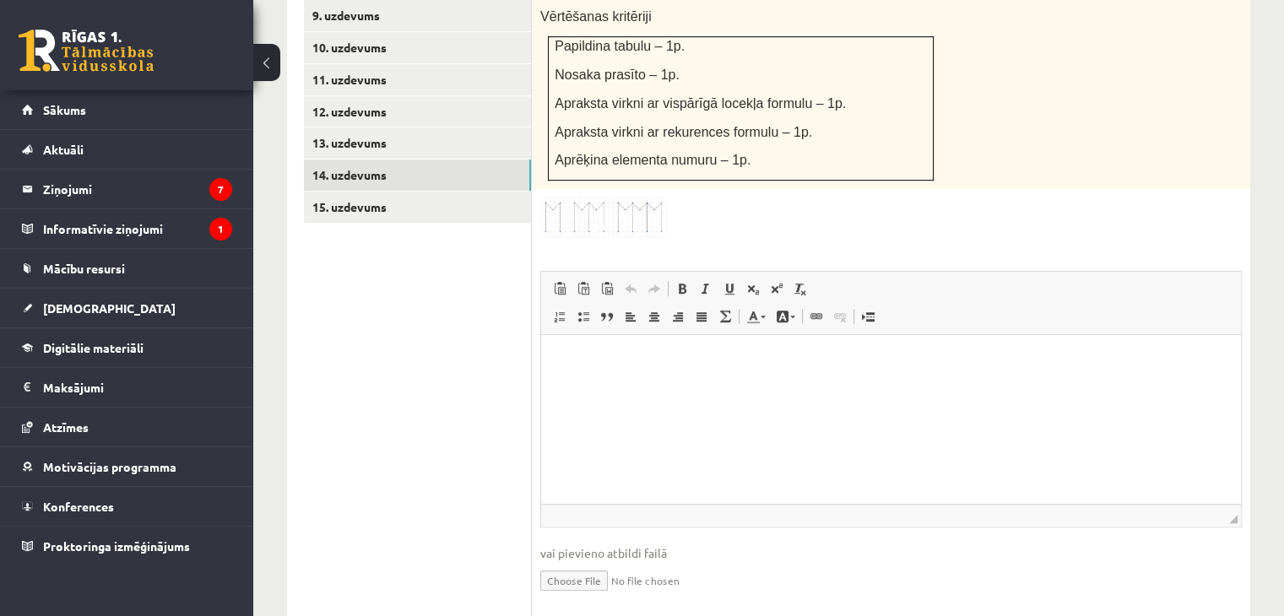
click at [597, 562] on input "file" at bounding box center [891, 579] width 702 height 35
type input "**********"
click at [382, 192] on link "15. uzdevums" at bounding box center [417, 207] width 227 height 31
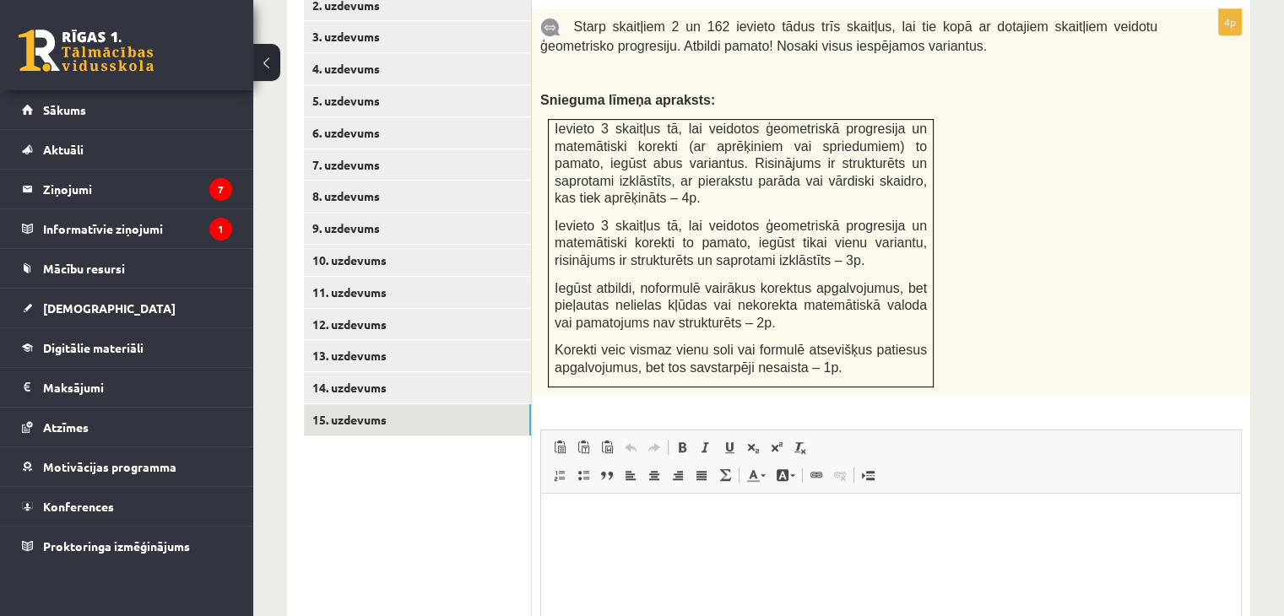
scroll to position [986, 0]
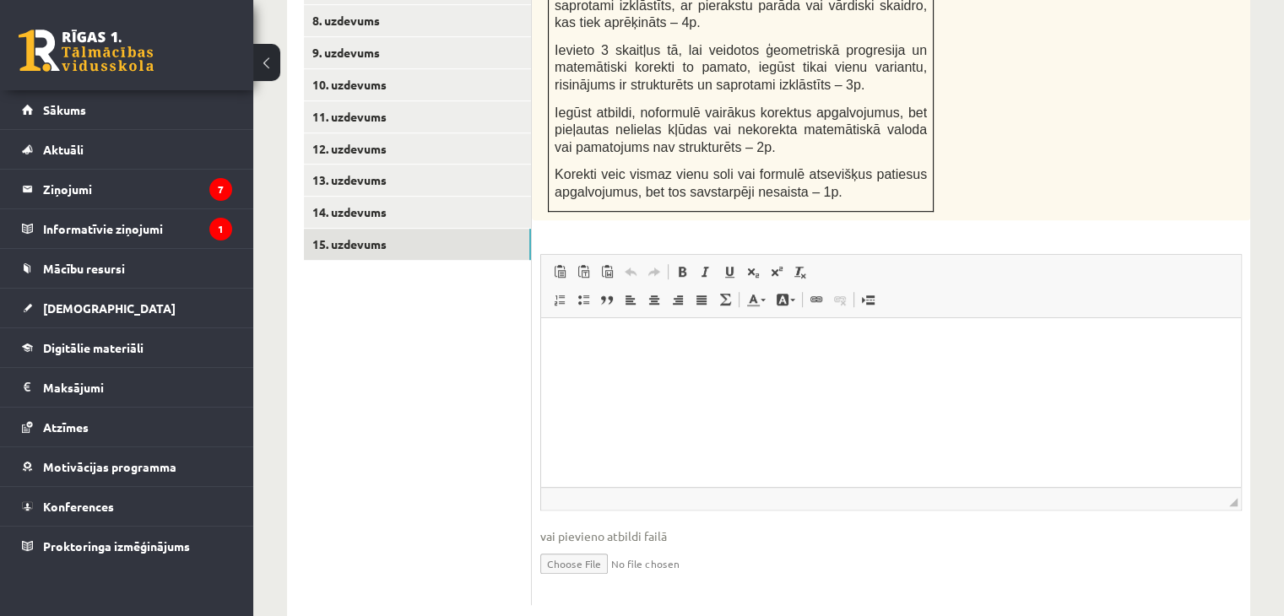
click at [615, 545] on input "file" at bounding box center [891, 562] width 702 height 35
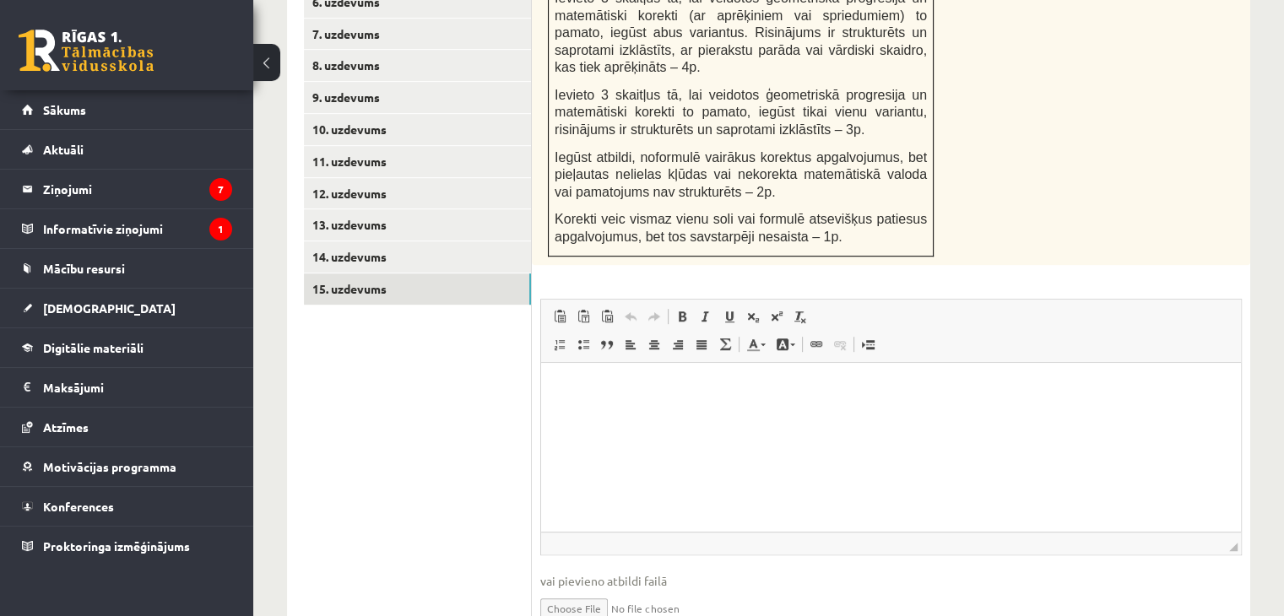
scroll to position [1003, 0]
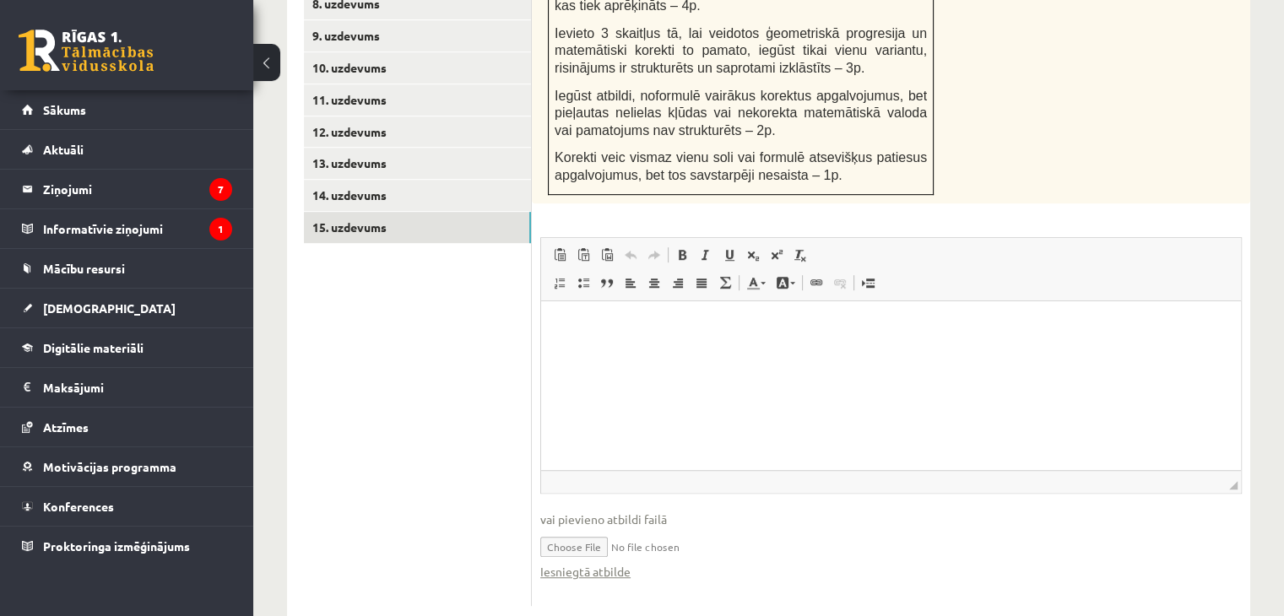
click at [615, 528] on input "file" at bounding box center [891, 545] width 702 height 35
type input "**********"
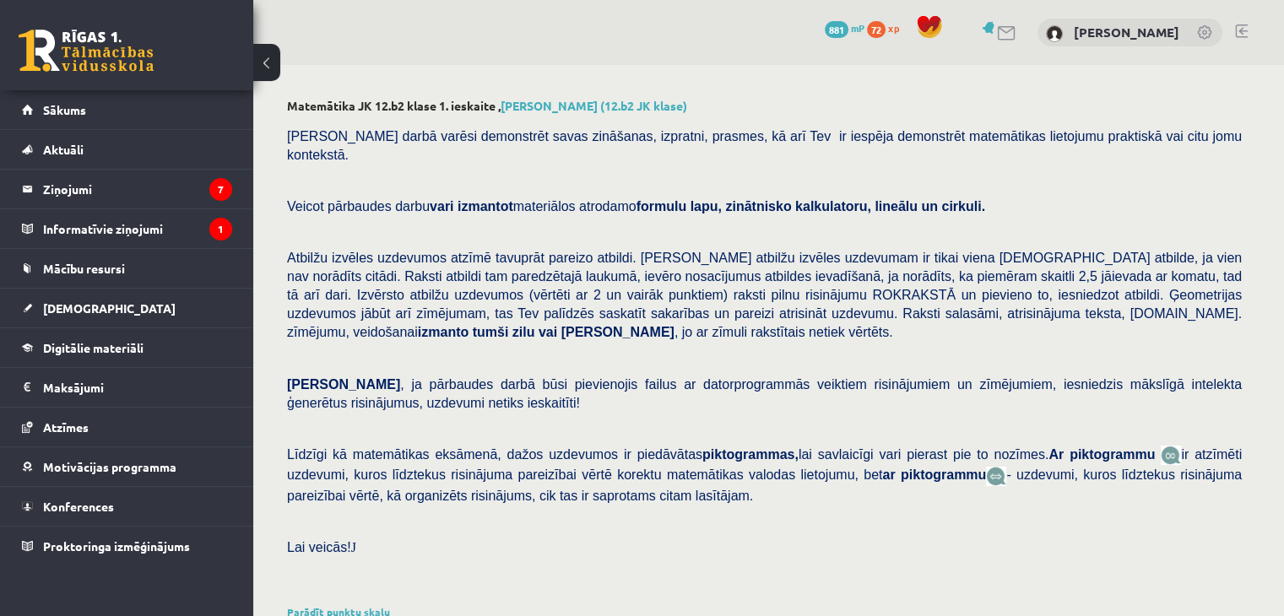
scroll to position [422, 0]
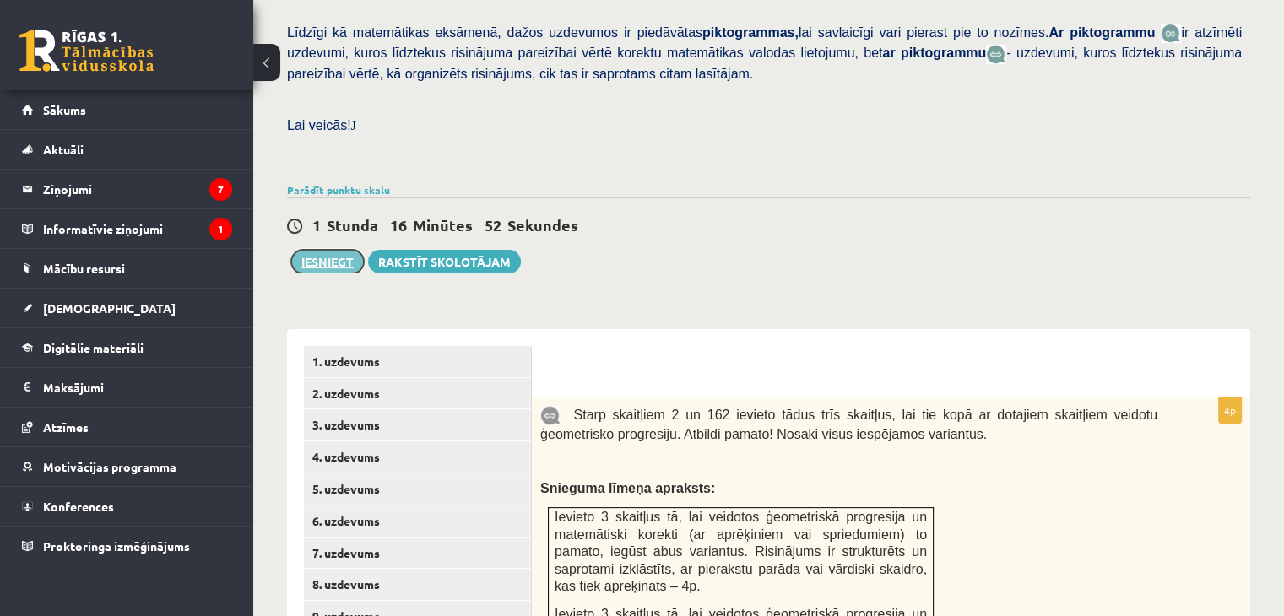
click at [324, 250] on button "Iesniegt" at bounding box center [327, 262] width 73 height 24
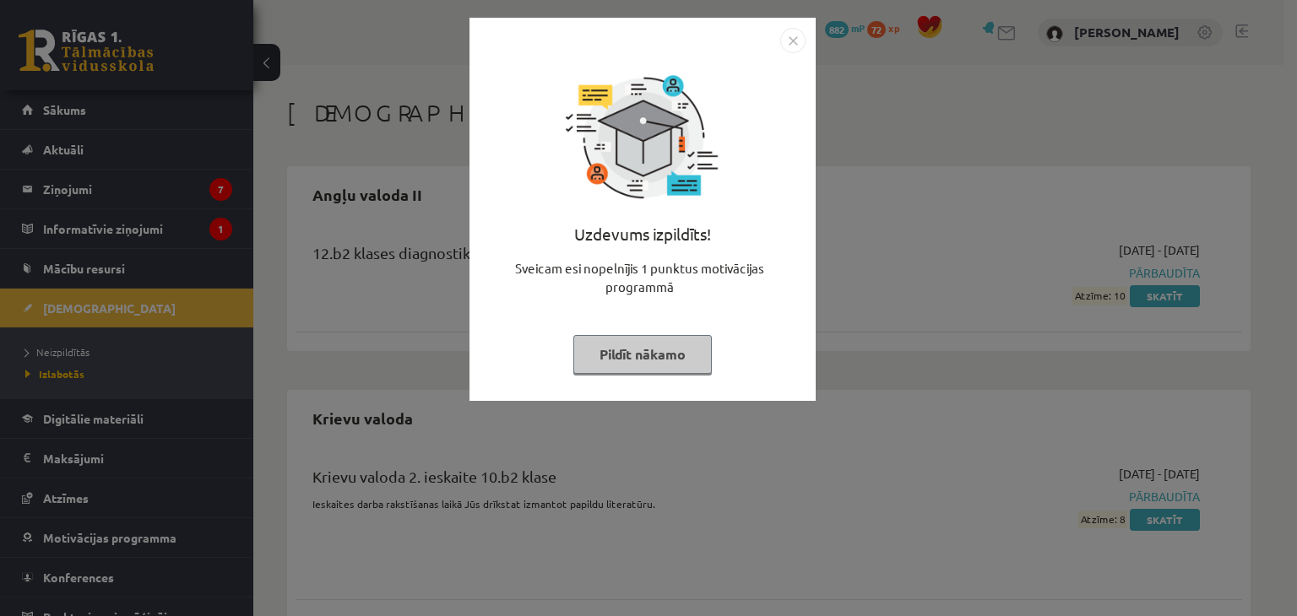
click at [793, 40] on img "Close" at bounding box center [792, 40] width 25 height 25
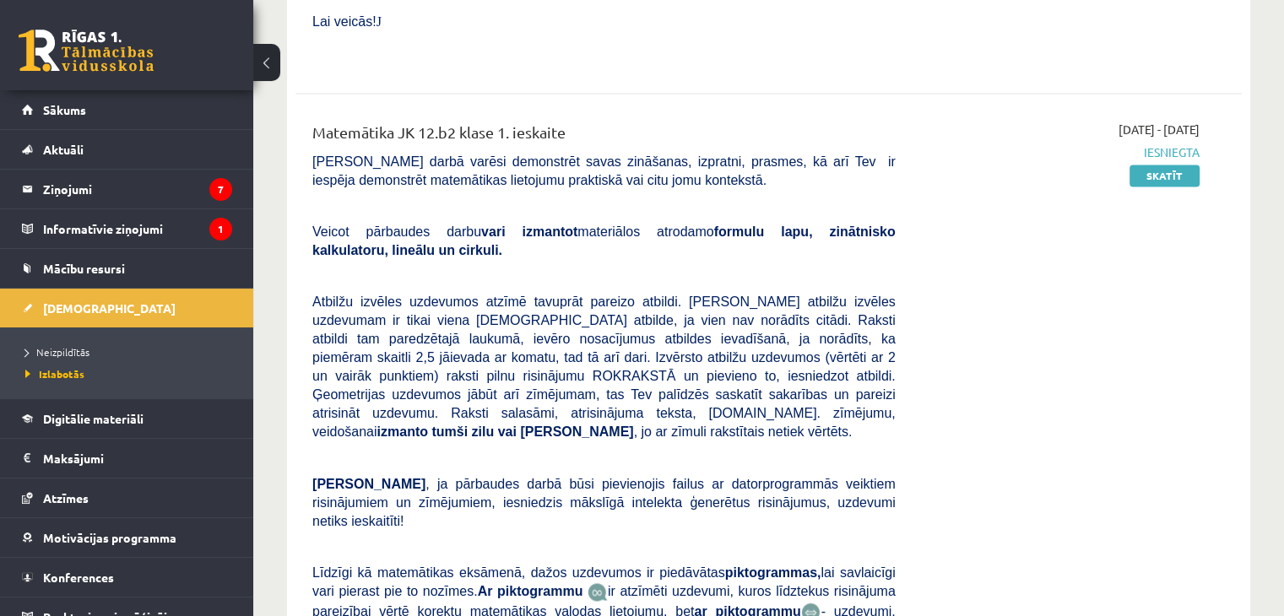
scroll to position [2448, 0]
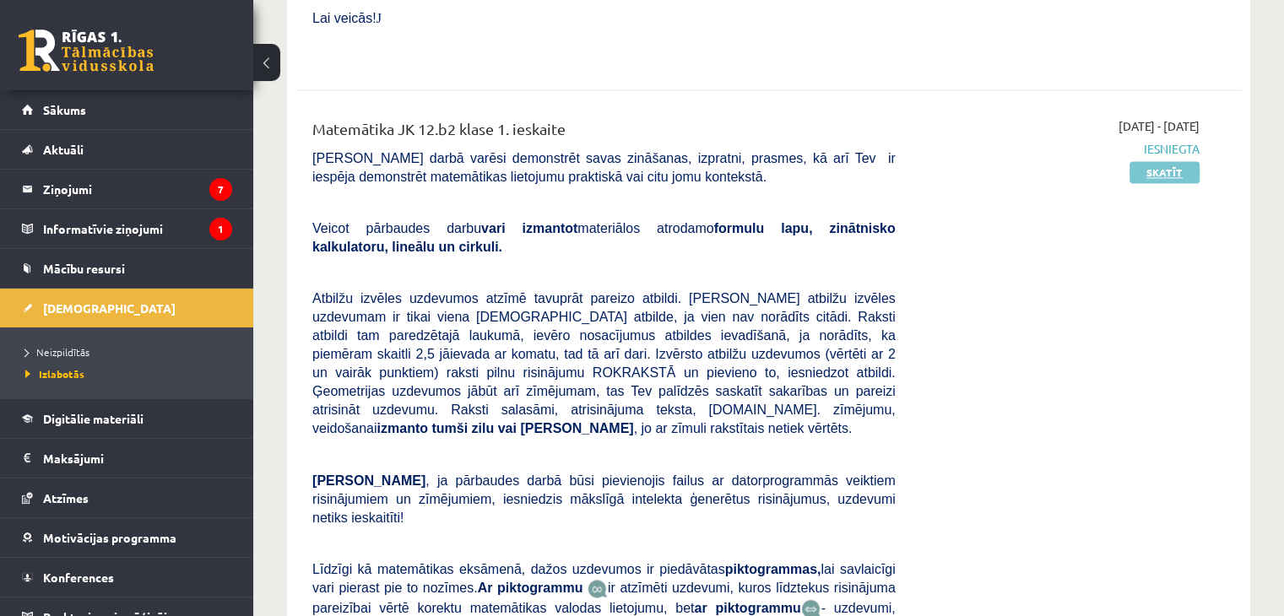
click at [1156, 161] on link "Skatīt" at bounding box center [1165, 172] width 70 height 22
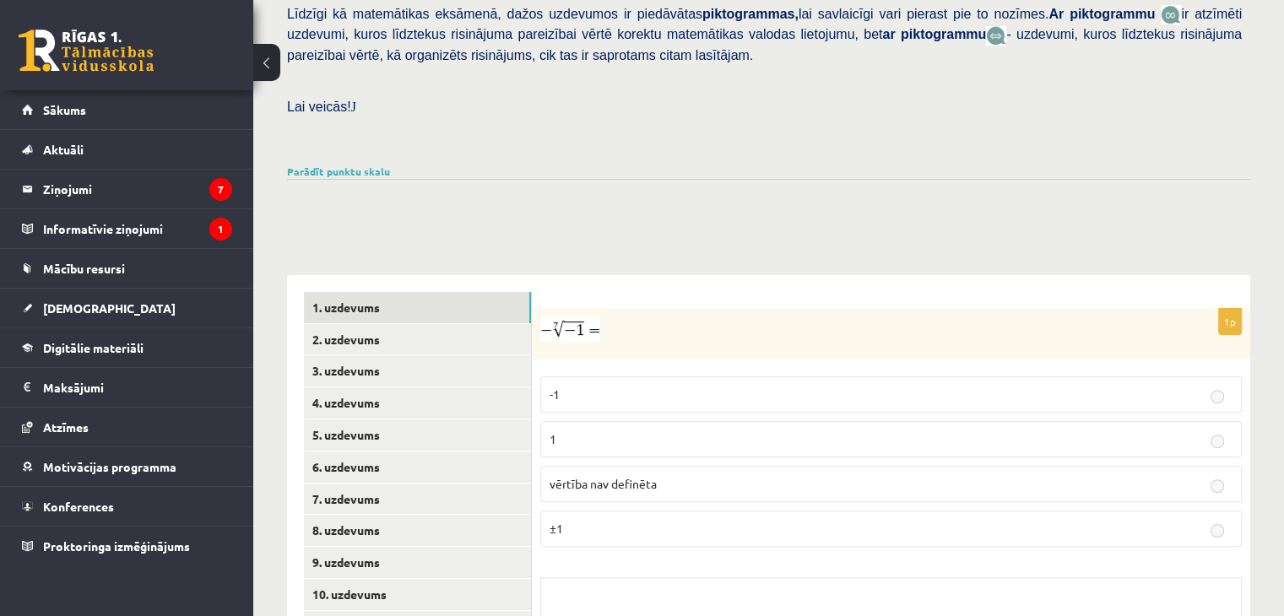
scroll to position [422, 0]
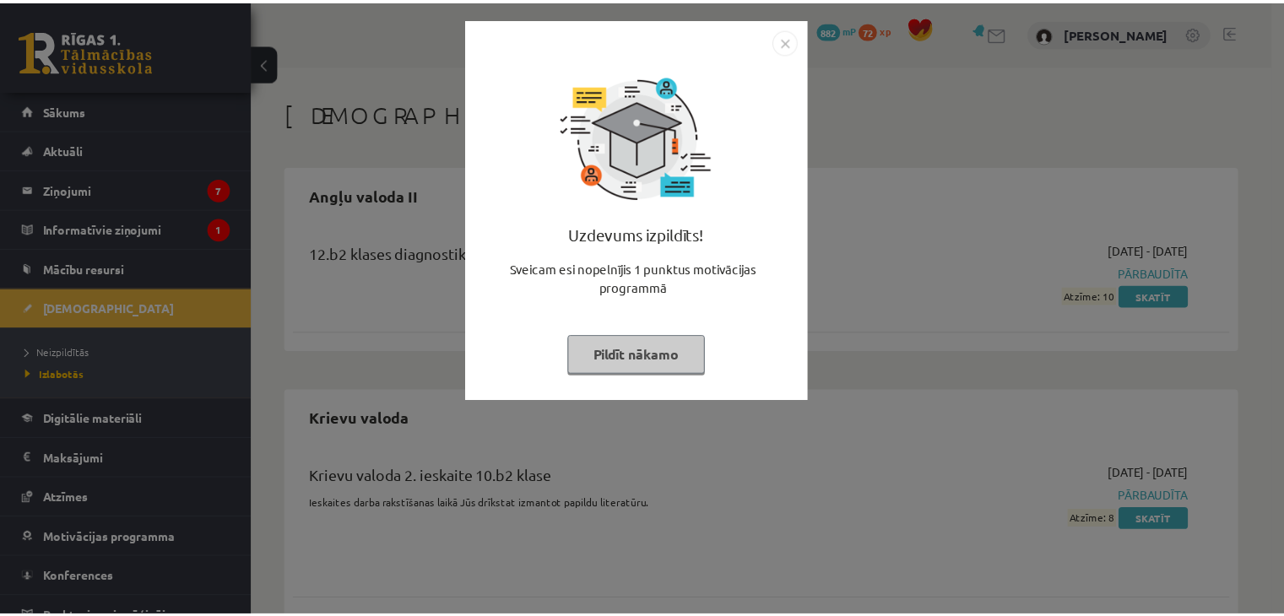
scroll to position [2448, 0]
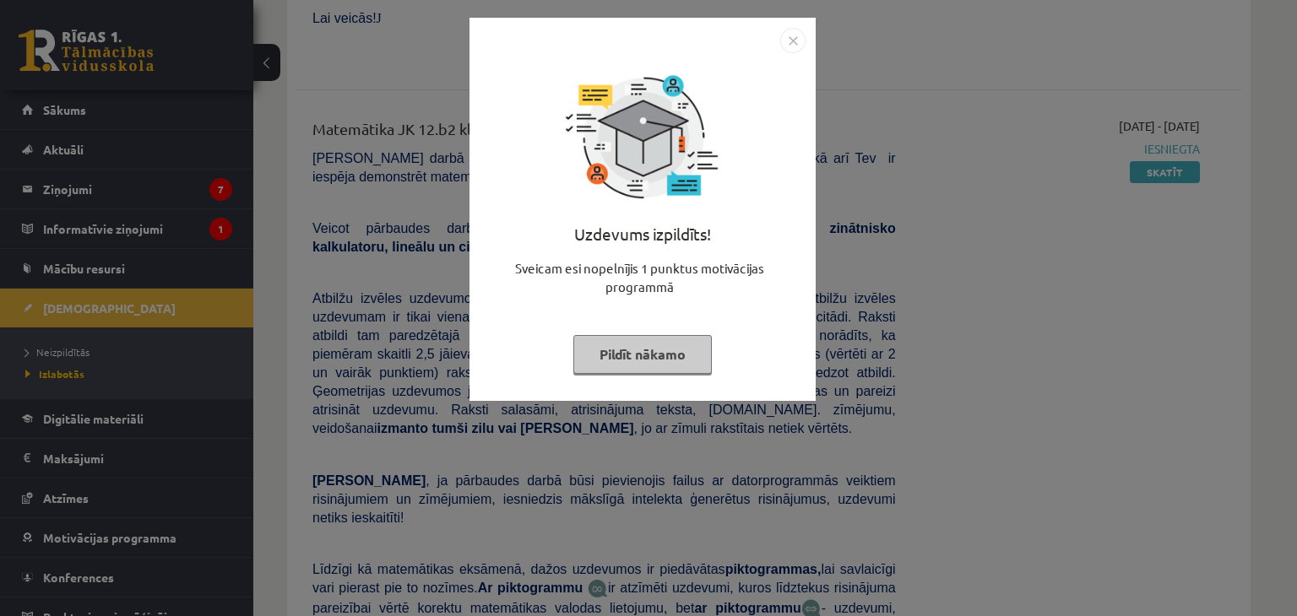
click at [799, 42] on img "Close" at bounding box center [792, 40] width 25 height 25
